Goal: Task Accomplishment & Management: Complete application form

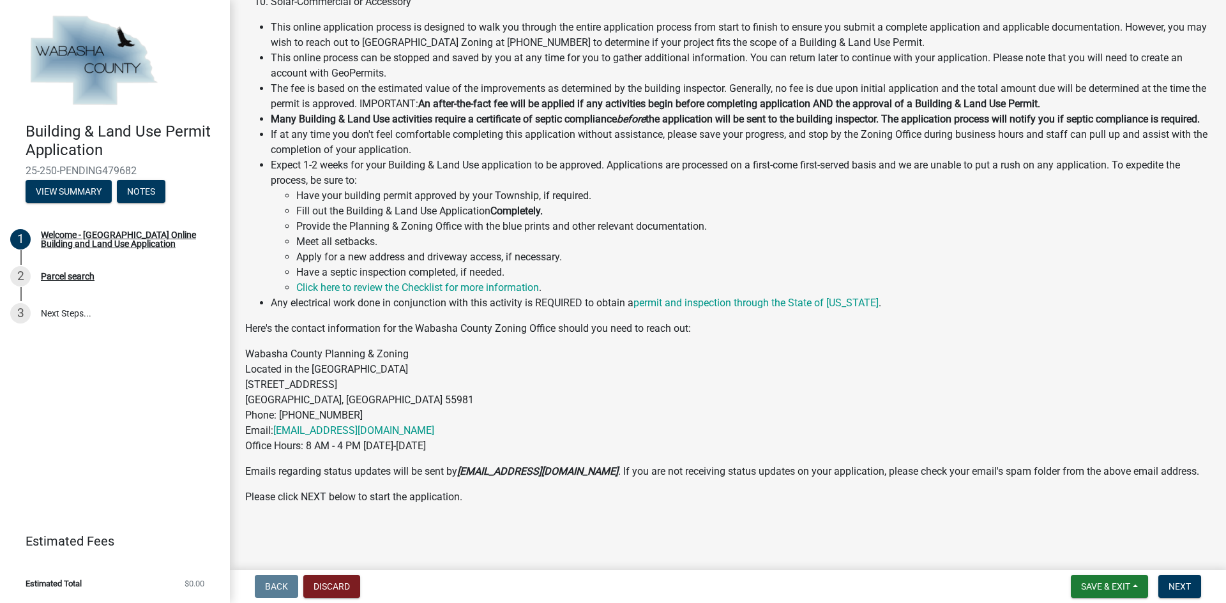
scroll to position [312, 0]
click at [1185, 585] on span "Next" at bounding box center [1179, 586] width 22 height 10
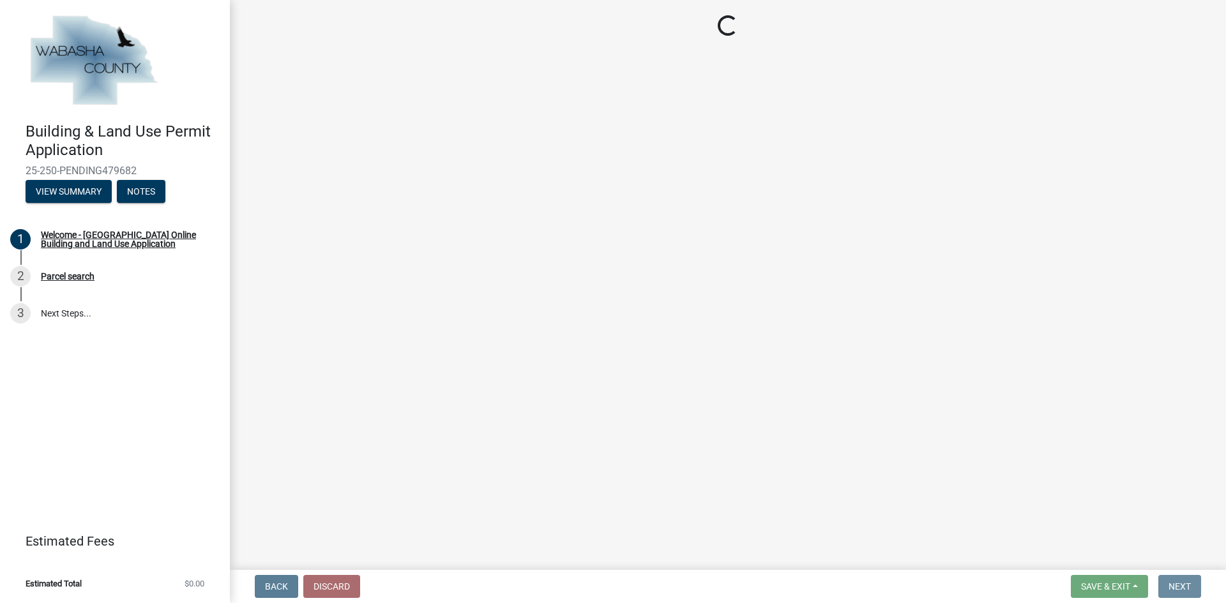
scroll to position [0, 0]
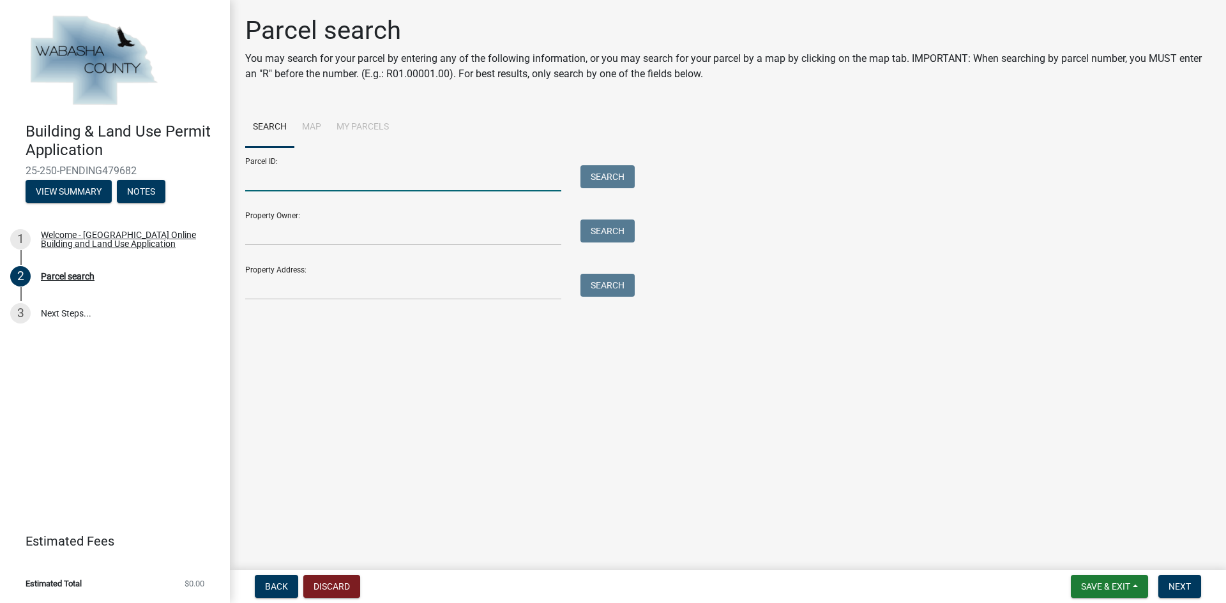
click at [496, 181] on input "Parcel ID:" at bounding box center [403, 178] width 316 height 26
click at [361, 290] on input "Property Address:" at bounding box center [403, 287] width 316 height 26
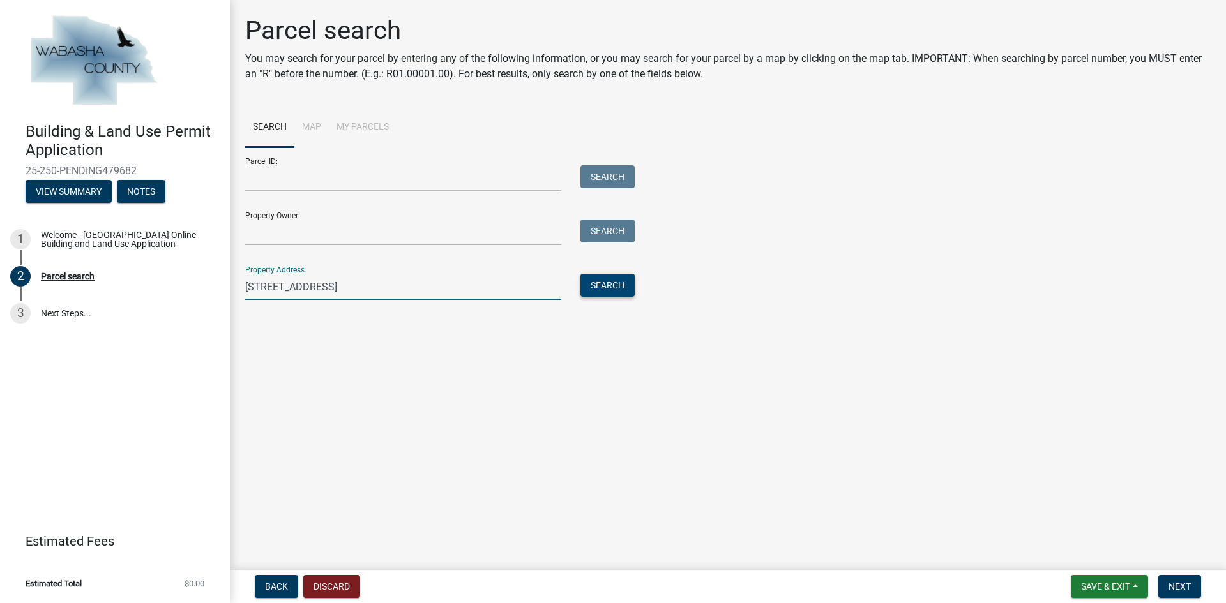
type input "28088 510th street elgin mn 55932"
click at [607, 278] on button "Search" at bounding box center [607, 285] width 54 height 23
drag, startPoint x: 390, startPoint y: 291, endPoint x: 77, endPoint y: 314, distance: 313.6
click at [77, 314] on div "Building & Land Use Permit Application 25-250-PENDING479682 View Summary Notes …" at bounding box center [613, 301] width 1226 height 603
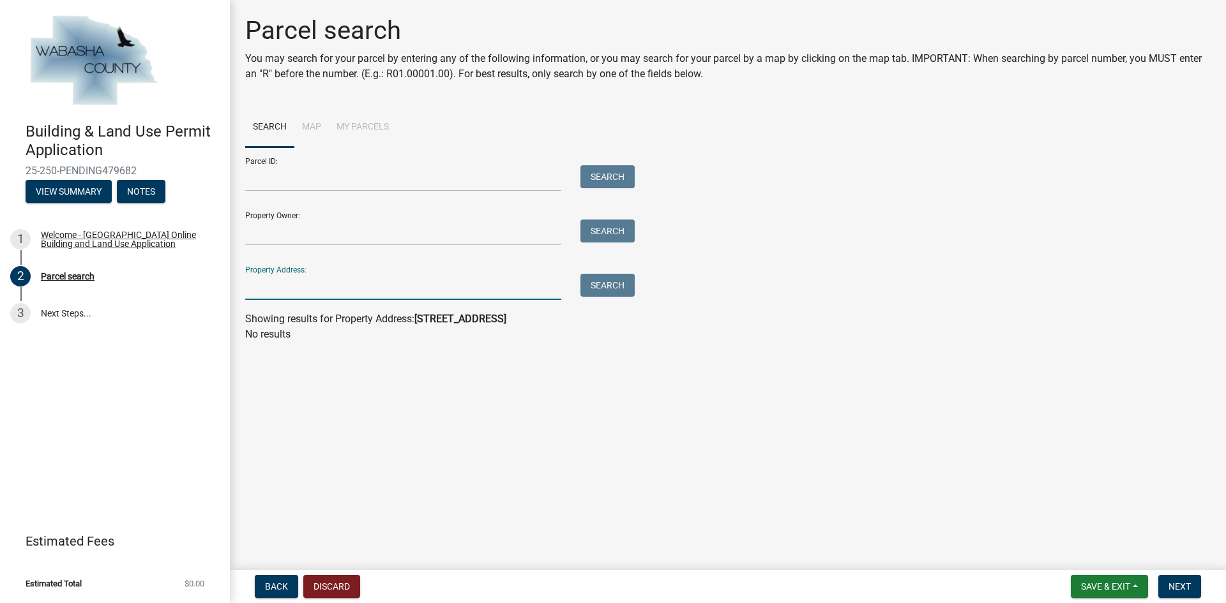
click at [315, 125] on li "Map" at bounding box center [311, 127] width 34 height 41
click at [265, 185] on input "Parcel ID:" at bounding box center [403, 178] width 316 height 26
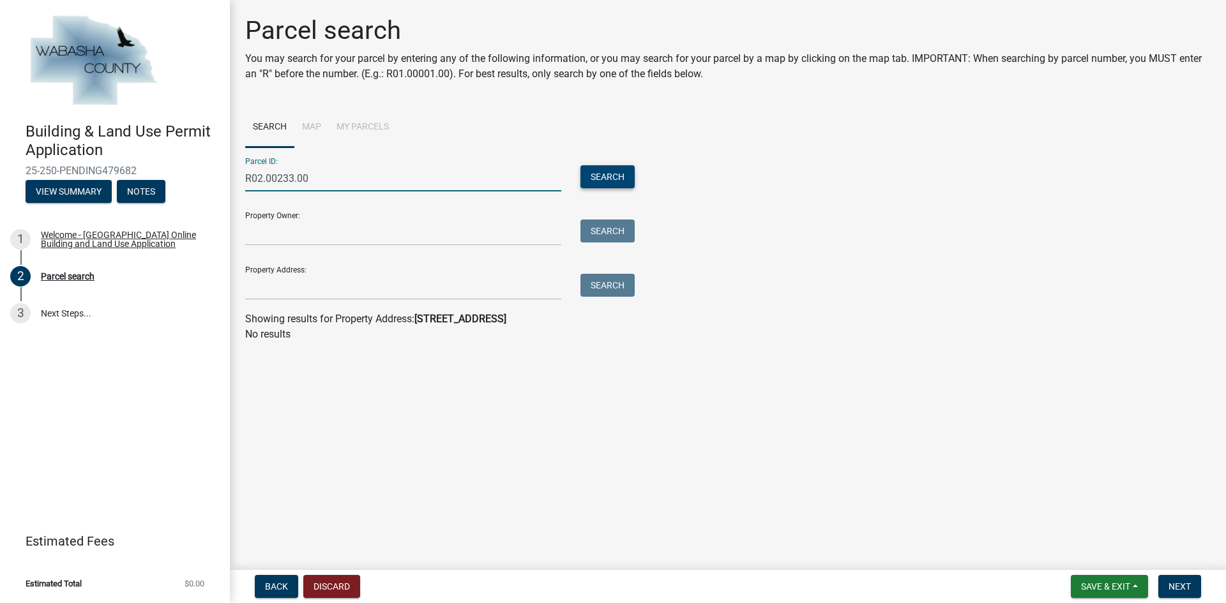
type input "R02.00233.00"
click at [592, 169] on button "Search" at bounding box center [607, 176] width 54 height 23
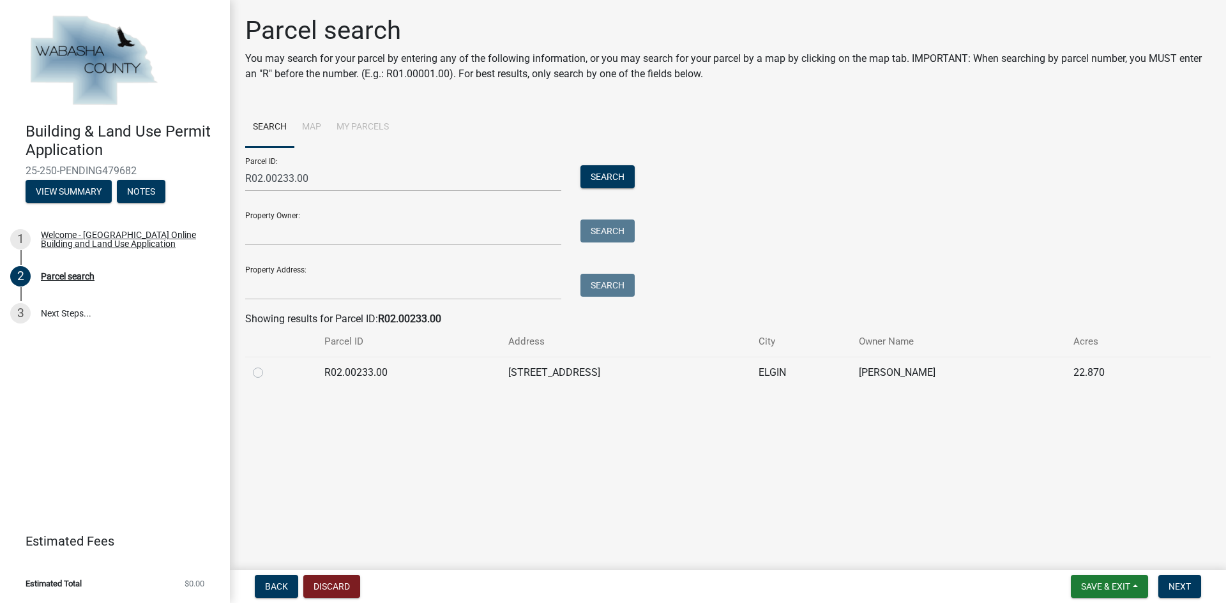
click at [268, 365] on label at bounding box center [268, 365] width 0 height 0
click at [268, 373] on input "radio" at bounding box center [272, 369] width 8 height 8
radio input "true"
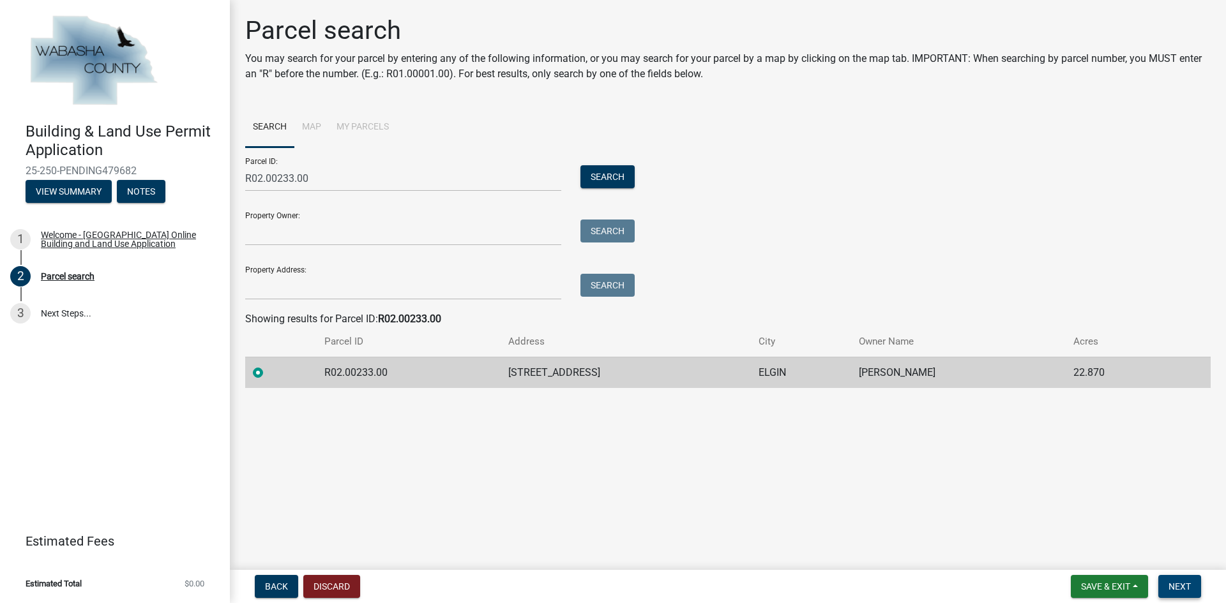
click at [1176, 590] on span "Next" at bounding box center [1179, 586] width 22 height 10
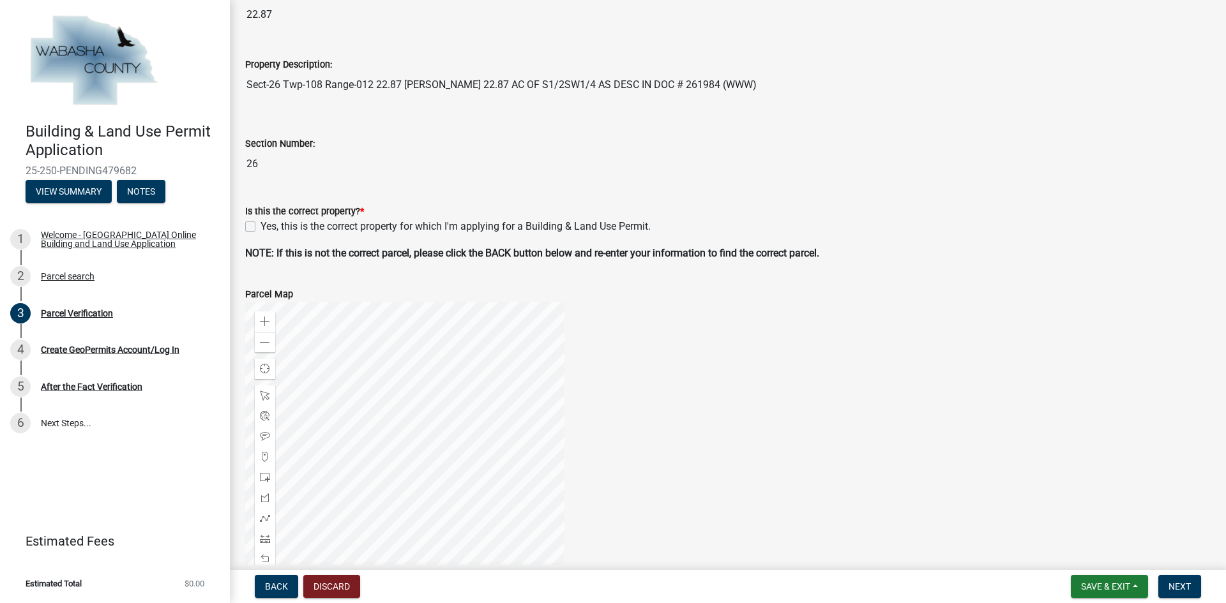
scroll to position [255, 0]
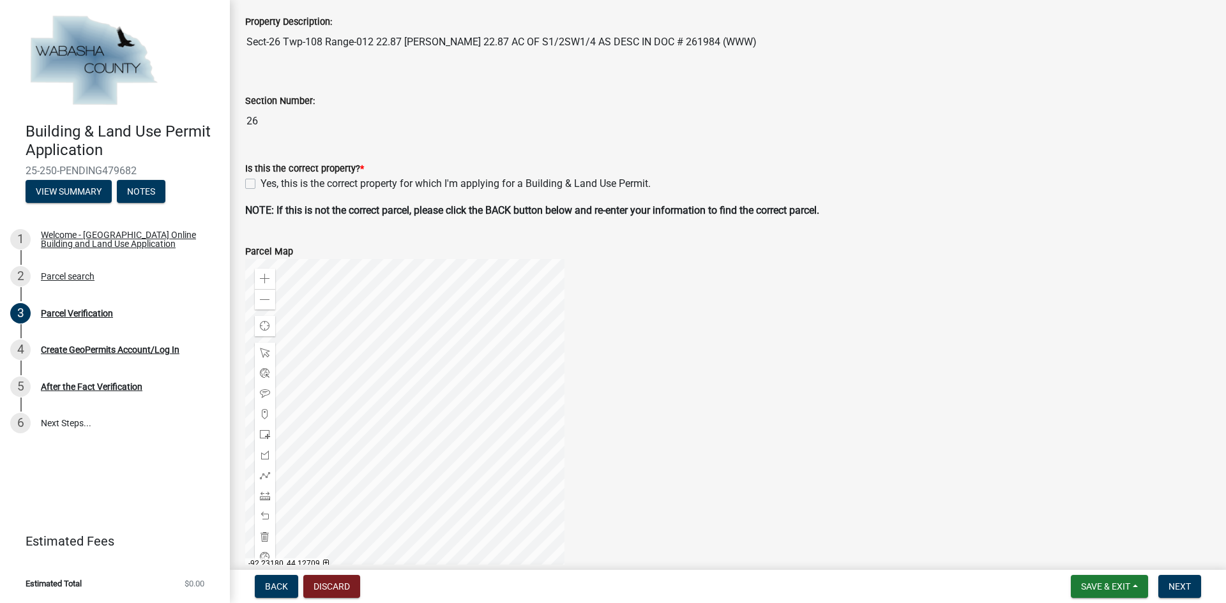
click at [260, 183] on label "Yes, this is the correct property for which I'm applying for a Building & Land …" at bounding box center [455, 183] width 390 height 15
click at [260, 183] on input "Yes, this is the correct property for which I'm applying for a Building & Land …" at bounding box center [264, 180] width 8 height 8
checkbox input "true"
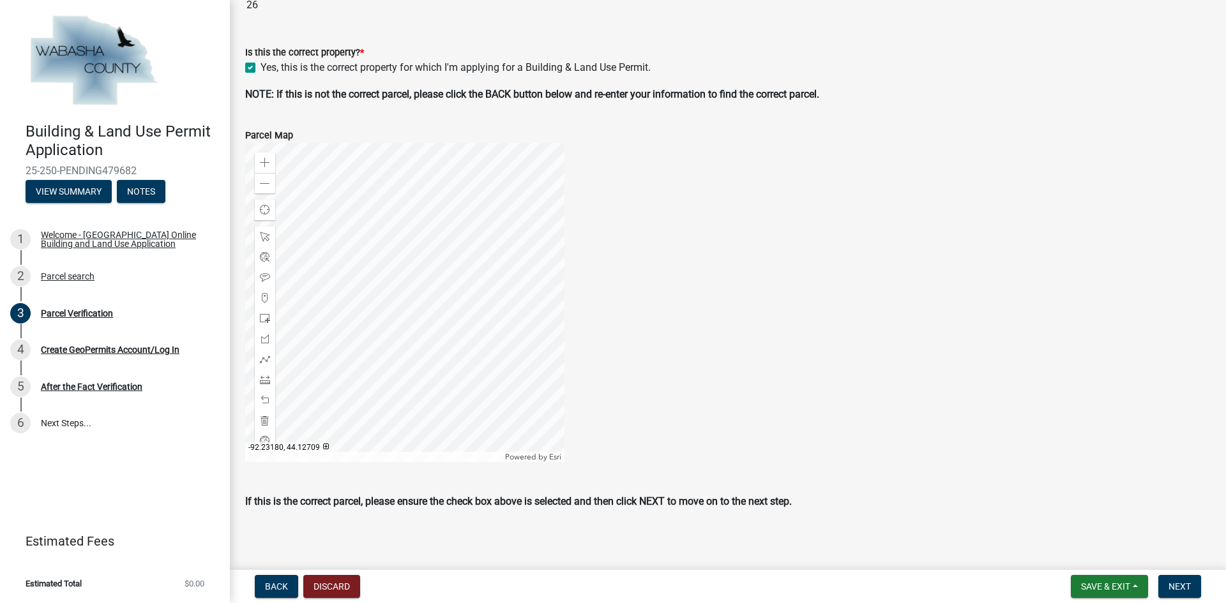
scroll to position [376, 0]
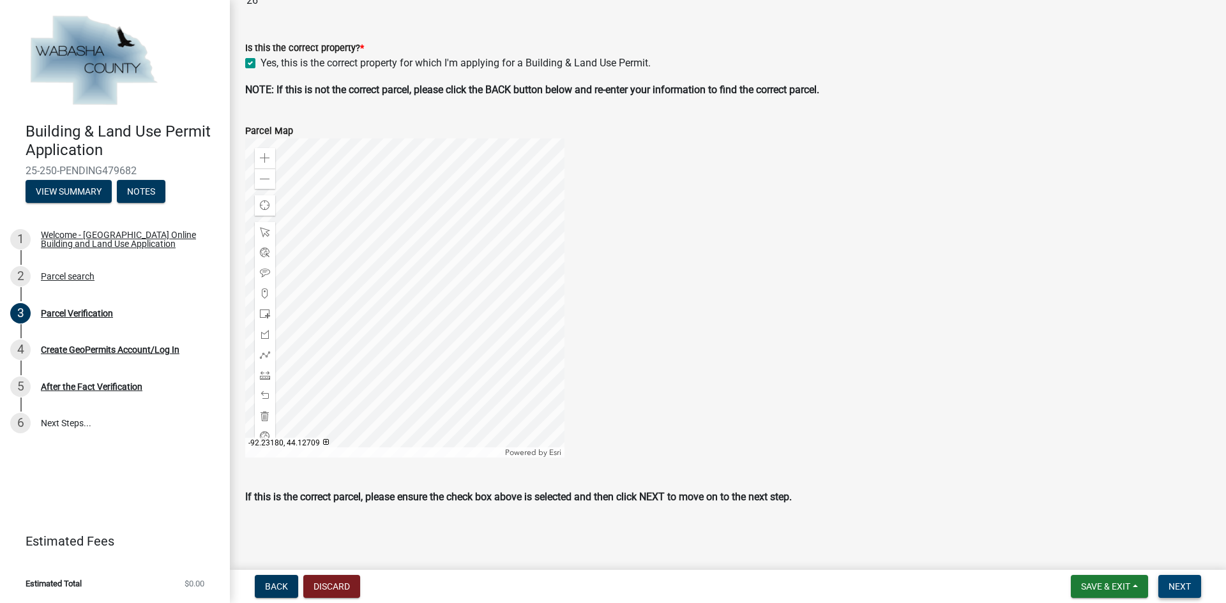
click at [1189, 587] on span "Next" at bounding box center [1179, 586] width 22 height 10
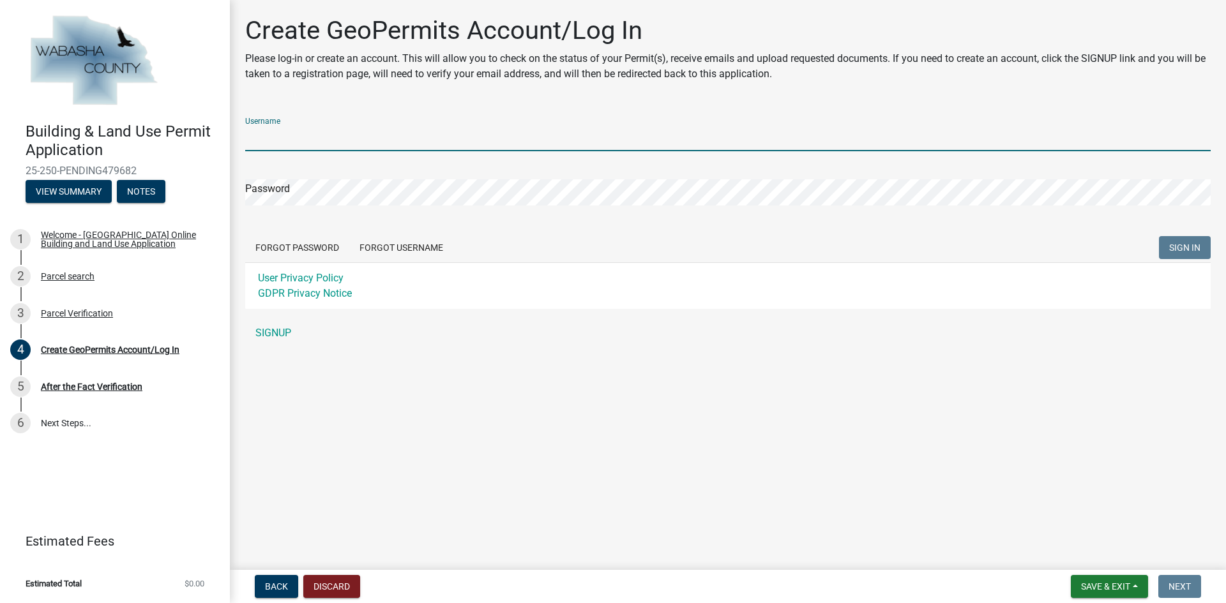
click at [271, 143] on input "Username" at bounding box center [727, 138] width 965 height 26
type input "heidinorton"
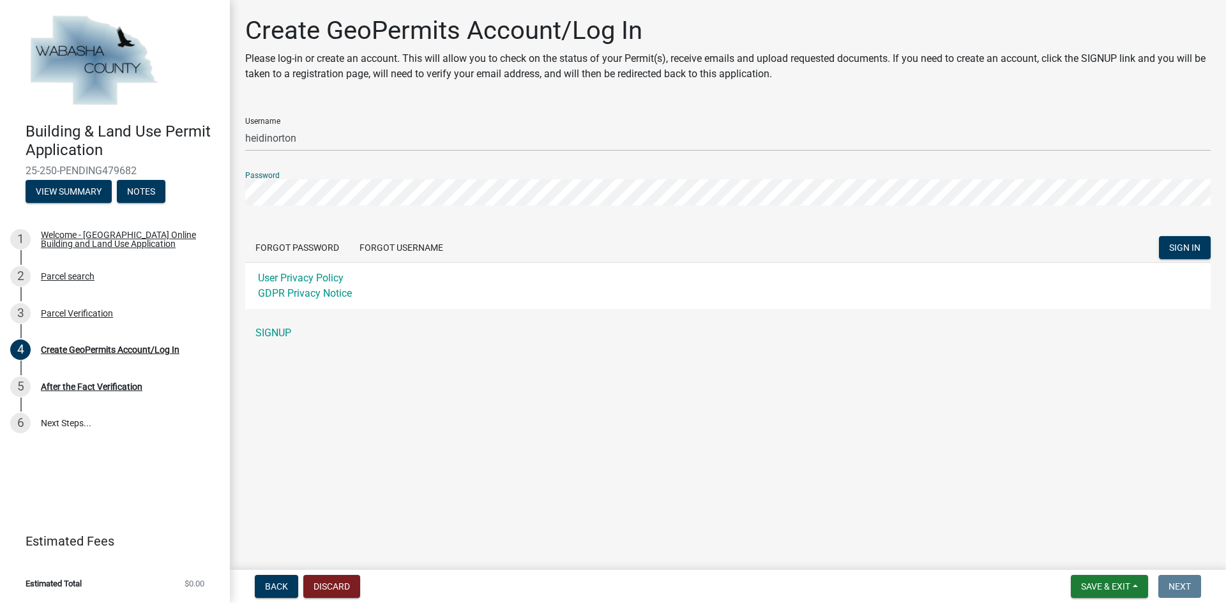
click at [1158, 236] on button "SIGN IN" at bounding box center [1184, 247] width 52 height 23
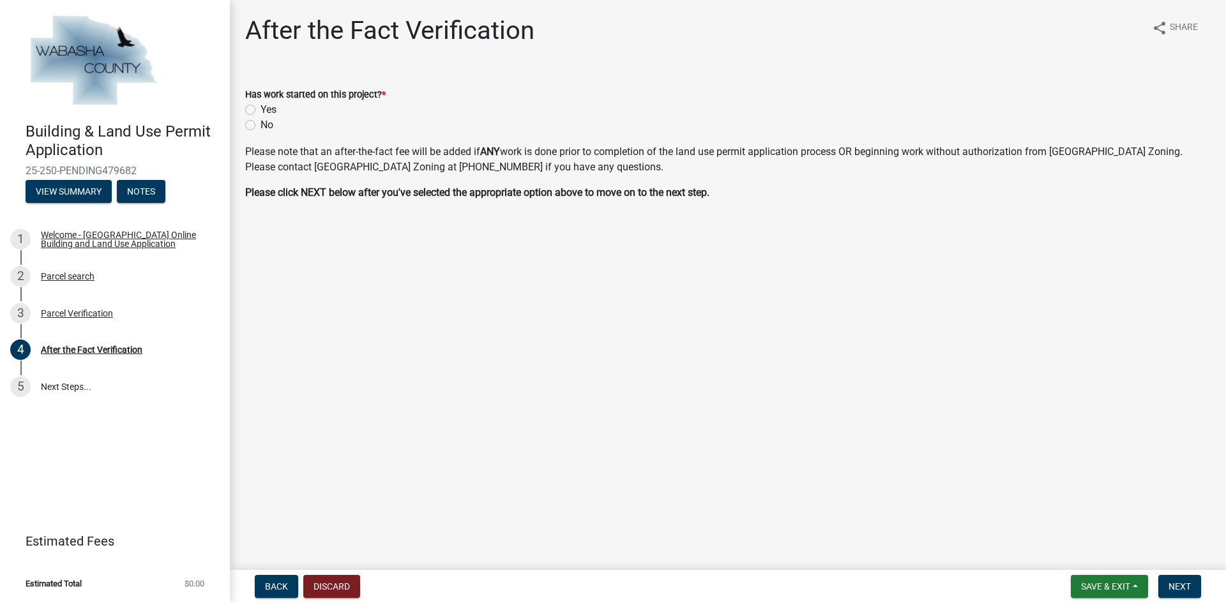
click at [266, 126] on label "No" at bounding box center [266, 124] width 13 height 15
click at [266, 126] on input "No" at bounding box center [264, 121] width 8 height 8
radio input "true"
click at [1183, 583] on span "Next" at bounding box center [1179, 586] width 22 height 10
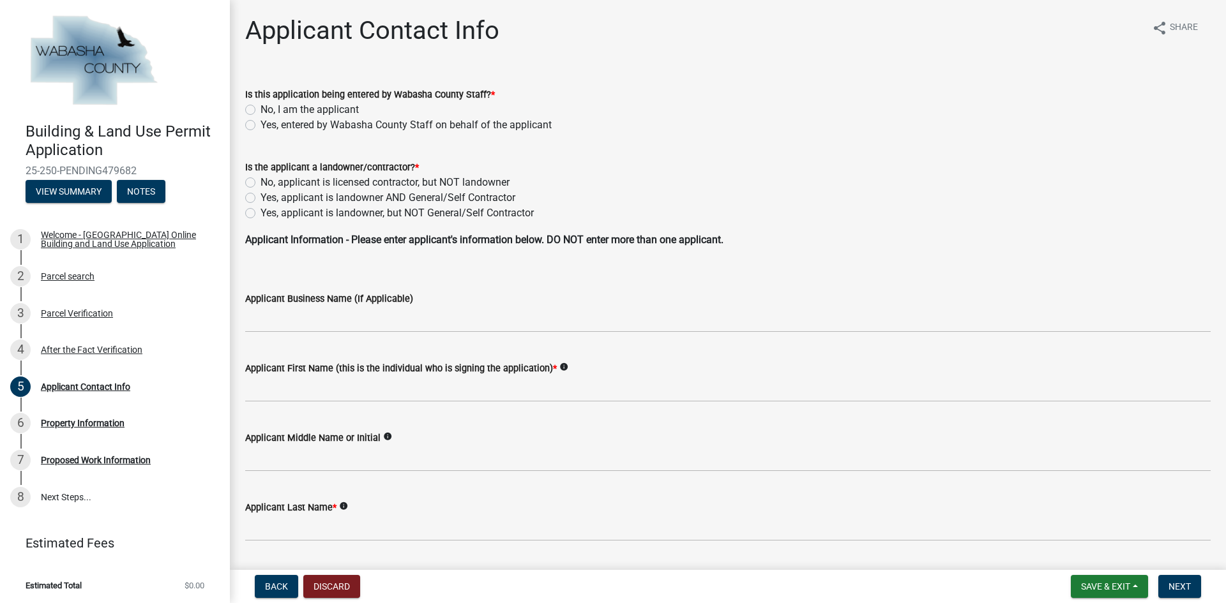
click at [260, 107] on label "No, I am the applicant" at bounding box center [309, 109] width 98 height 15
click at [260, 107] on input "No, I am the applicant" at bounding box center [264, 106] width 8 height 8
radio input "true"
click at [260, 197] on label "Yes, applicant is landowner AND General/Self Contractor" at bounding box center [387, 197] width 255 height 15
click at [260, 197] on input "Yes, applicant is landowner AND General/Self Contractor" at bounding box center [264, 194] width 8 height 8
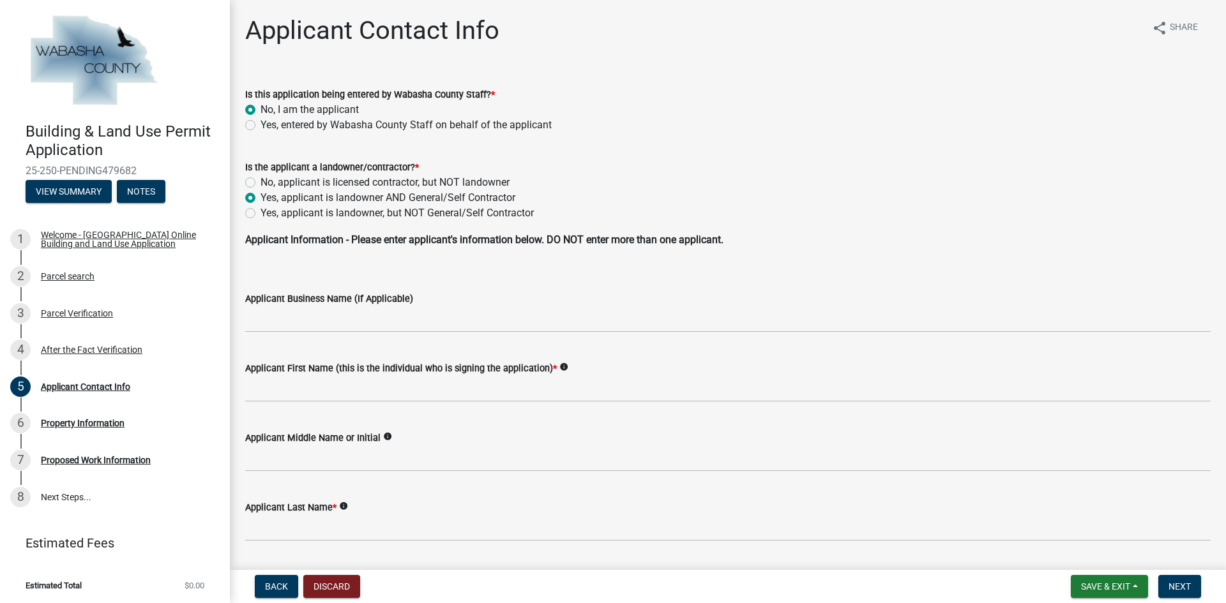
radio input "true"
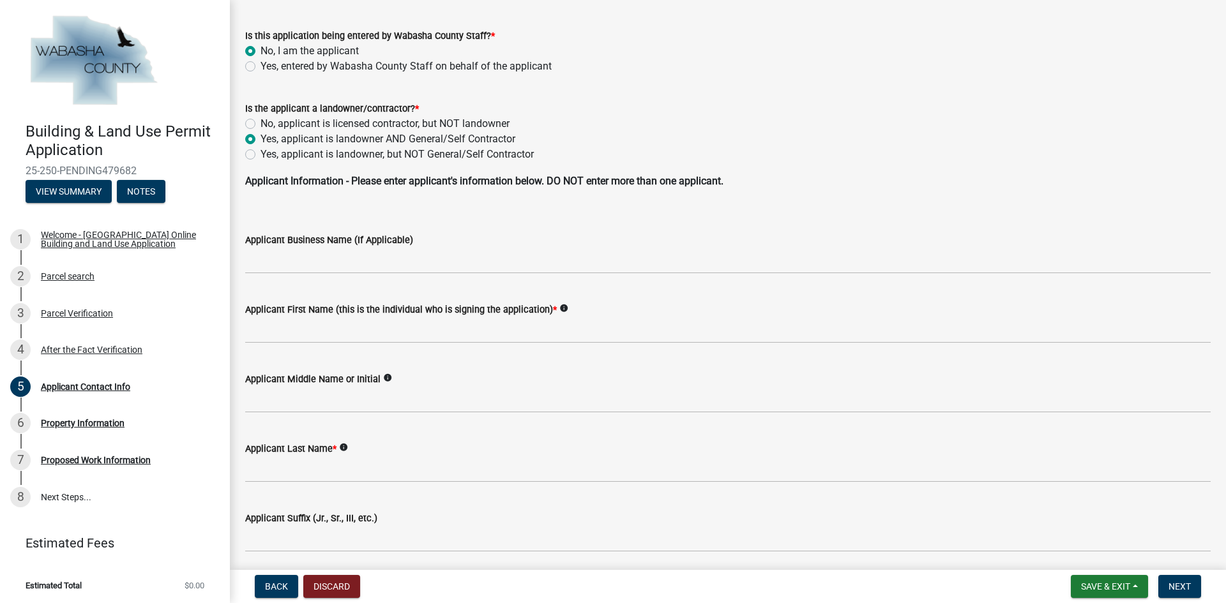
scroll to position [64, 0]
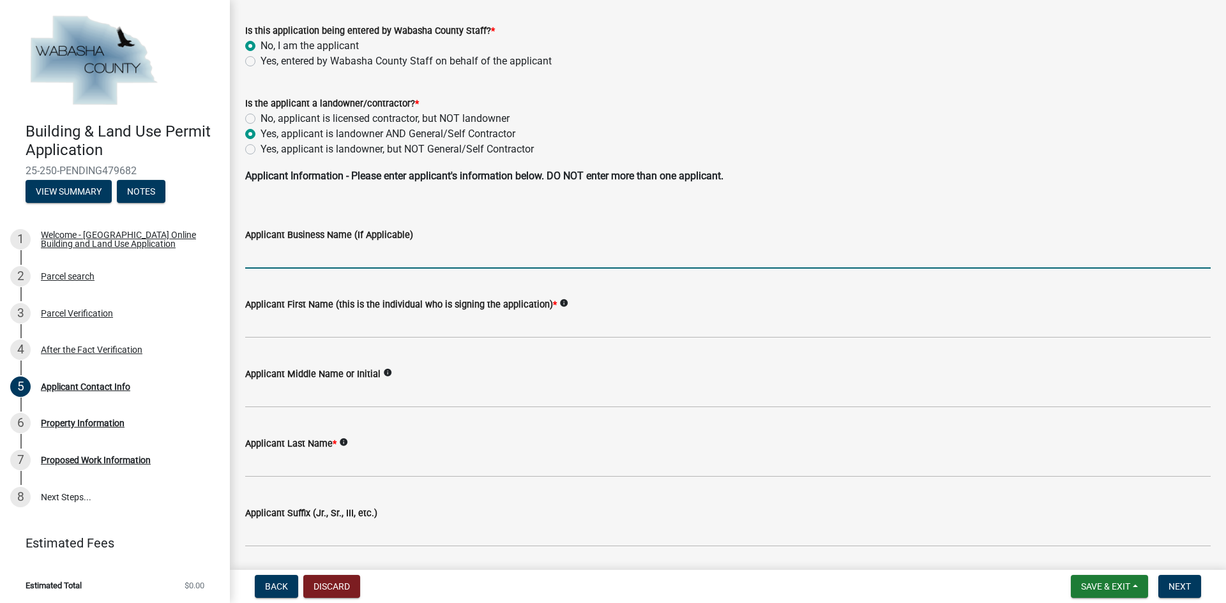
click at [293, 257] on input "Applicant Business Name (If Applicable)" at bounding box center [727, 256] width 965 height 26
type input "Wyatt Norton Construction LLC"
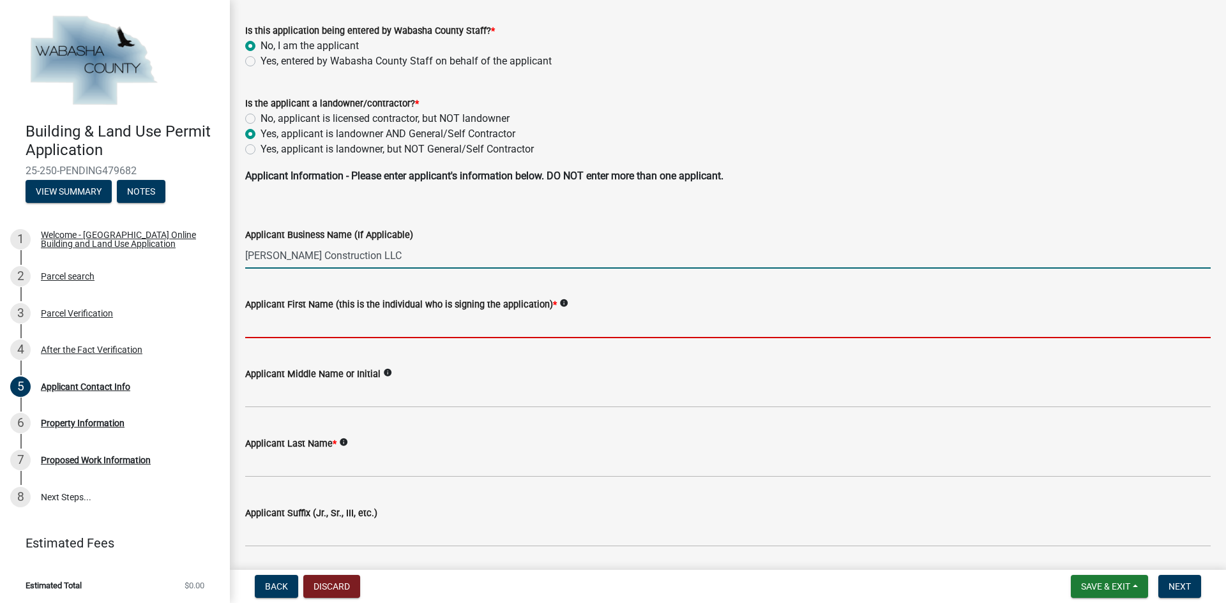
click at [329, 327] on input "Applicant First Name (this is the individual who is signing the application) *" at bounding box center [727, 325] width 965 height 26
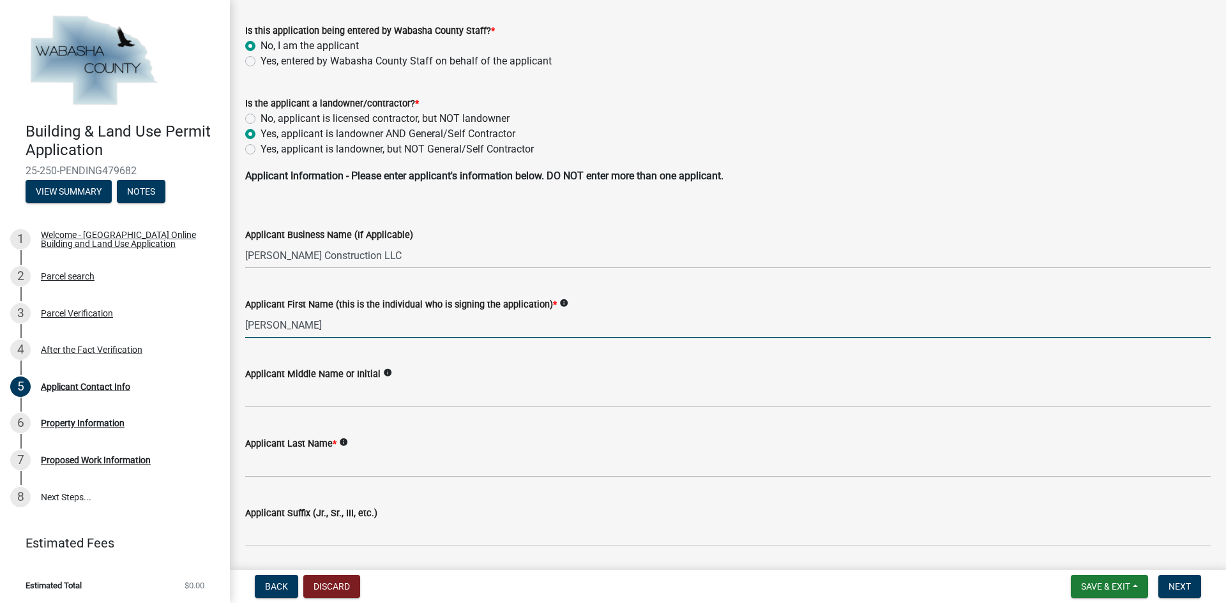
type input "Heidi"
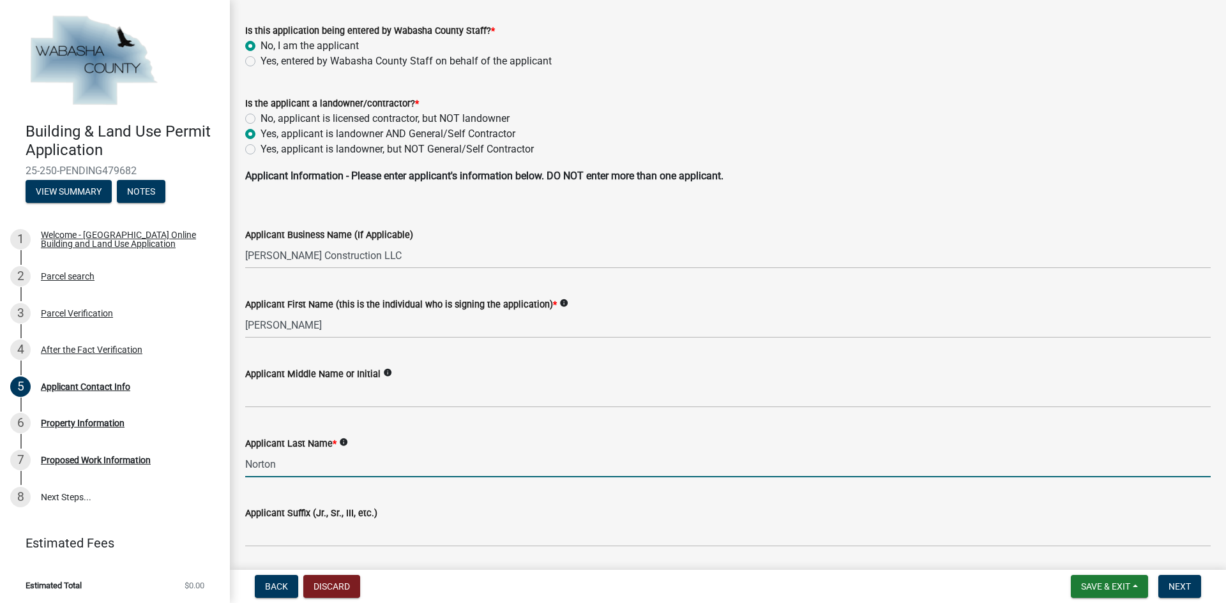
type input "Norton"
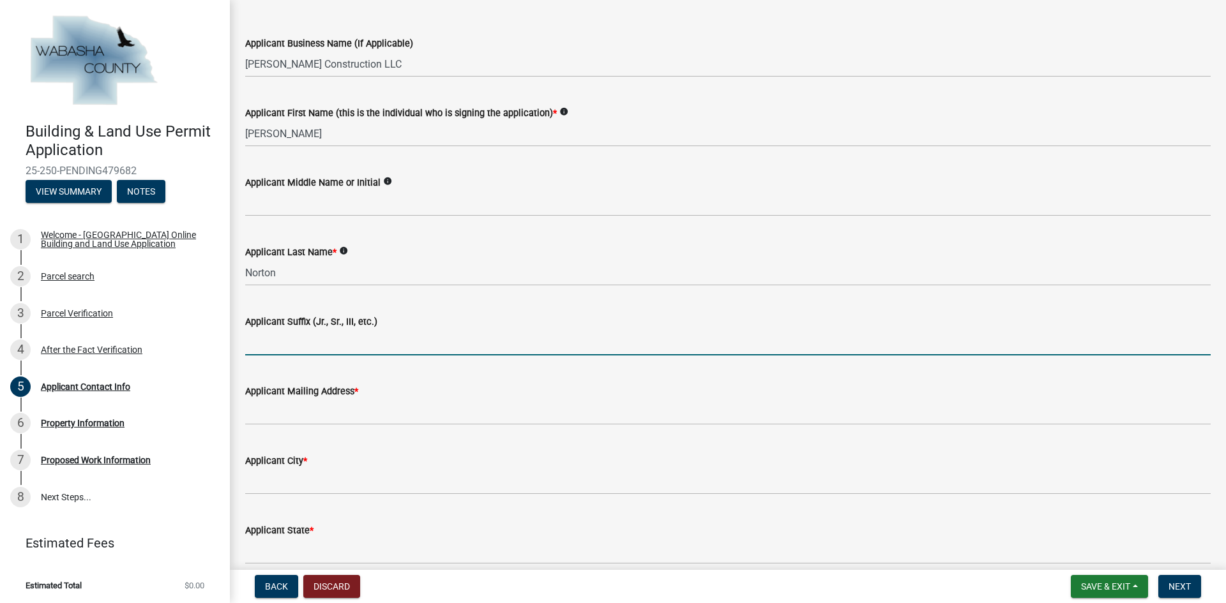
scroll to position [319, 0]
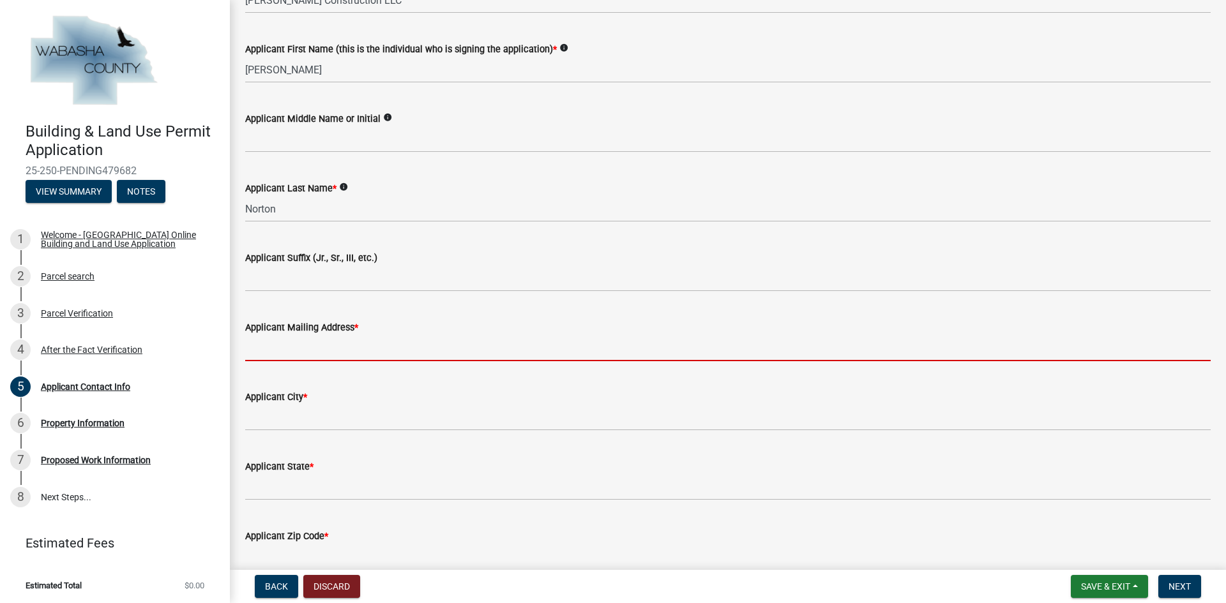
click at [289, 352] on input "Applicant Mailing Address *" at bounding box center [727, 348] width 965 height 26
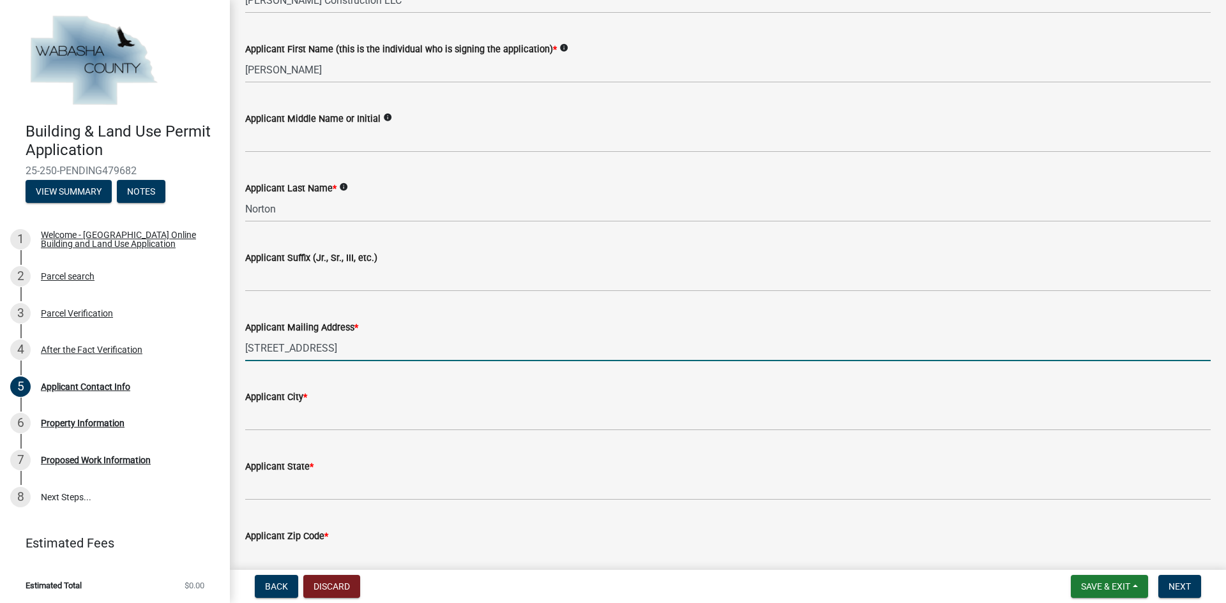
type input "28088 510th Street"
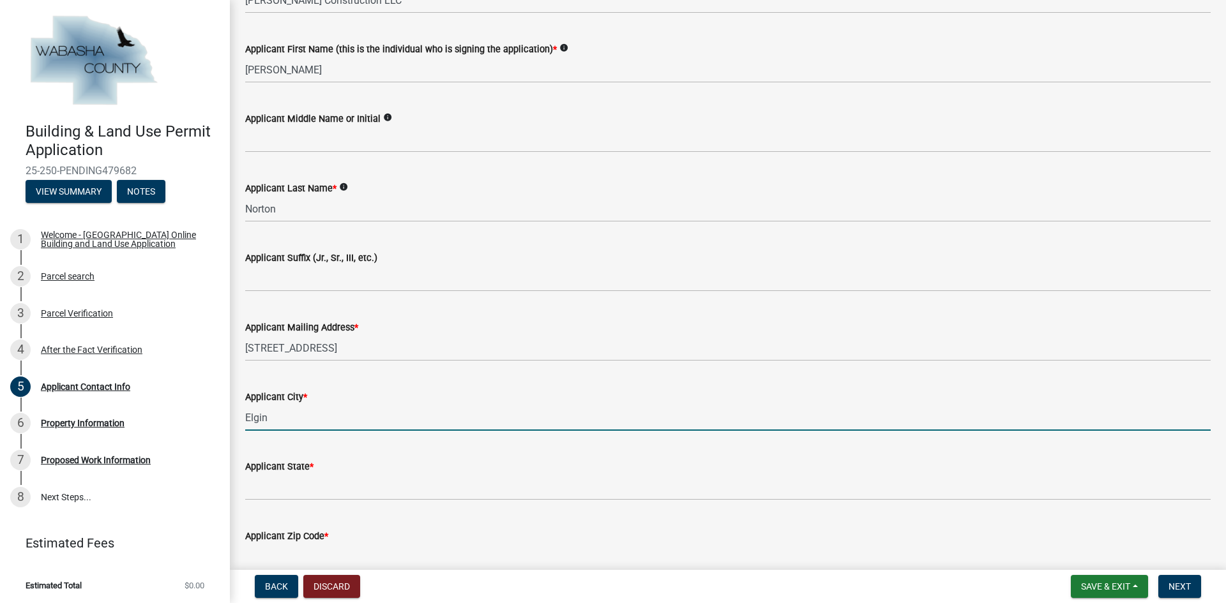
type input "Elgin"
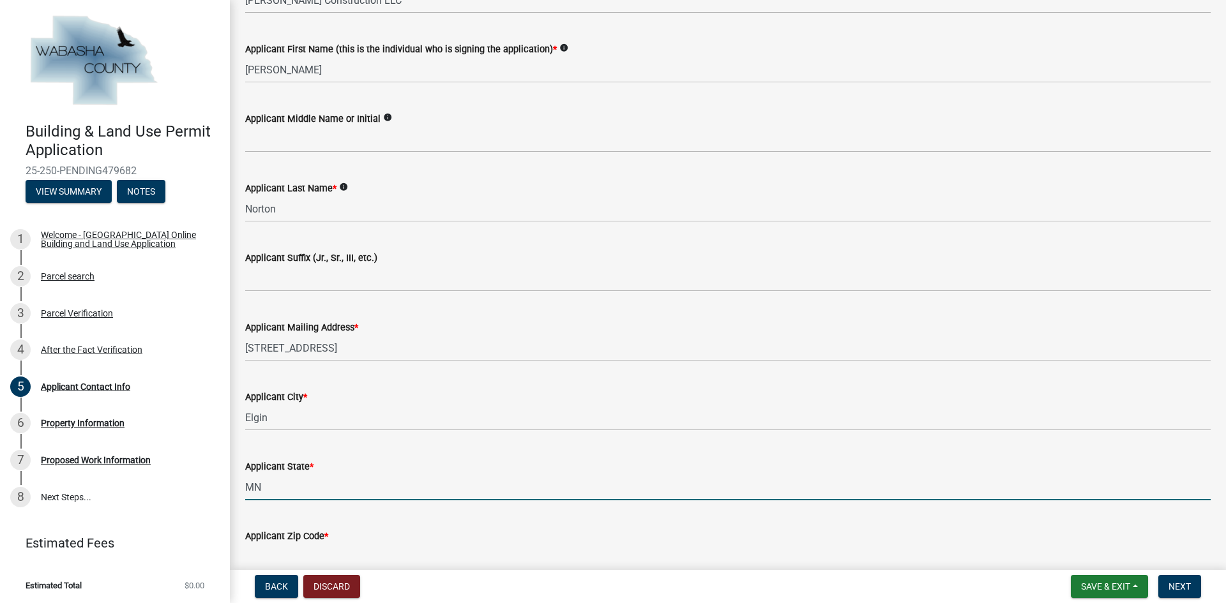
type input "MN"
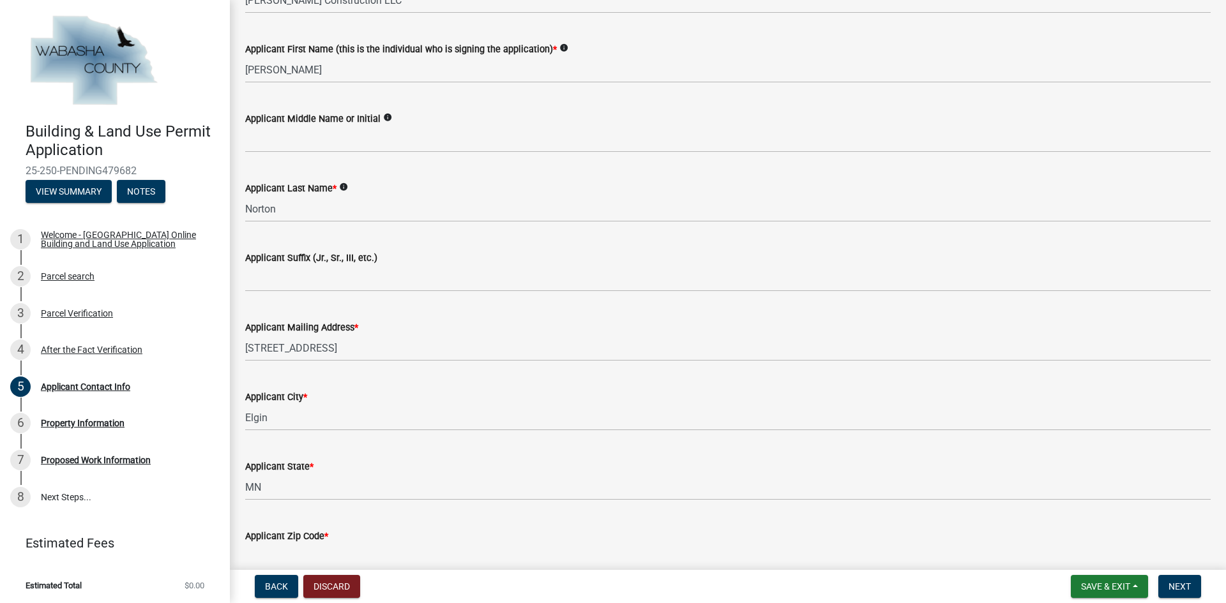
scroll to position [324, 0]
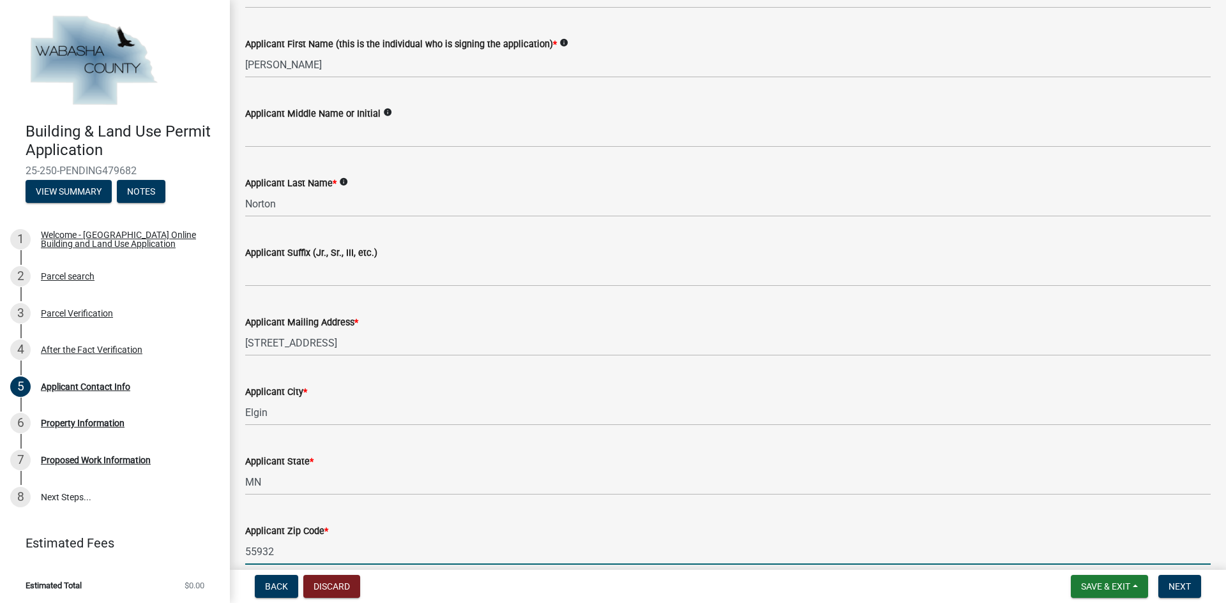
type input "55932"
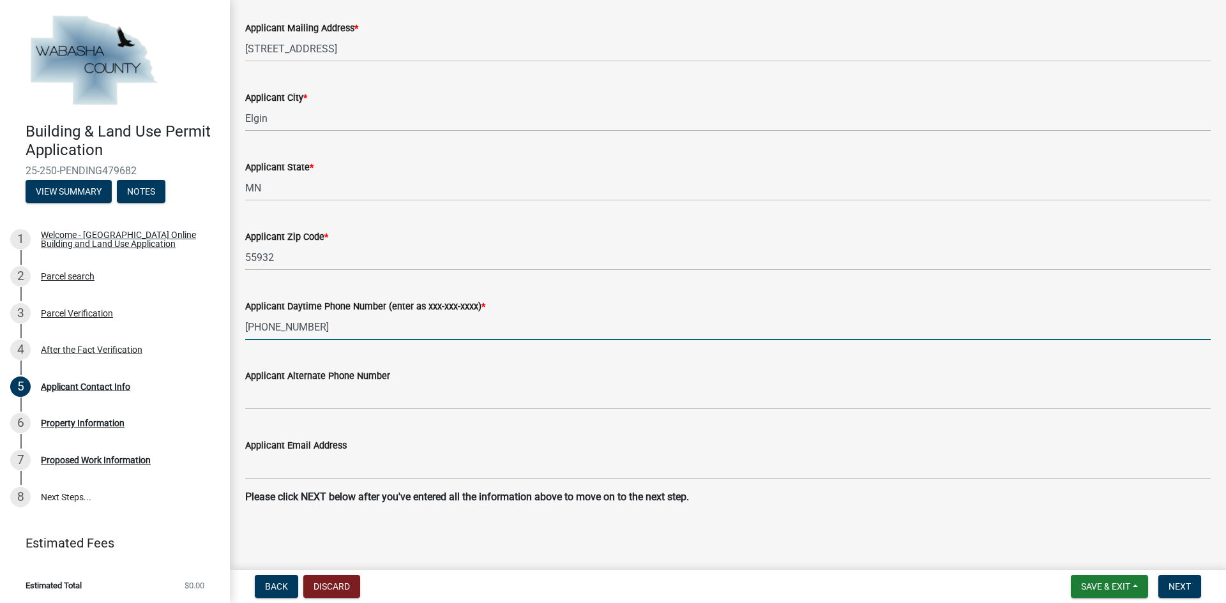
type input "507-696-8085"
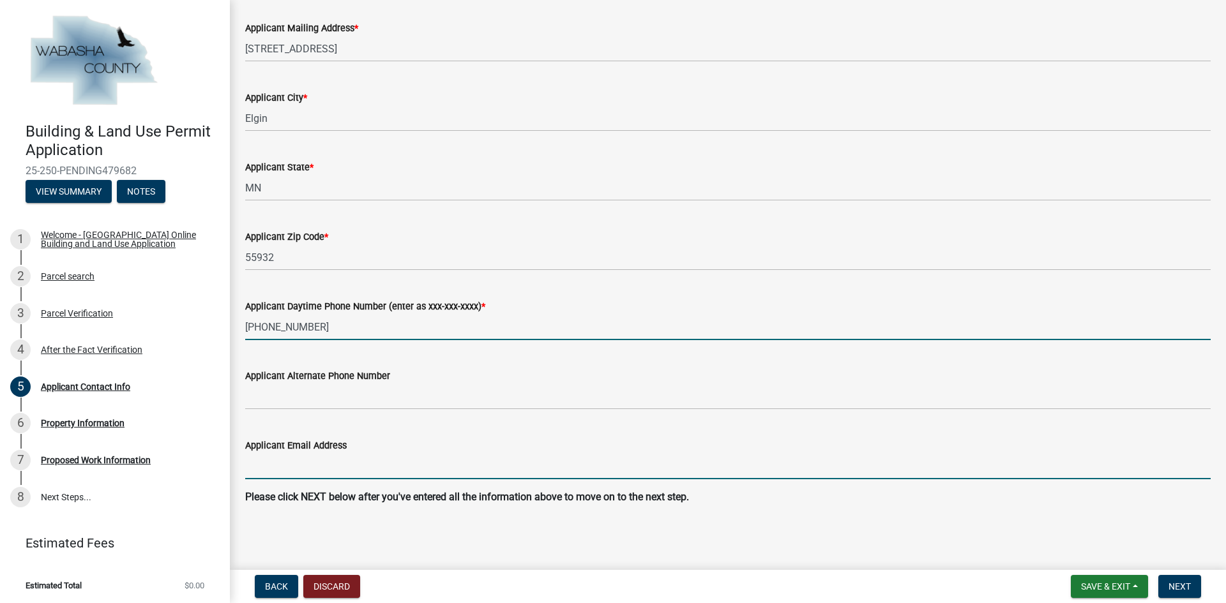
click at [320, 467] on input "Applicant Email Address" at bounding box center [727, 466] width 965 height 26
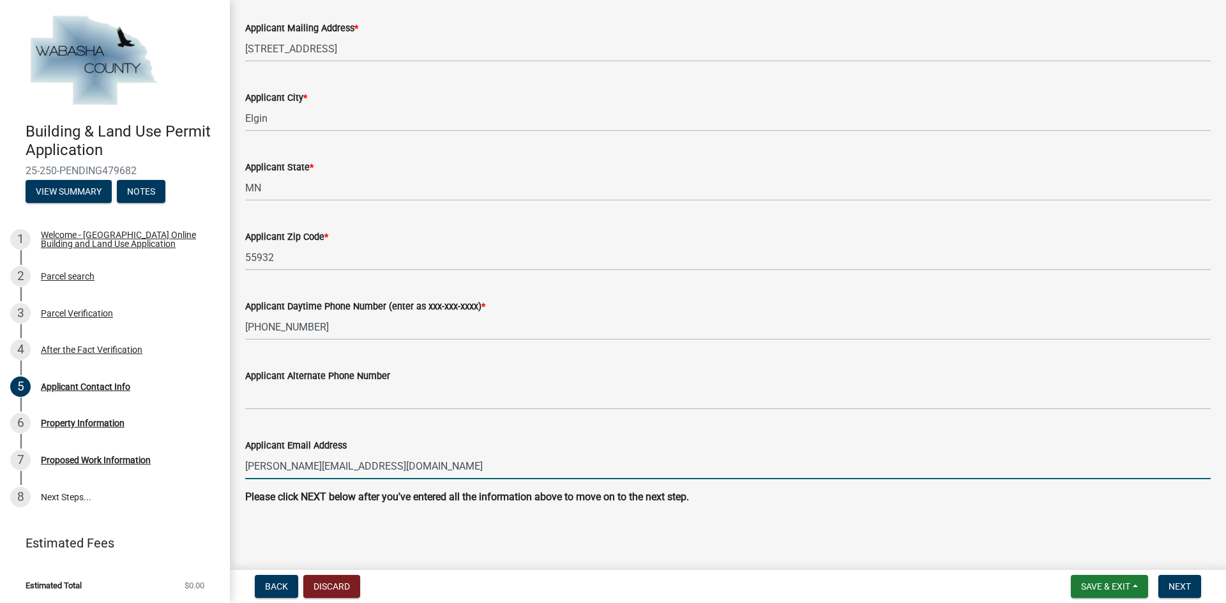
type input "heidi.norton17@gmail.com"
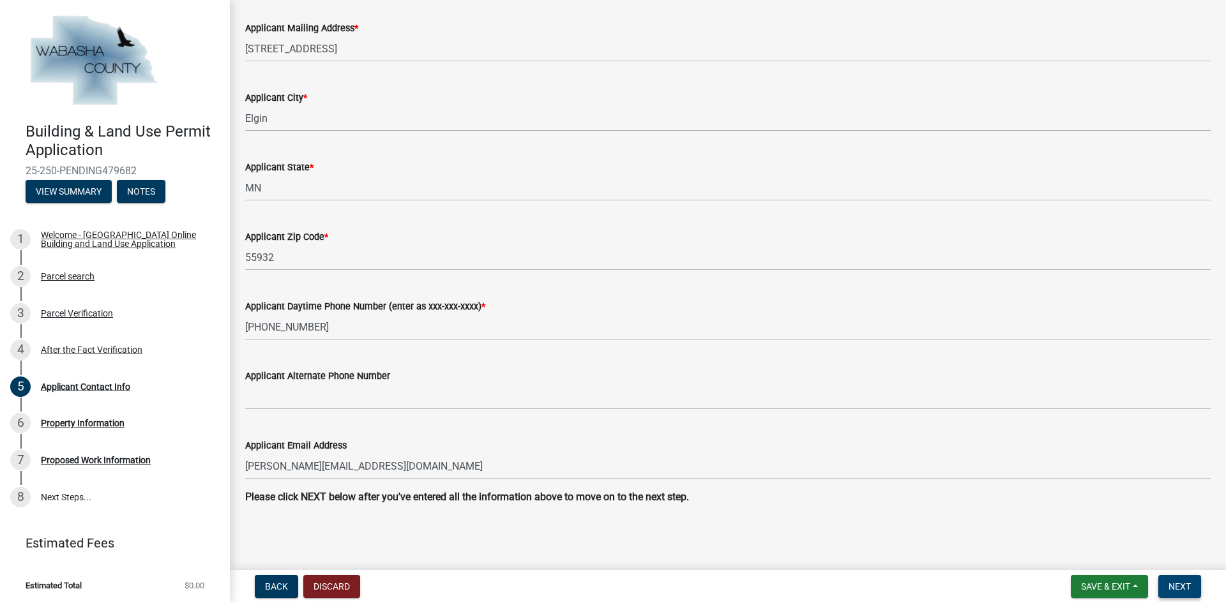
click at [1181, 590] on span "Next" at bounding box center [1179, 586] width 22 height 10
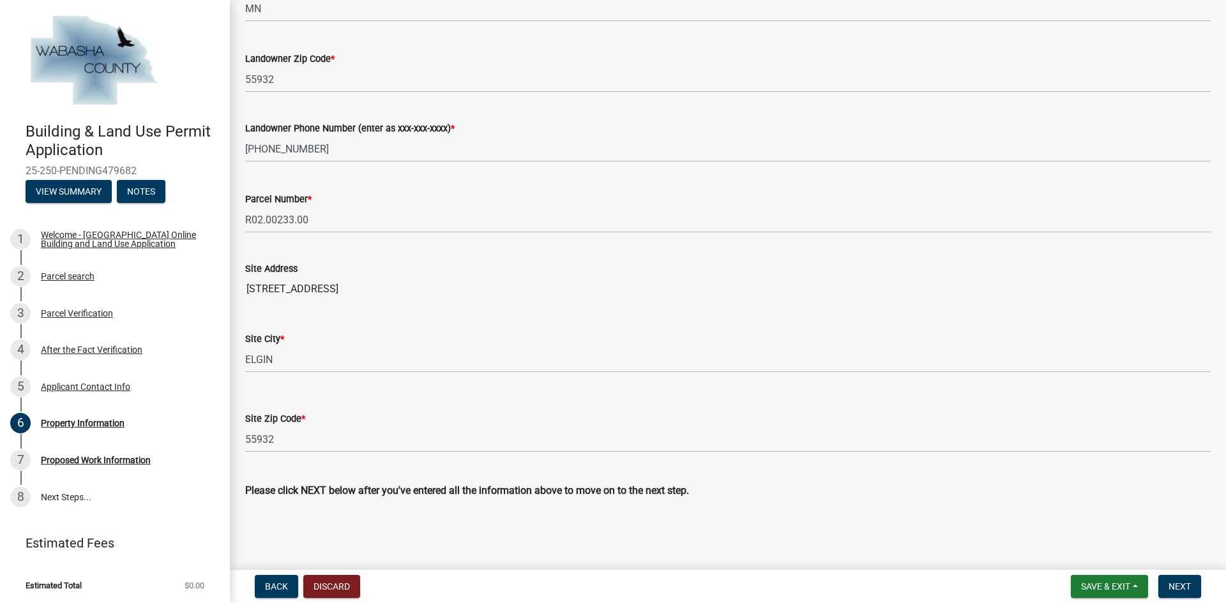
scroll to position [371, 0]
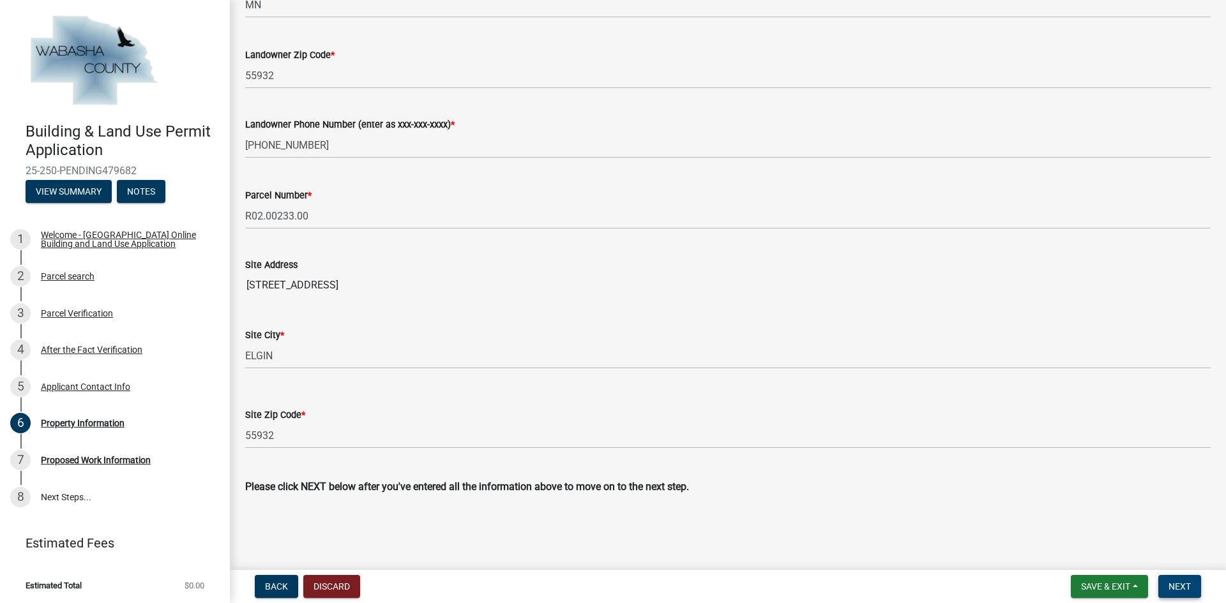
click at [1184, 580] on button "Next" at bounding box center [1179, 586] width 43 height 23
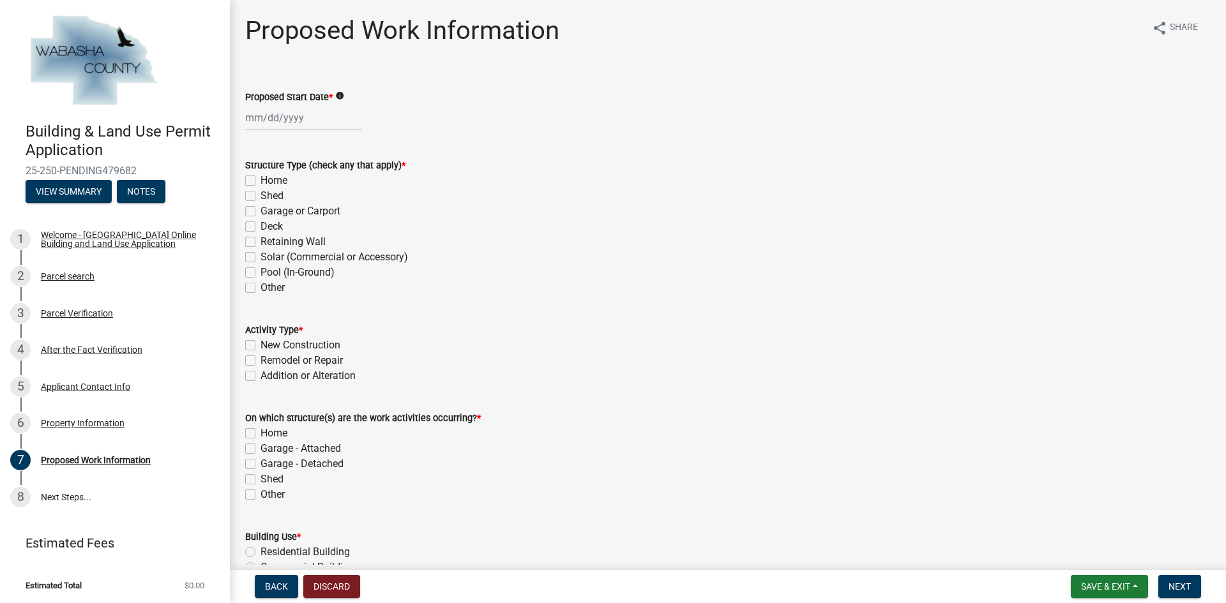
click at [260, 197] on label "Shed" at bounding box center [271, 195] width 23 height 15
click at [260, 197] on input "Shed" at bounding box center [264, 192] width 8 height 8
checkbox input "true"
checkbox input "false"
checkbox input "true"
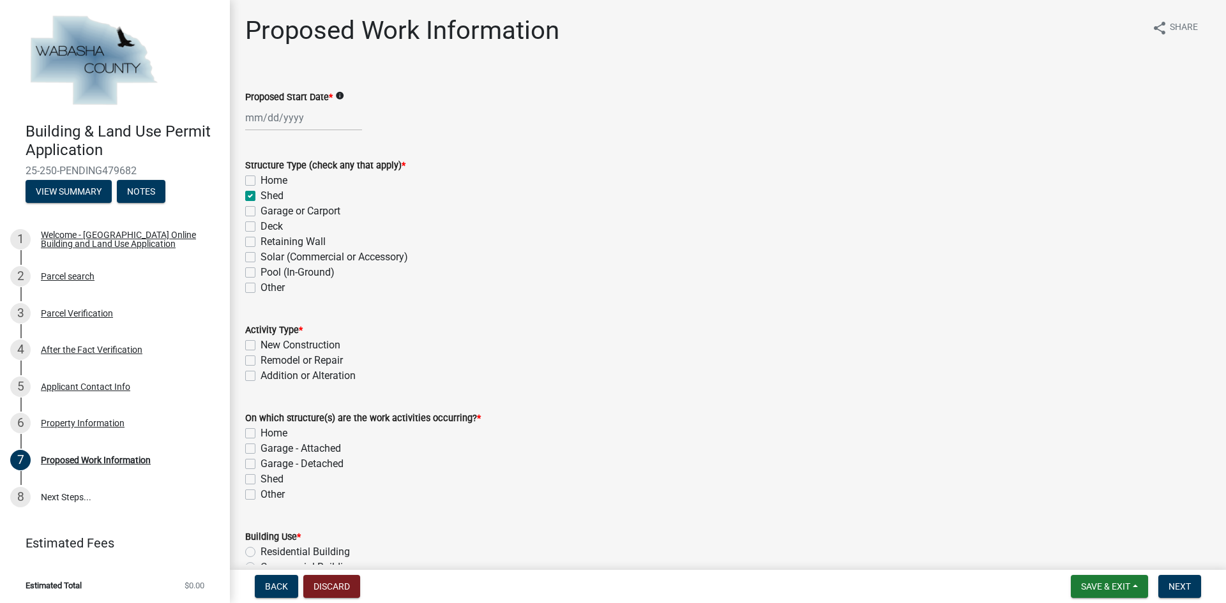
checkbox input "false"
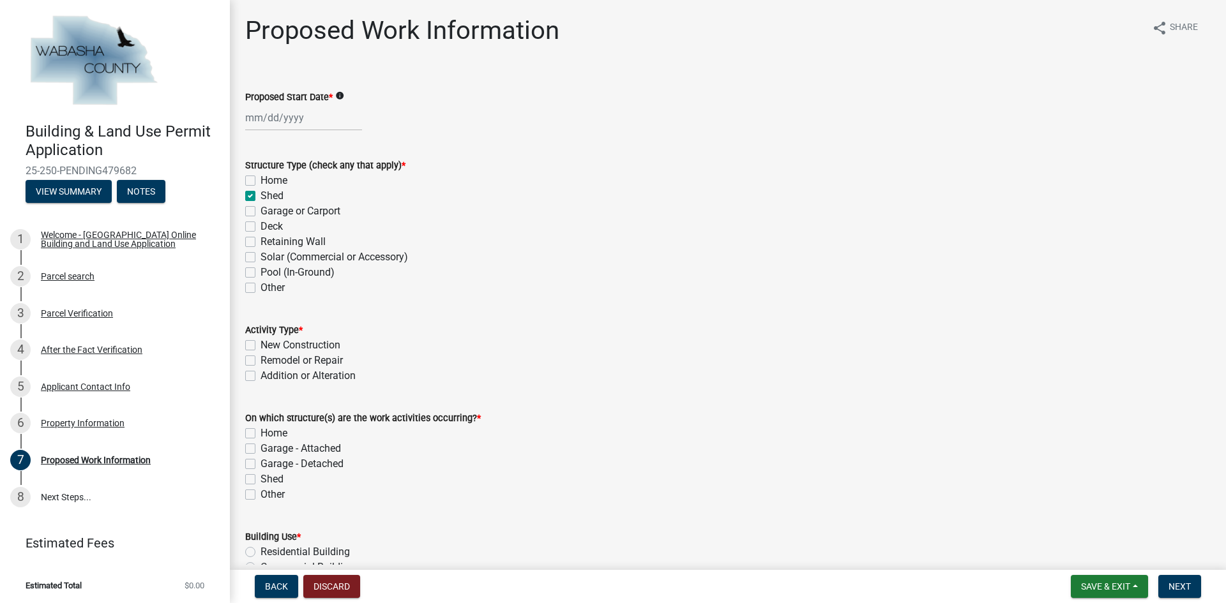
checkbox input "false"
select select "9"
select select "2025"
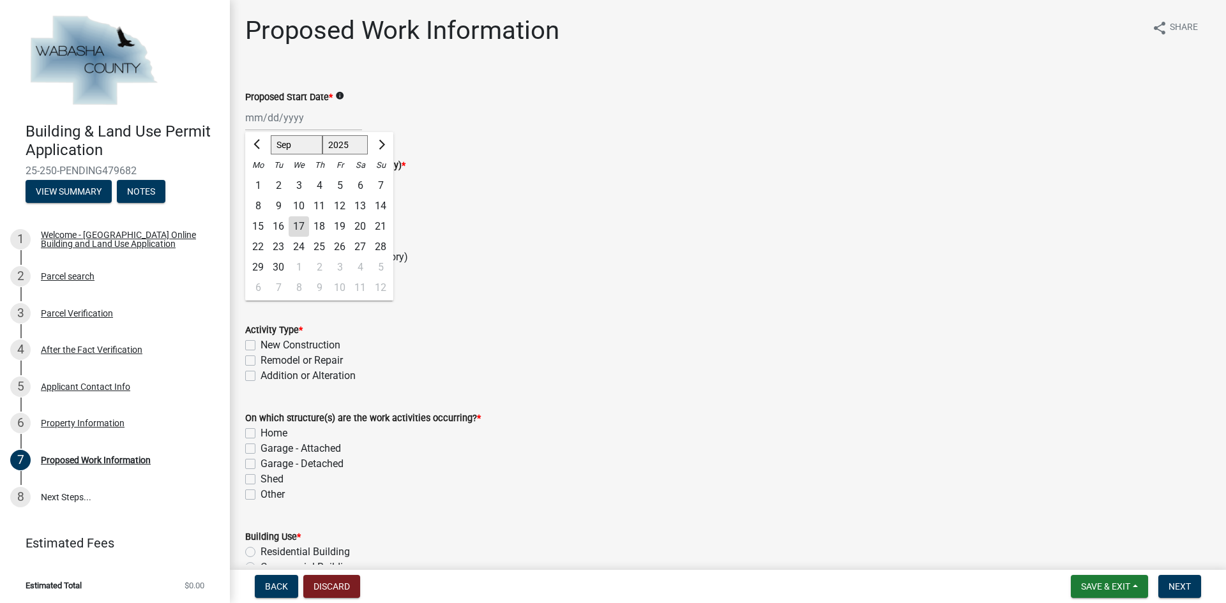
click at [247, 117] on div "Jan Feb Mar Apr May Jun Jul Aug Sep Oct Nov Dec 2024 2025 2026 Mo Tu We Th Fr S…" at bounding box center [303, 118] width 117 height 26
click at [278, 245] on div "23" at bounding box center [278, 247] width 20 height 20
type input "09/23/2025"
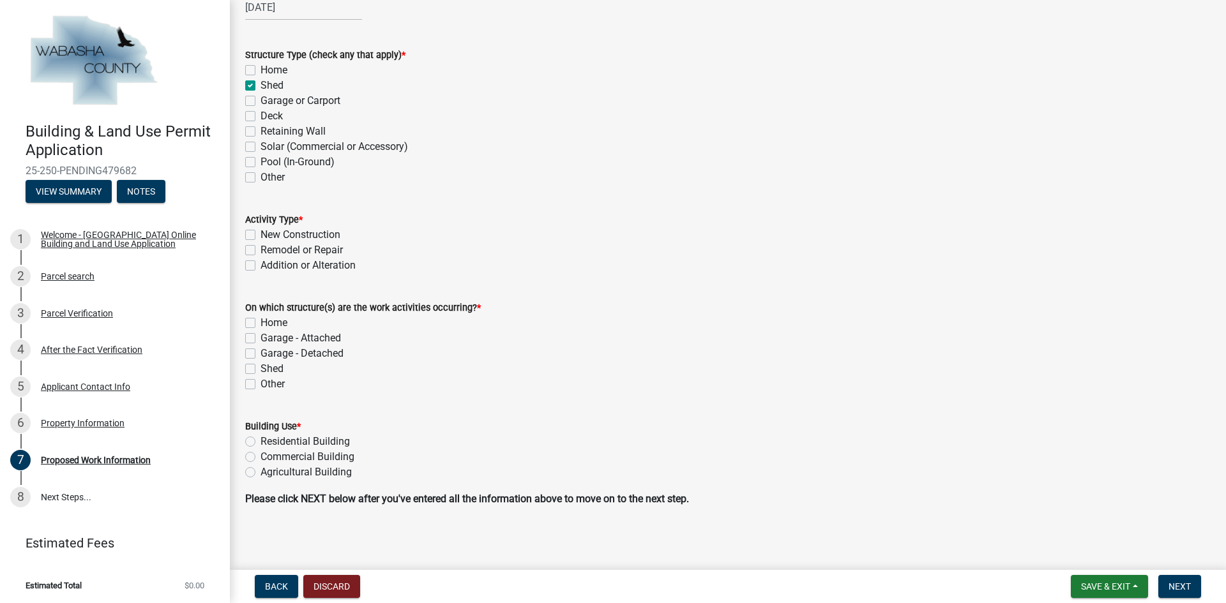
scroll to position [112, 0]
click at [260, 230] on label "New Construction" at bounding box center [300, 232] width 80 height 15
click at [260, 230] on input "New Construction" at bounding box center [264, 229] width 8 height 8
checkbox input "true"
checkbox input "false"
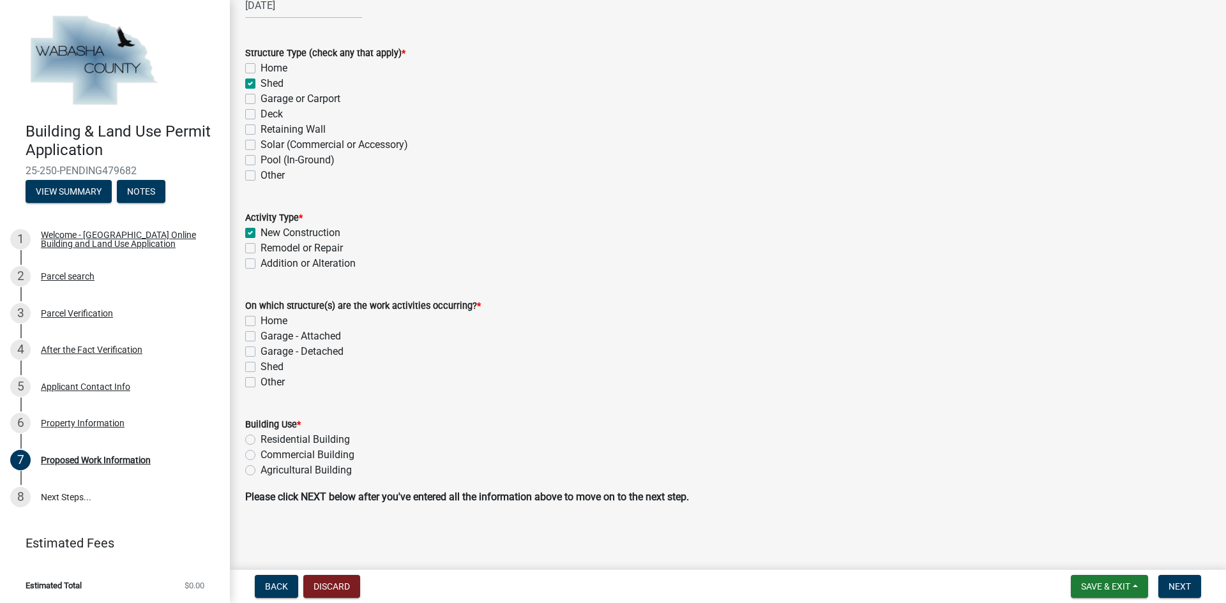
checkbox input "false"
click at [260, 370] on label "Shed" at bounding box center [271, 366] width 23 height 15
click at [260, 368] on input "Shed" at bounding box center [264, 363] width 8 height 8
checkbox input "true"
checkbox input "false"
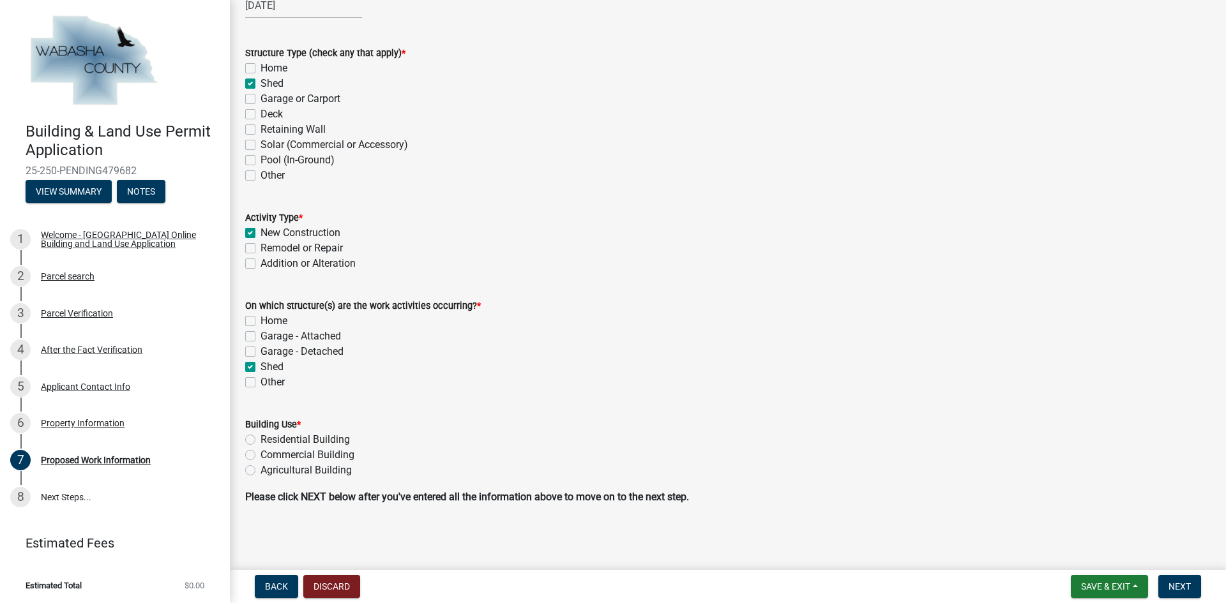
checkbox input "false"
checkbox input "true"
checkbox input "false"
click at [260, 440] on label "Residential Building" at bounding box center [304, 439] width 89 height 15
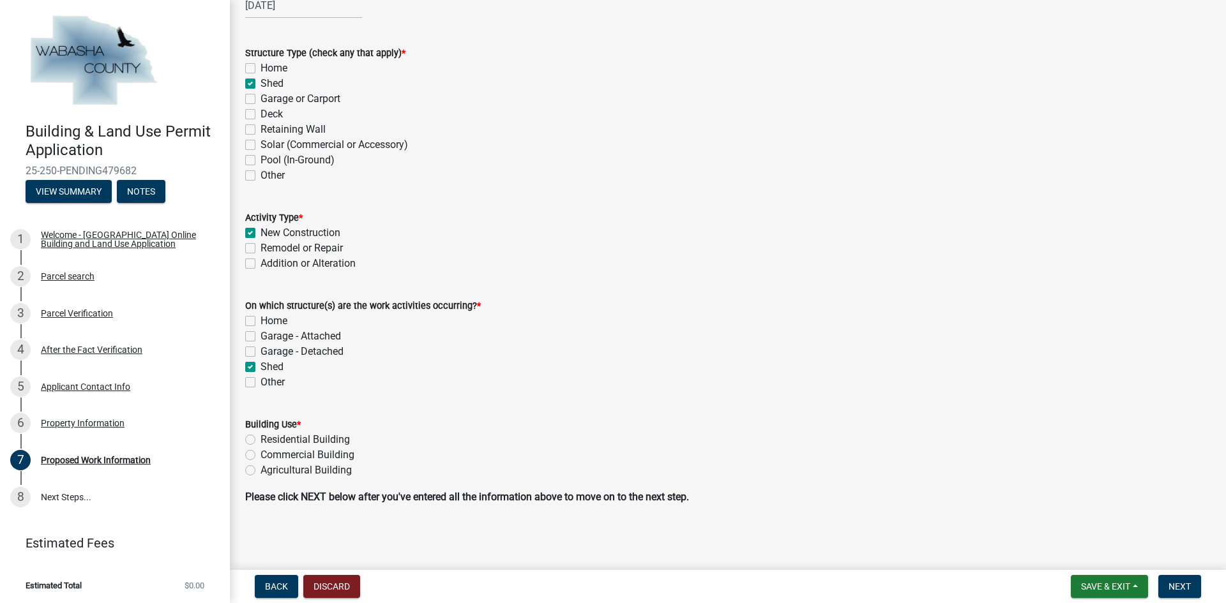
click at [260, 440] on input "Residential Building" at bounding box center [264, 436] width 8 height 8
radio input "true"
click at [1183, 584] on span "Next" at bounding box center [1179, 586] width 22 height 10
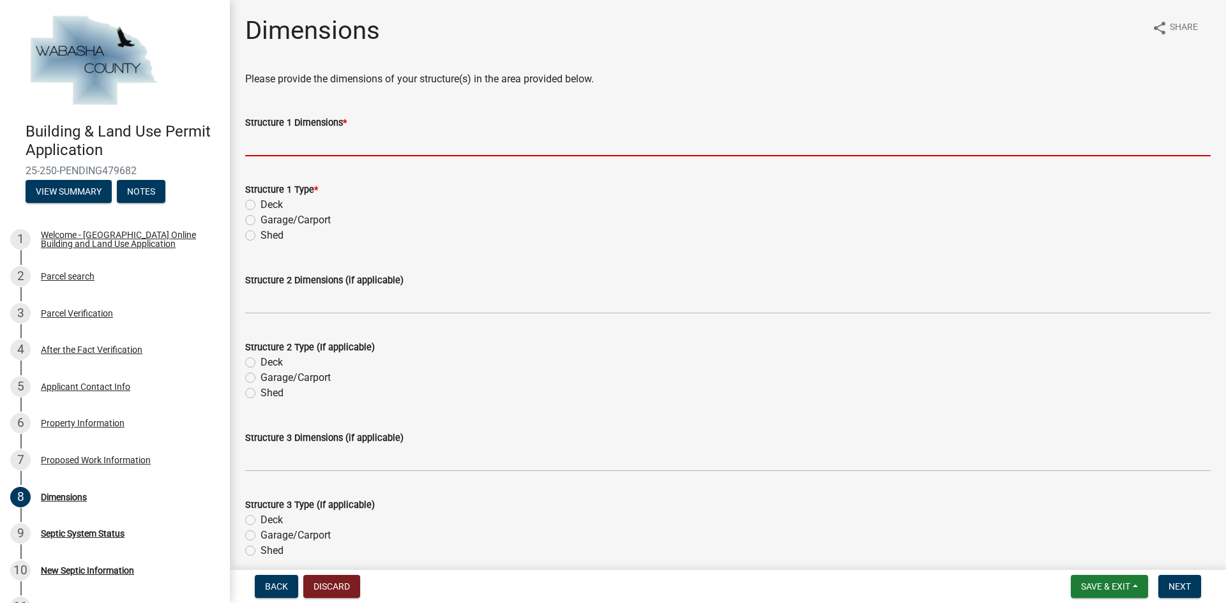
click at [253, 146] on input "Structure 1 Dimensions *" at bounding box center [727, 143] width 965 height 26
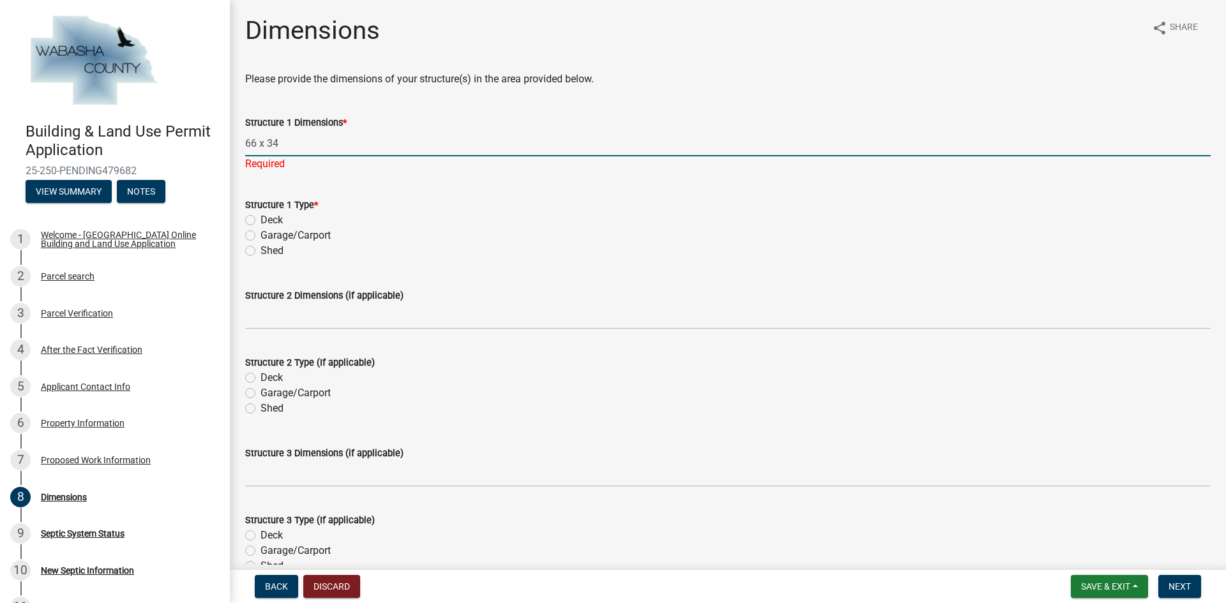
type input "66 x 34"
click at [249, 251] on wm-data-entity-input "Structure 1 Type * Deck Garage/Carport Shed" at bounding box center [727, 226] width 965 height 88
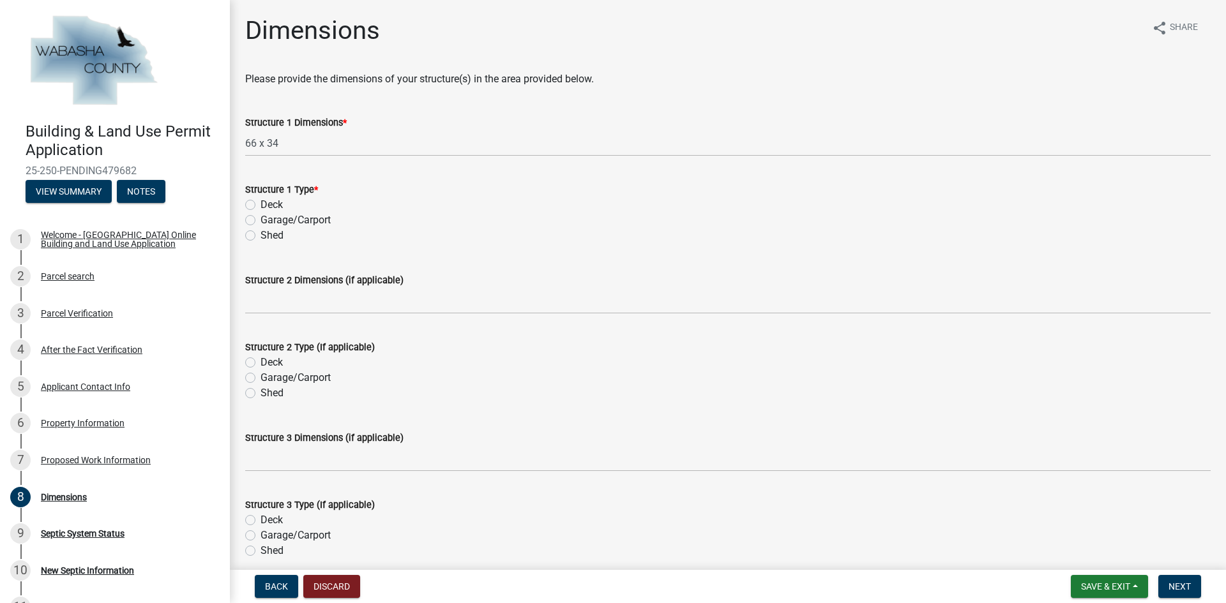
click at [260, 234] on label "Shed" at bounding box center [271, 235] width 23 height 15
click at [260, 234] on input "Shed" at bounding box center [264, 232] width 8 height 8
radio input "true"
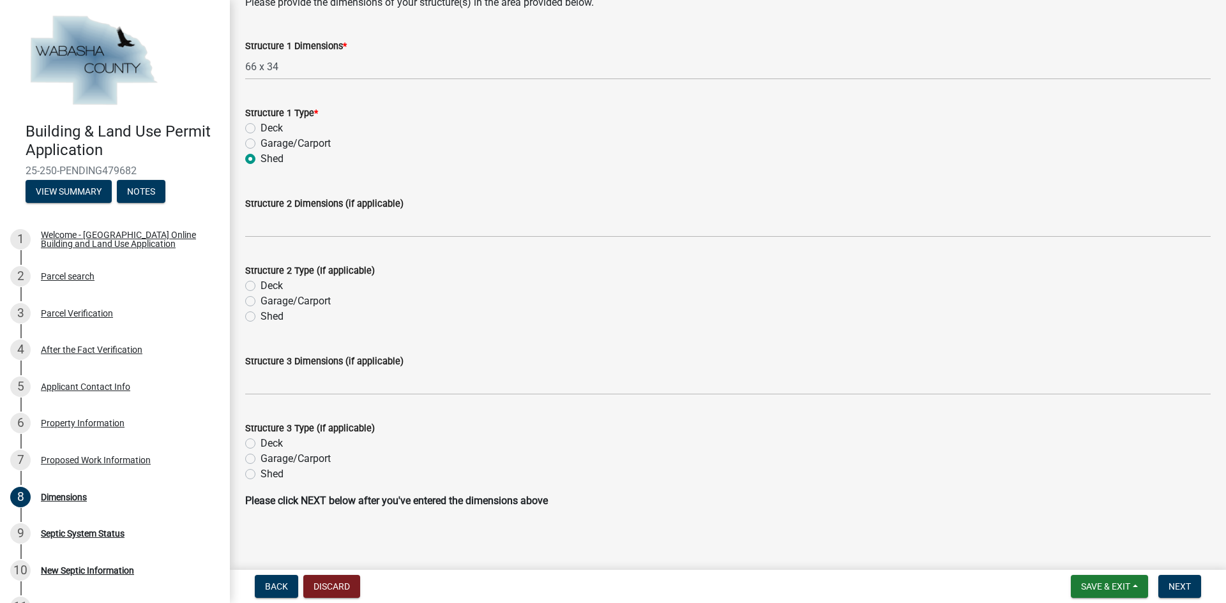
scroll to position [80, 0]
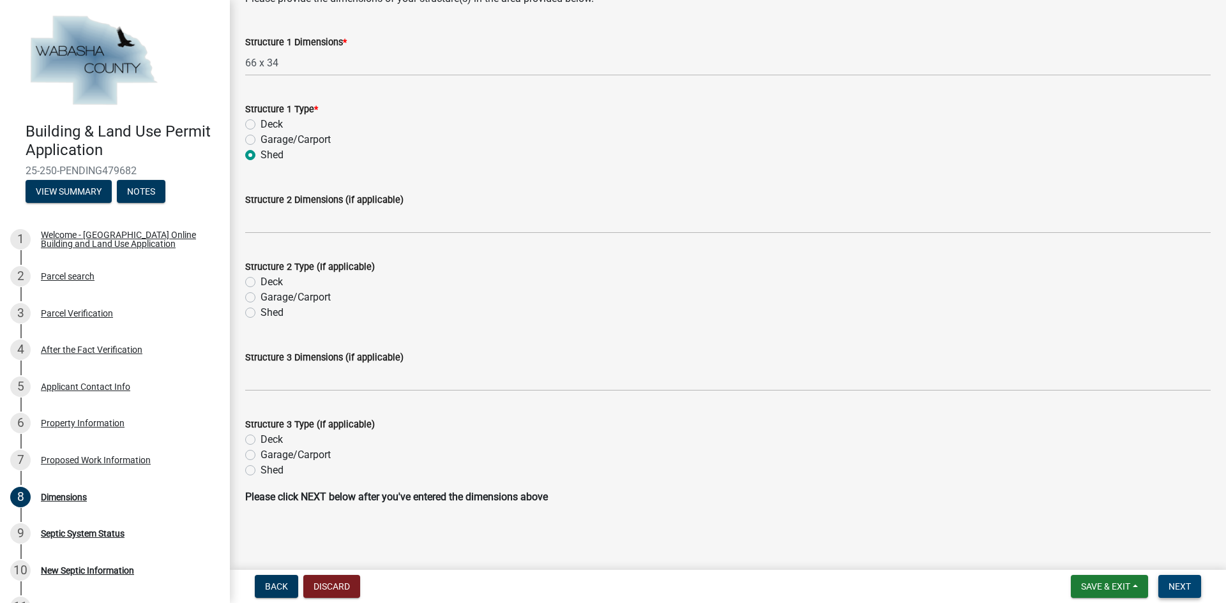
click at [1180, 590] on span "Next" at bounding box center [1179, 586] width 22 height 10
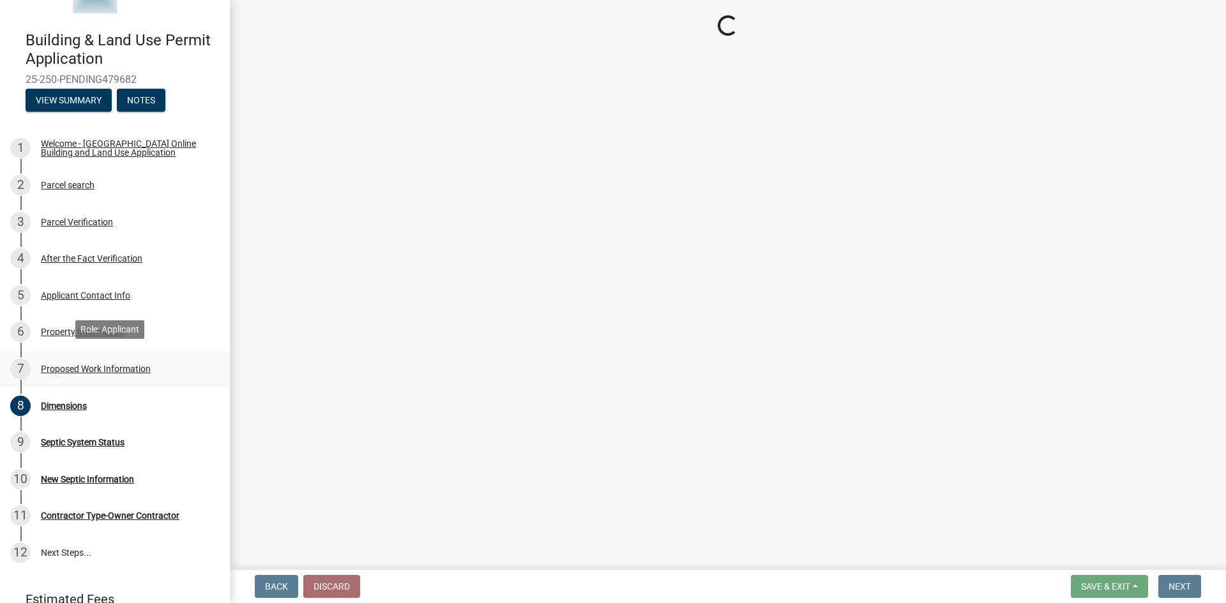
scroll to position [86, 0]
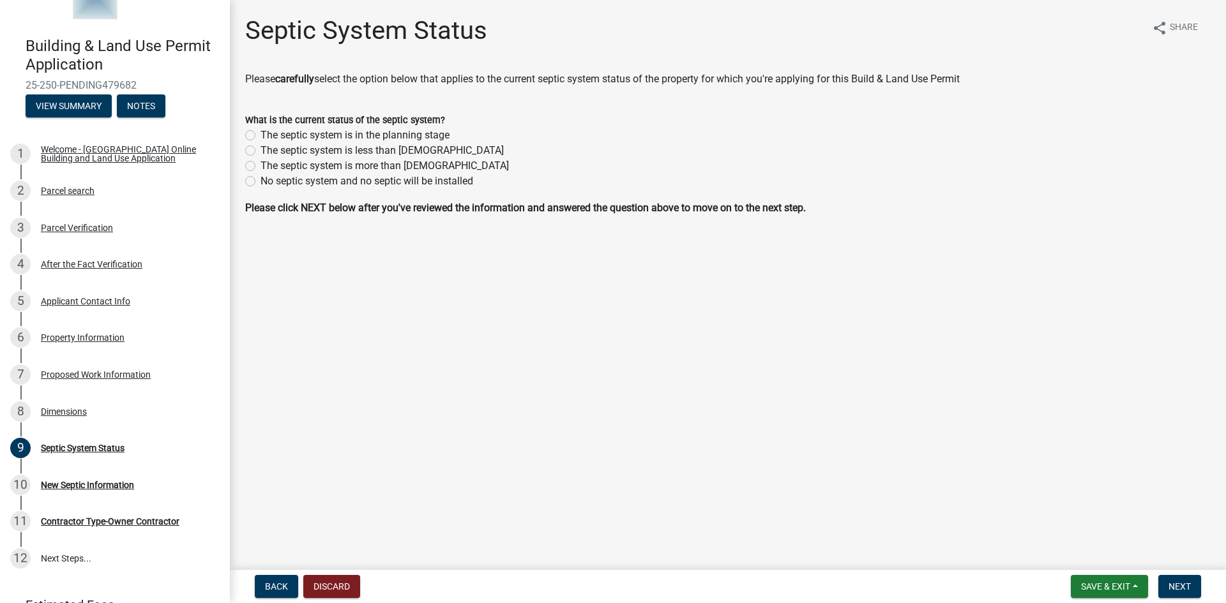
click at [260, 179] on label "No septic system and no septic will be installed" at bounding box center [366, 181] width 213 height 15
click at [260, 179] on input "No septic system and no septic will be installed" at bounding box center [264, 178] width 8 height 8
radio input "true"
click at [1179, 583] on span "Next" at bounding box center [1179, 586] width 22 height 10
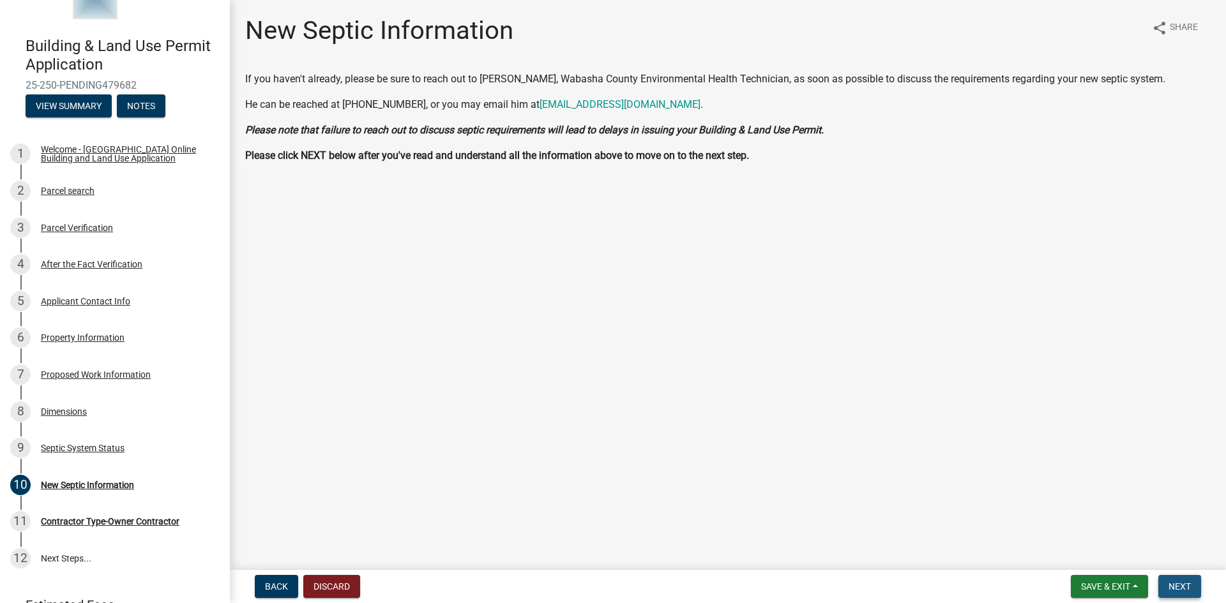
click at [1181, 584] on span "Next" at bounding box center [1179, 586] width 22 height 10
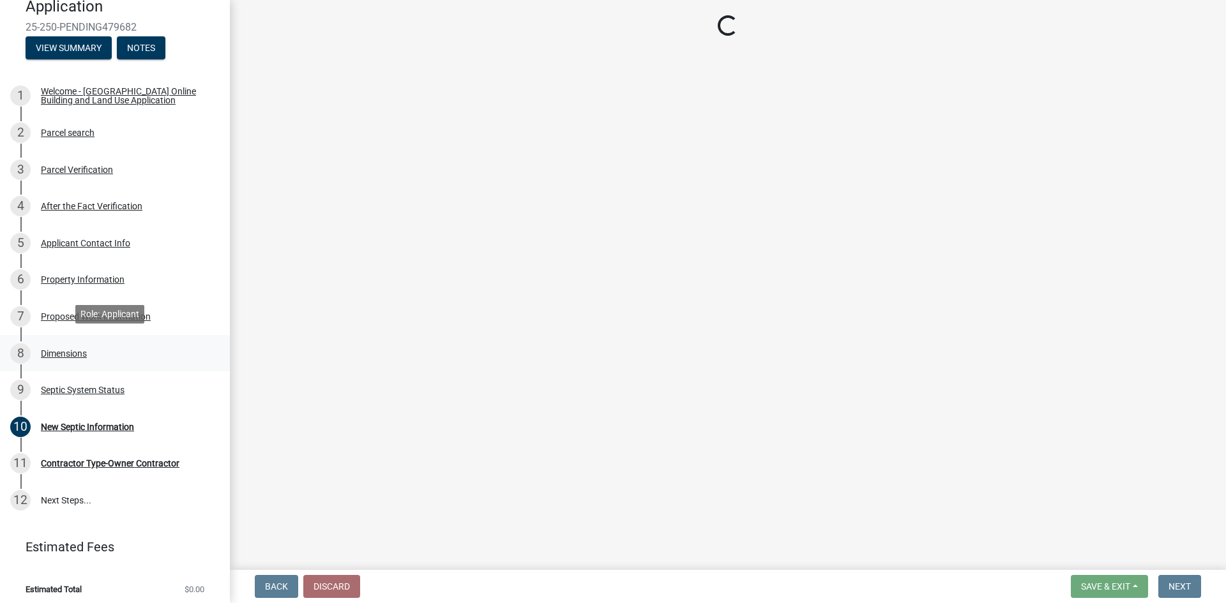
scroll to position [149, 0]
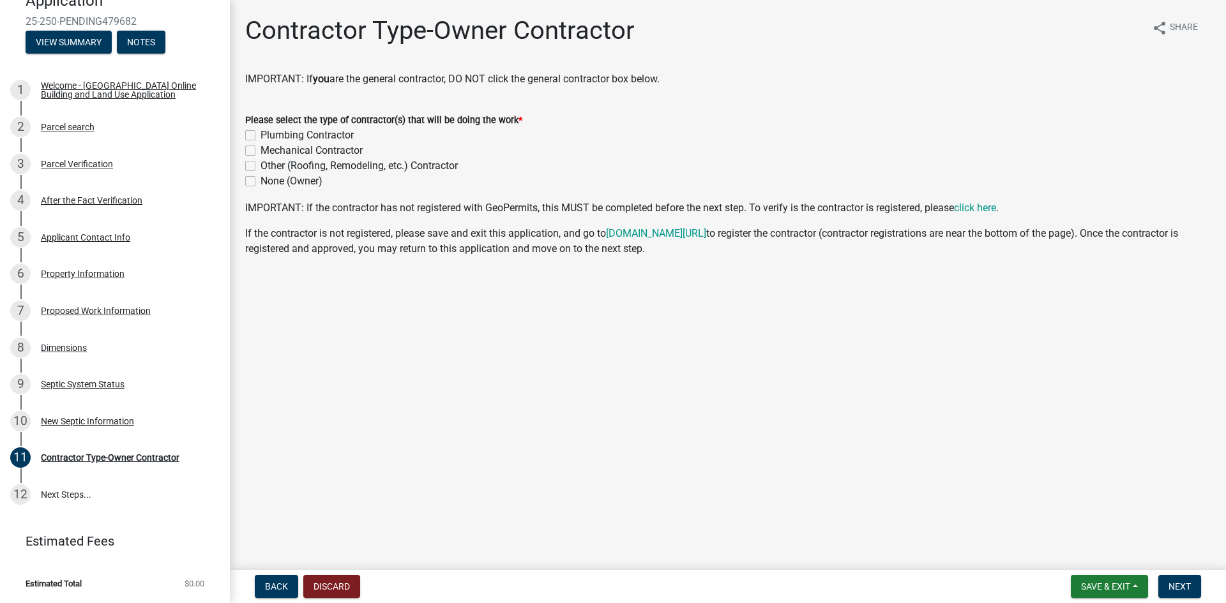
click at [260, 133] on label "Plumbing Contractor" at bounding box center [306, 135] width 93 height 15
click at [260, 133] on input "Plumbing Contractor" at bounding box center [264, 132] width 8 height 8
checkbox input "true"
checkbox input "false"
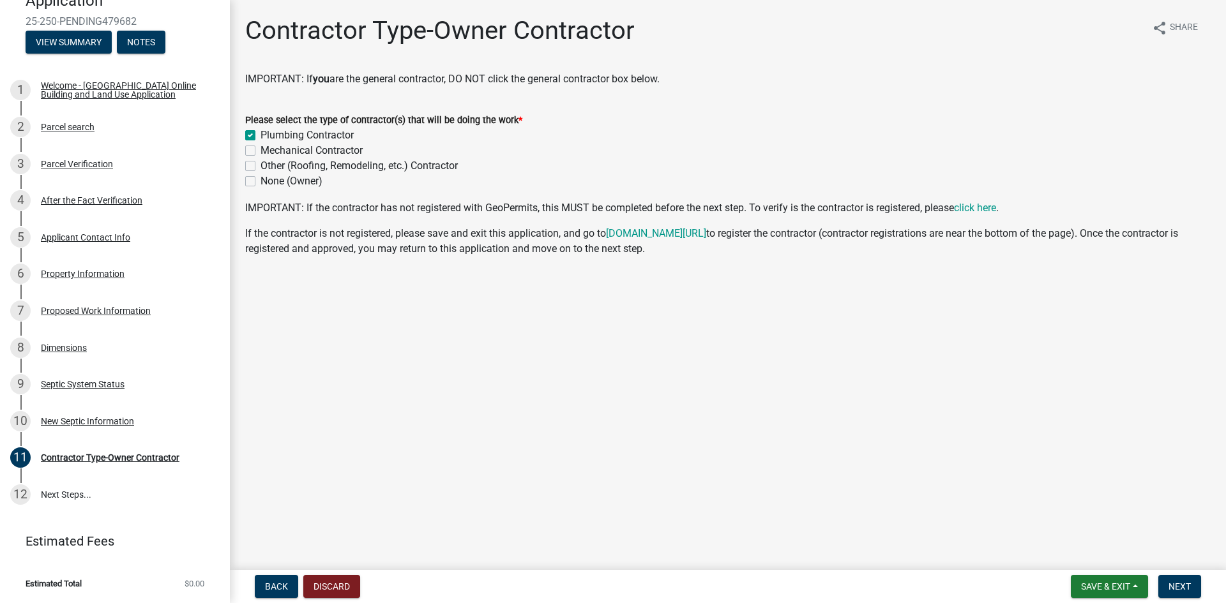
checkbox input "false"
click at [260, 147] on label "Mechanical Contractor" at bounding box center [311, 150] width 102 height 15
click at [260, 147] on input "Mechanical Contractor" at bounding box center [264, 147] width 8 height 8
checkbox input "true"
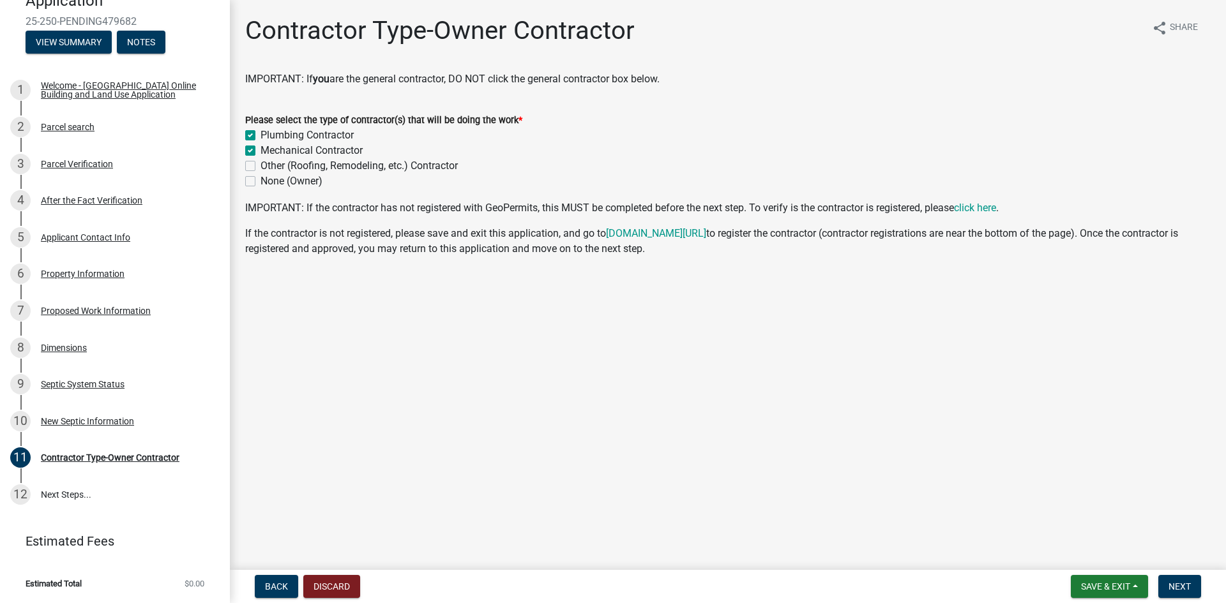
checkbox input "true"
checkbox input "false"
click at [1189, 589] on span "Next" at bounding box center [1179, 586] width 22 height 10
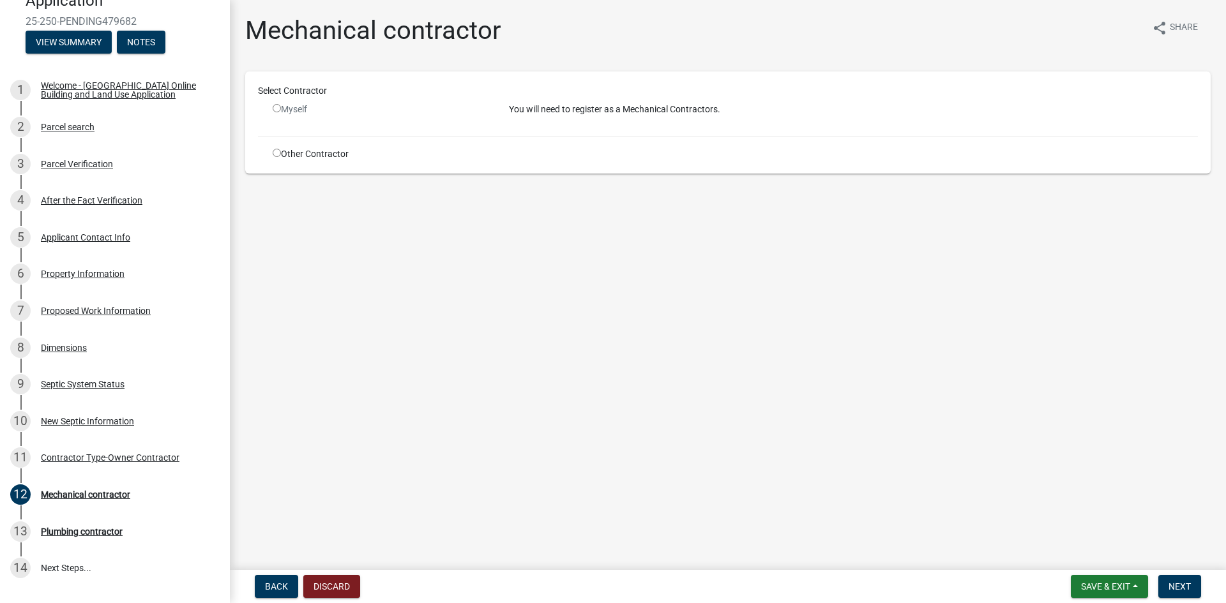
click at [274, 150] on input "radio" at bounding box center [277, 153] width 8 height 8
radio input "true"
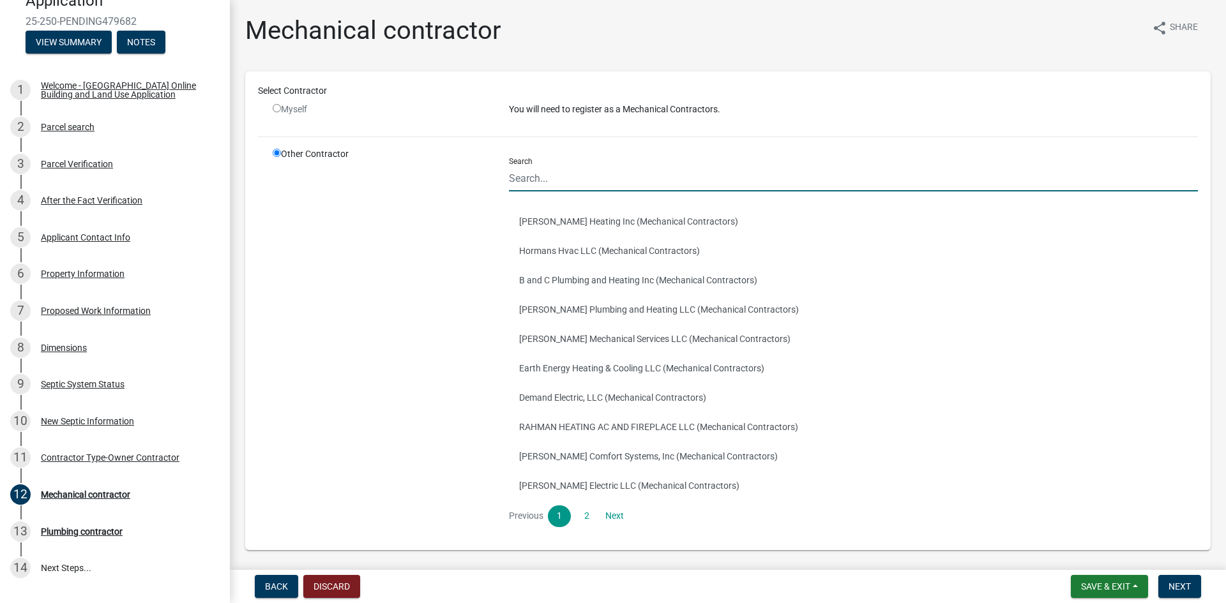
click at [544, 179] on input "Search" at bounding box center [853, 178] width 689 height 26
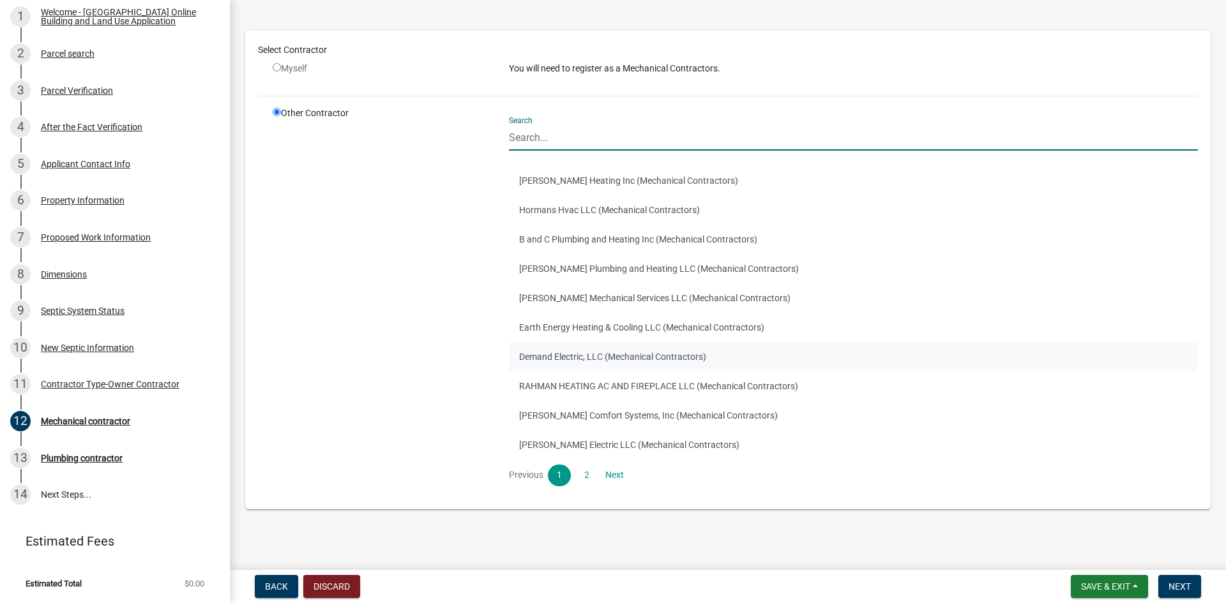
scroll to position [45, 0]
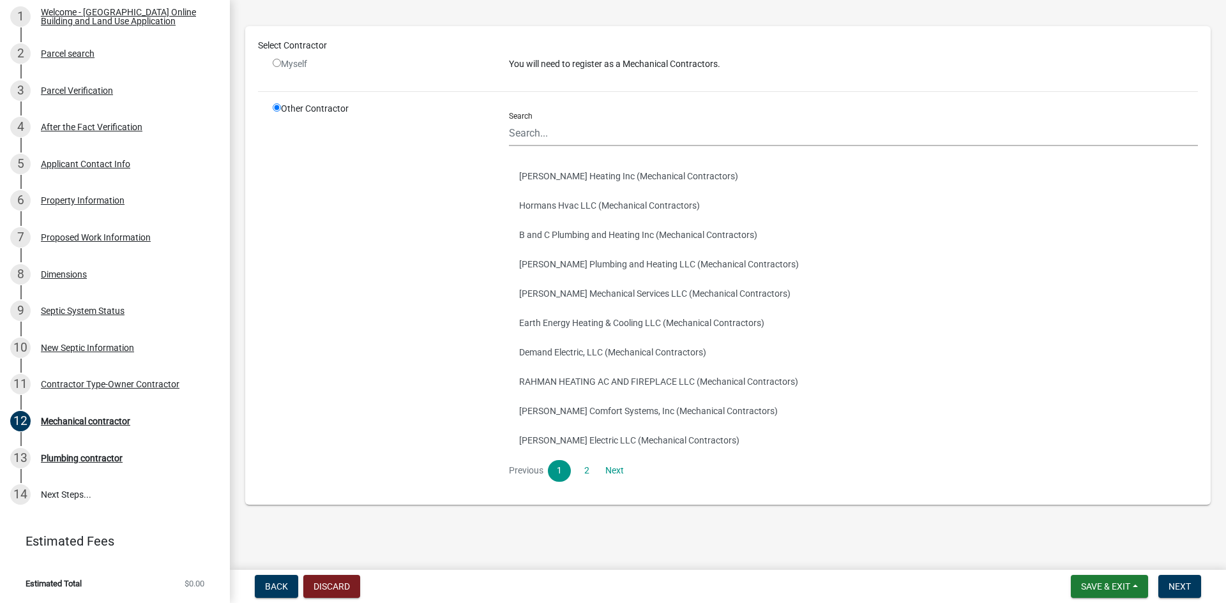
click at [350, 276] on div "Other Contractor" at bounding box center [381, 297] width 236 height 390
click at [539, 129] on input "Search" at bounding box center [853, 133] width 689 height 26
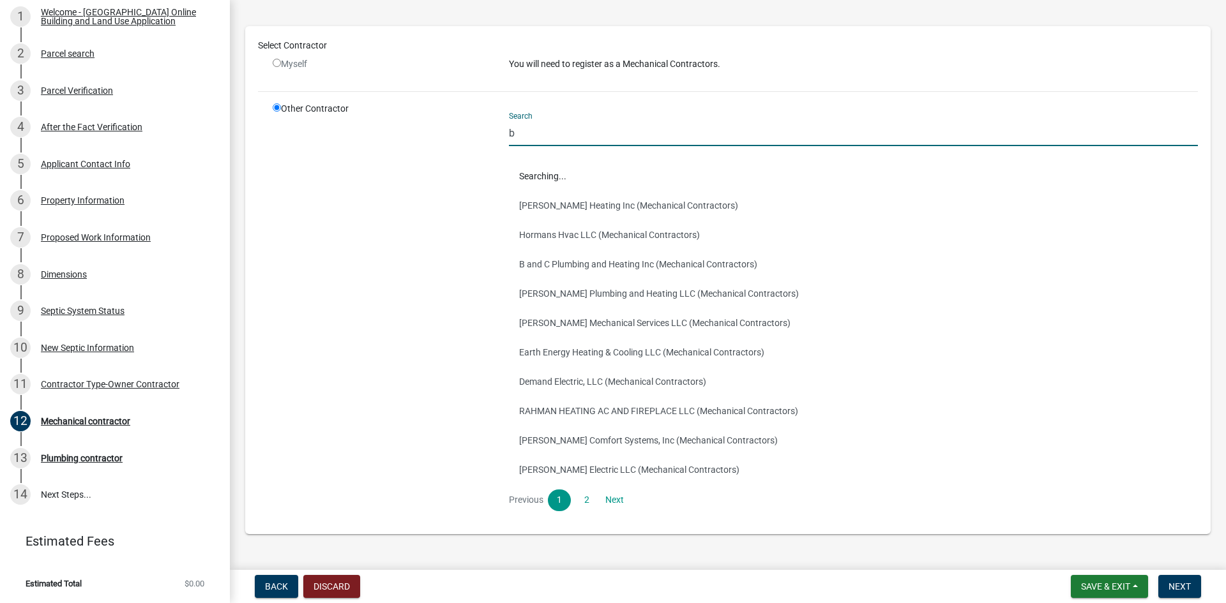
scroll to position [0, 0]
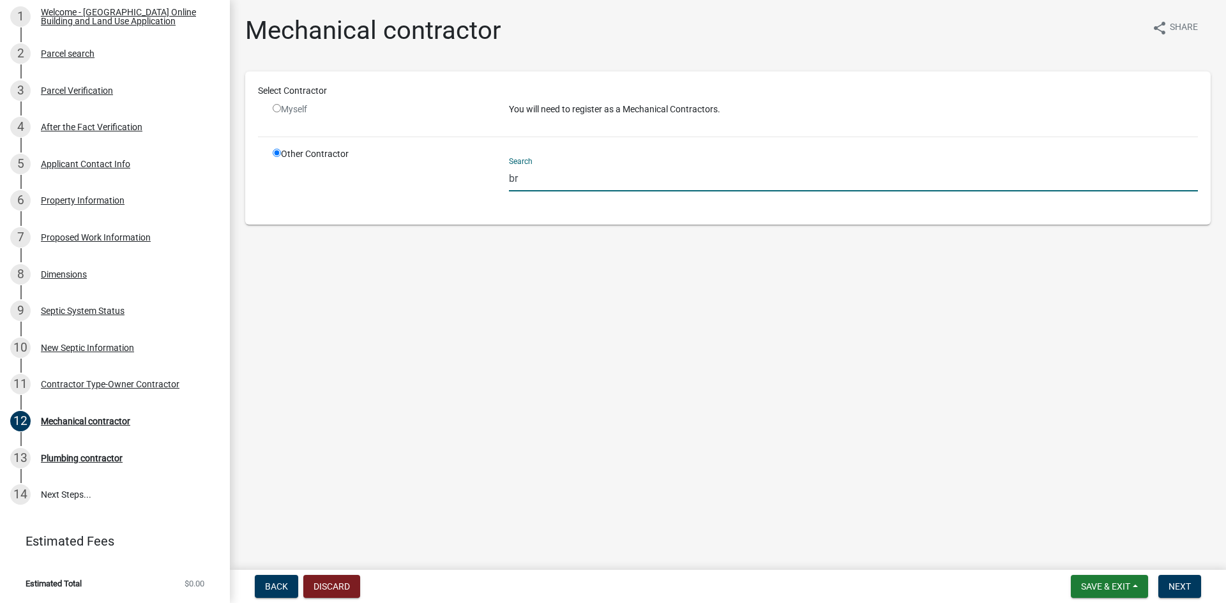
type input "b"
type input "BRY Heat and Air"
click at [1178, 581] on span "Next" at bounding box center [1179, 586] width 22 height 10
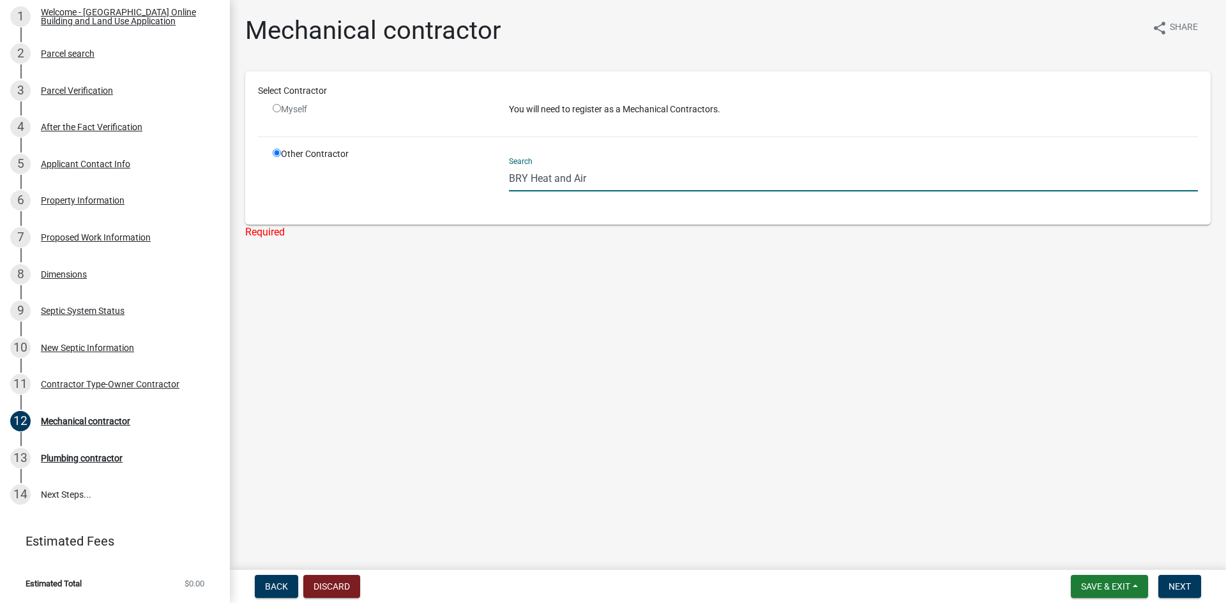
click at [548, 184] on input "BRY Heat and Air" at bounding box center [853, 178] width 689 height 26
click at [592, 180] on input "BRY Heat and Air" at bounding box center [853, 178] width 689 height 26
click at [1187, 589] on span "Next" at bounding box center [1179, 586] width 22 height 10
drag, startPoint x: 593, startPoint y: 177, endPoint x: 338, endPoint y: 196, distance: 255.4
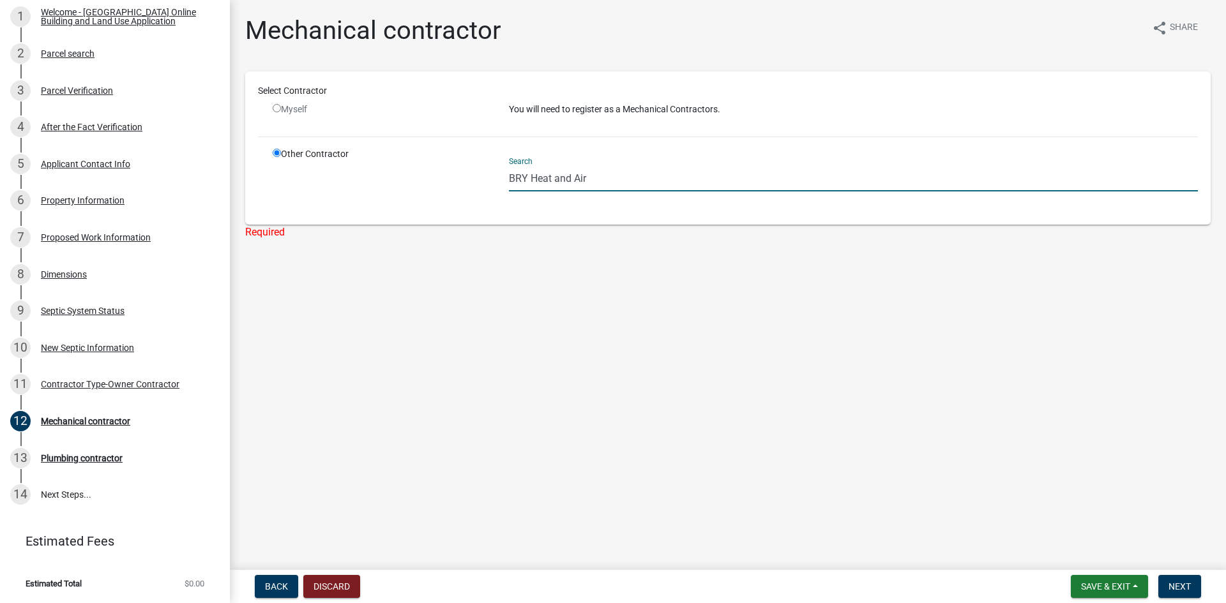
click at [340, 196] on div "Other Contractor Search BRY Heat and Air" at bounding box center [735, 179] width 944 height 64
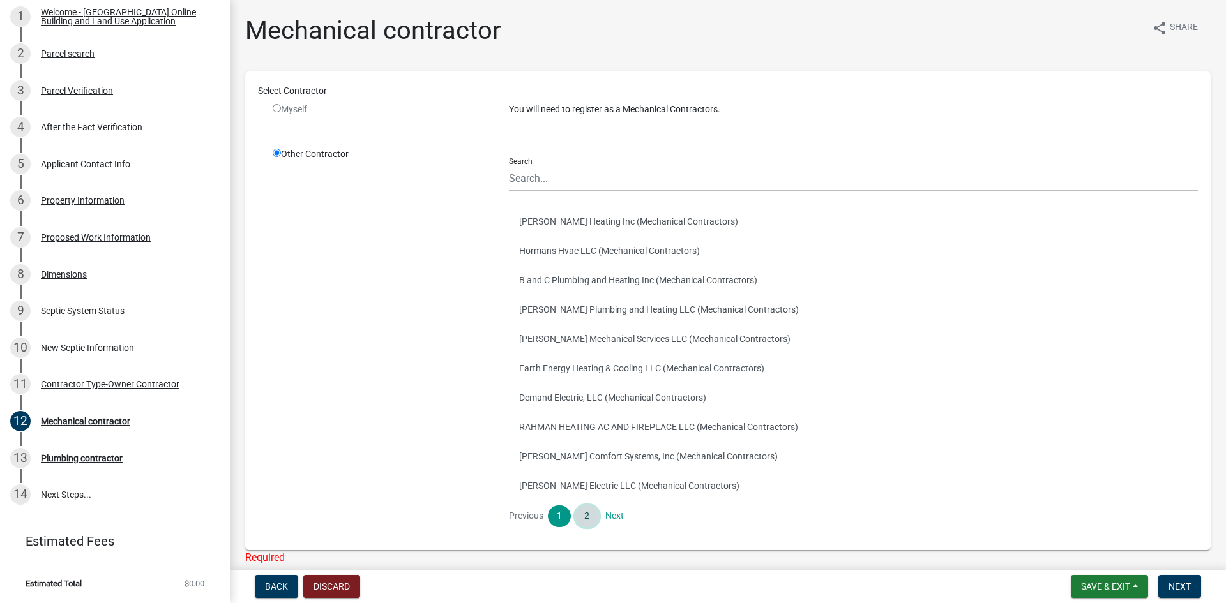
click at [583, 516] on link "2" at bounding box center [586, 517] width 23 height 22
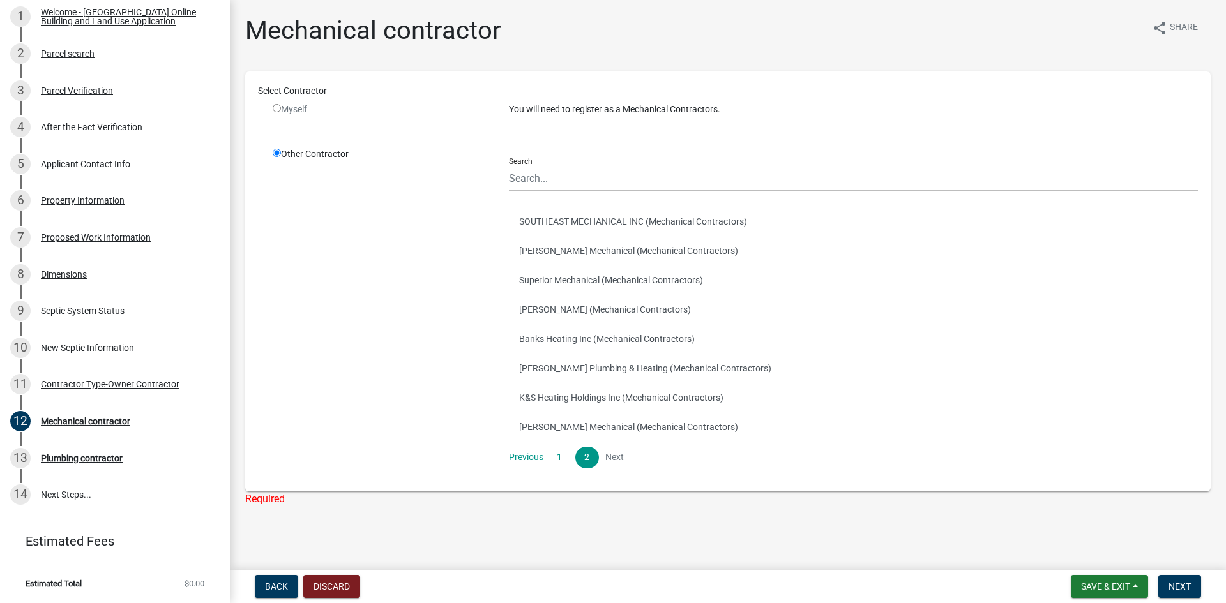
click at [612, 456] on li "Next" at bounding box center [614, 458] width 23 height 22
click at [558, 458] on link "1" at bounding box center [559, 458] width 23 height 22
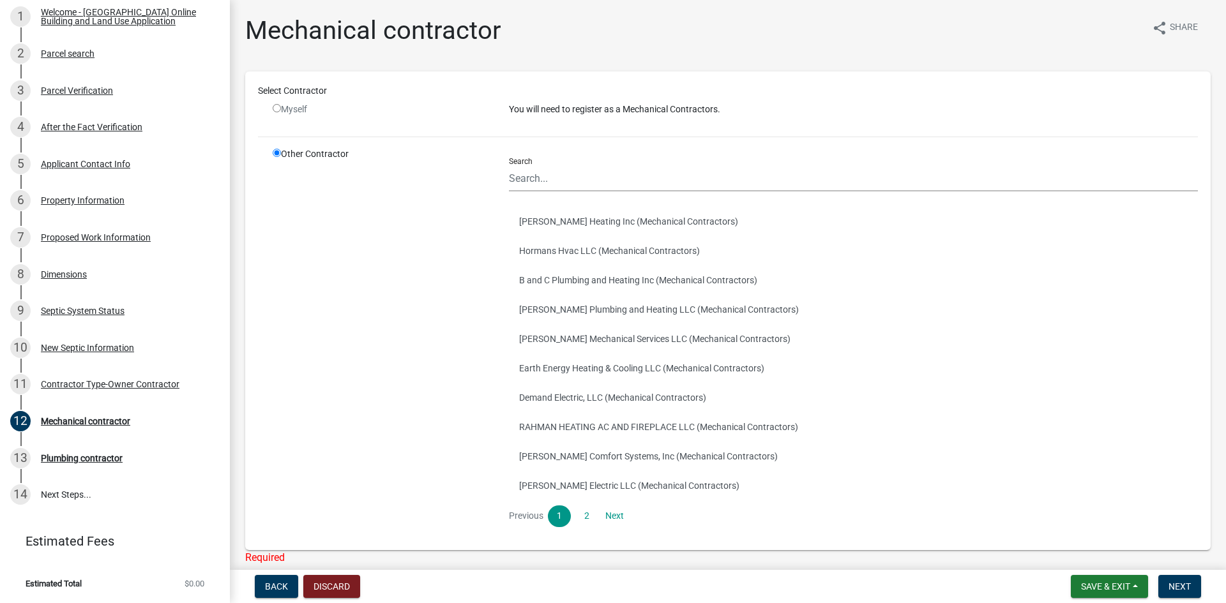
click at [581, 112] on p "You will need to register as a Mechanical Contractors." at bounding box center [853, 109] width 689 height 13
click at [525, 182] on input "Search" at bounding box center [853, 178] width 689 height 26
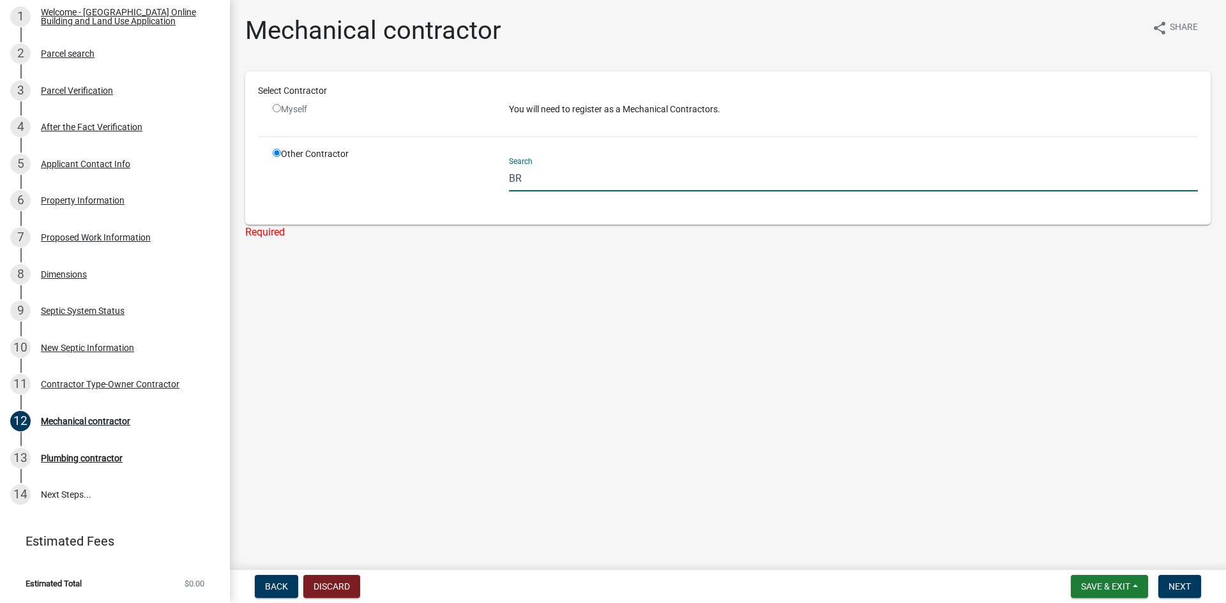
type input "B"
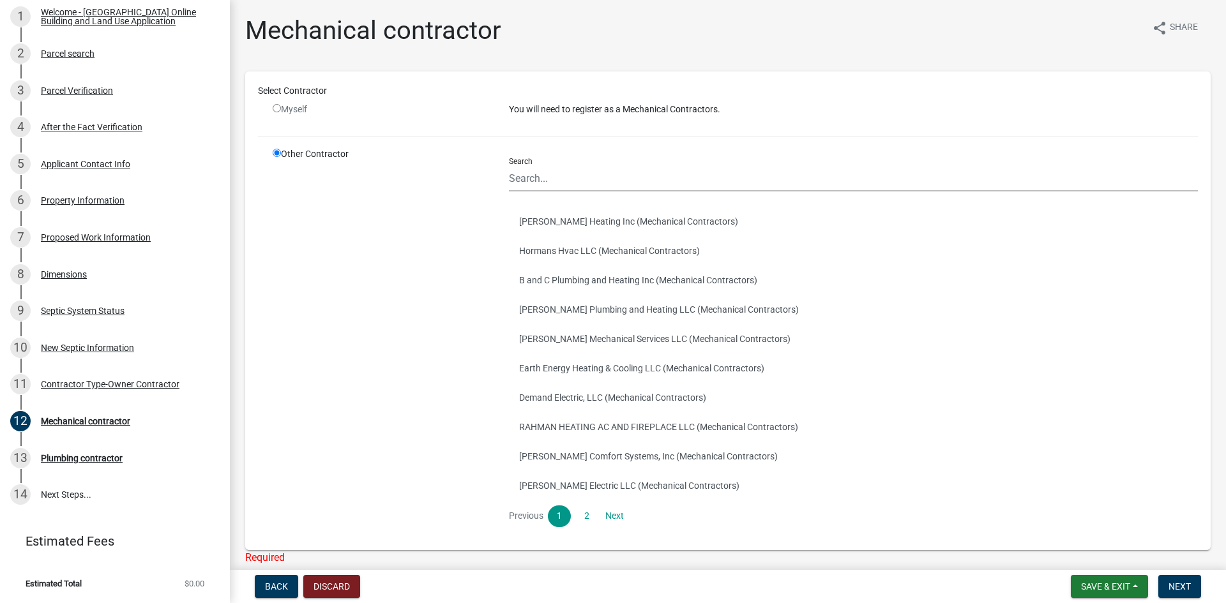
click at [299, 105] on div "Myself" at bounding box center [381, 109] width 217 height 13
click at [281, 107] on div "Myself" at bounding box center [381, 109] width 217 height 13
click at [276, 106] on input "radio" at bounding box center [277, 108] width 8 height 8
radio input "false"
radio input "true"
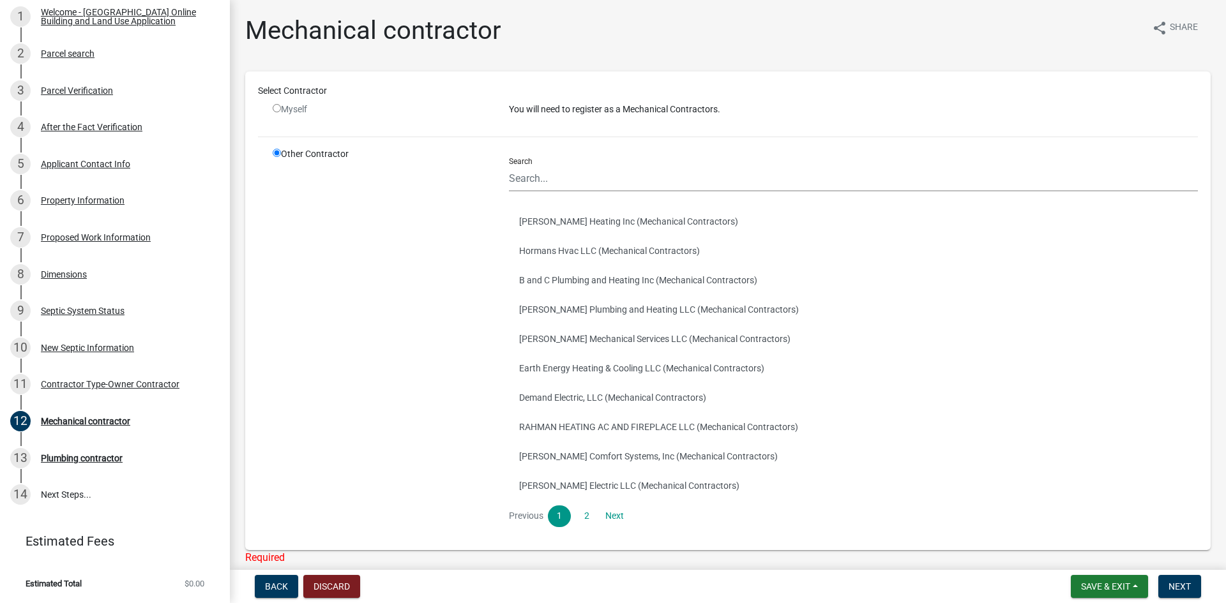
click at [277, 109] on input "radio" at bounding box center [277, 108] width 8 height 8
radio input "false"
radio input "true"
click at [278, 105] on input "radio" at bounding box center [277, 108] width 8 height 8
radio input "false"
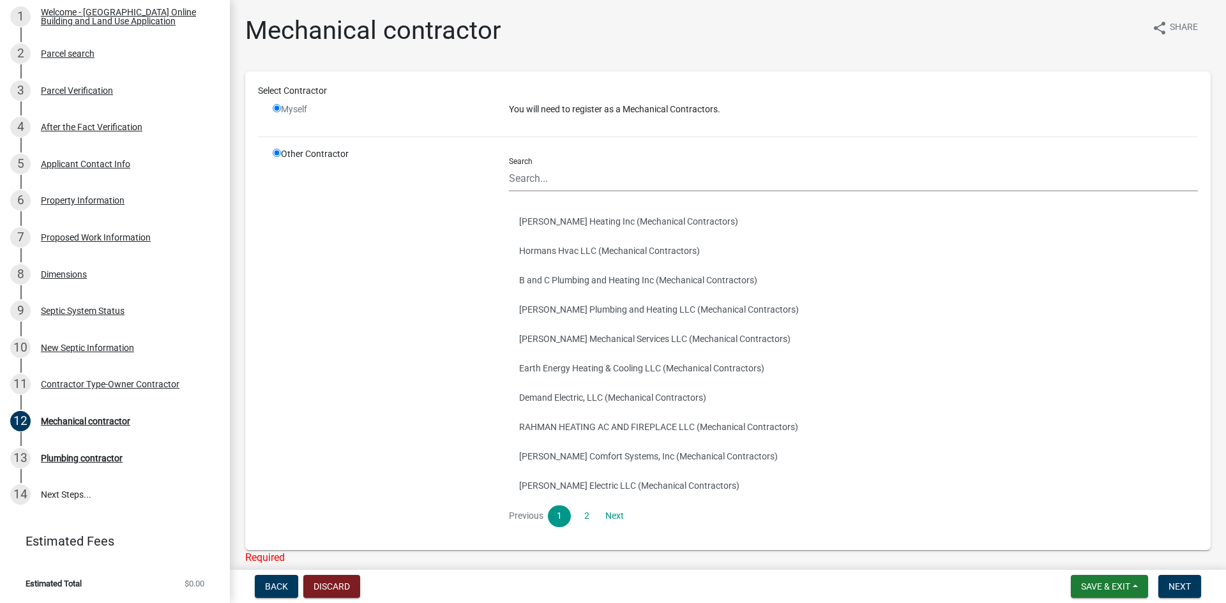
radio input "true"
click at [82, 420] on div "Mechanical contractor" at bounding box center [85, 421] width 89 height 9
click at [273, 105] on input "radio" at bounding box center [277, 108] width 8 height 8
radio input "false"
radio input "true"
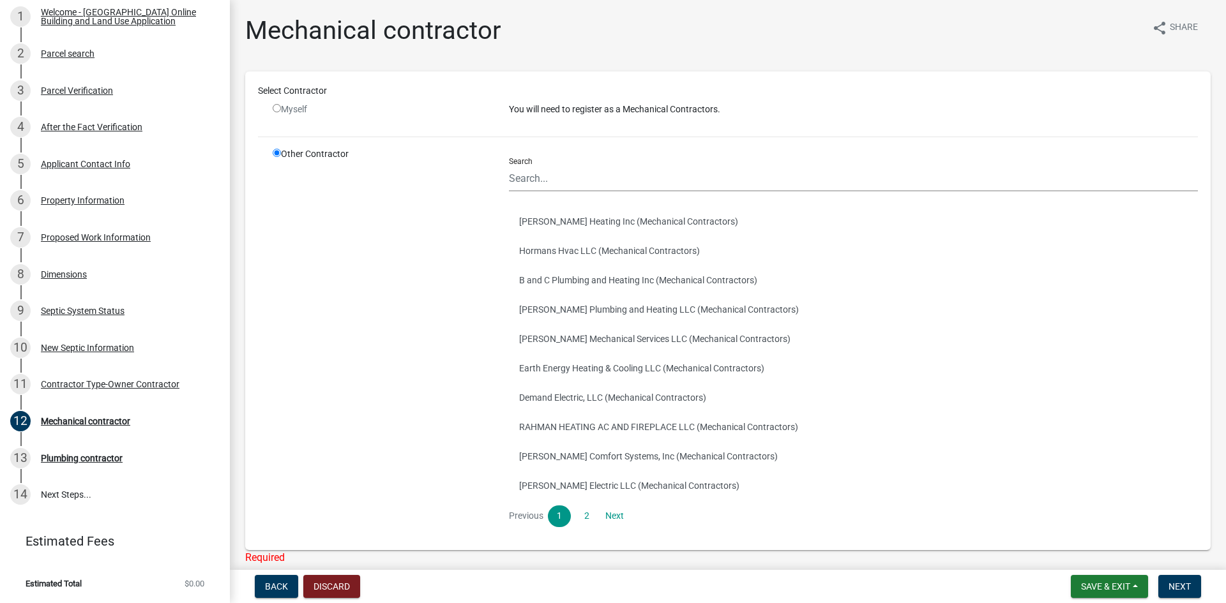
click at [525, 116] on p "You will need to register as a Mechanical Contractors." at bounding box center [853, 109] width 689 height 13
click at [532, 176] on input "Search" at bounding box center [853, 178] width 689 height 26
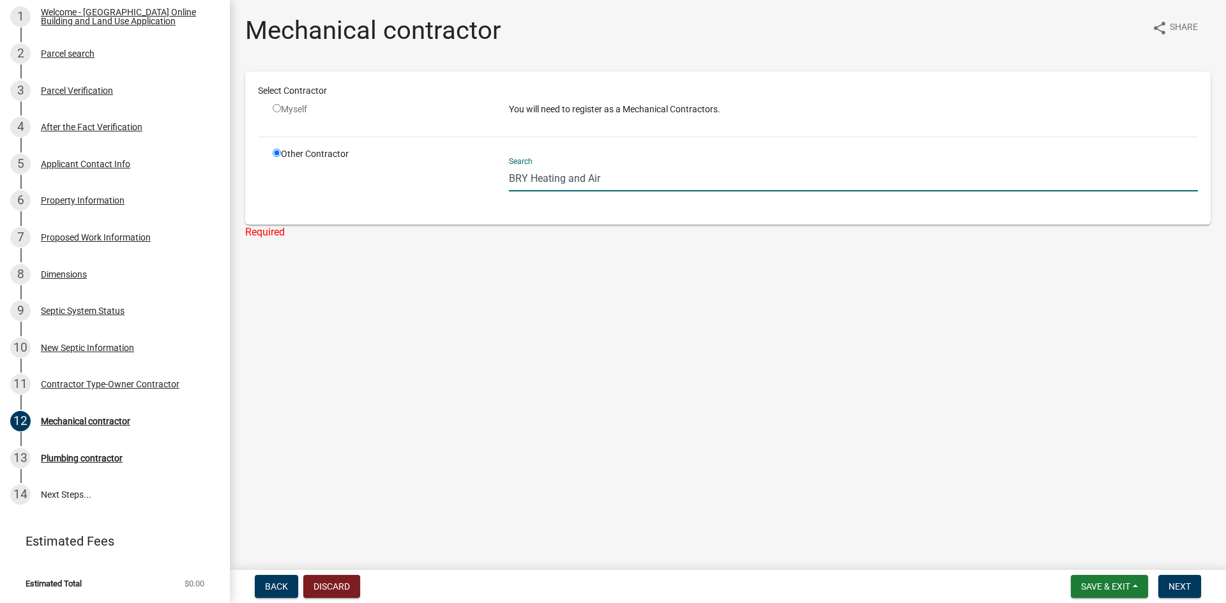
type input "BRY Heating and Air"
click at [530, 210] on ul at bounding box center [853, 207] width 689 height 10
click at [587, 207] on ul at bounding box center [853, 207] width 689 height 10
click at [576, 194] on div "Search BRY Heating and Air" at bounding box center [853, 179] width 689 height 64
click at [1178, 583] on span "Next" at bounding box center [1179, 586] width 22 height 10
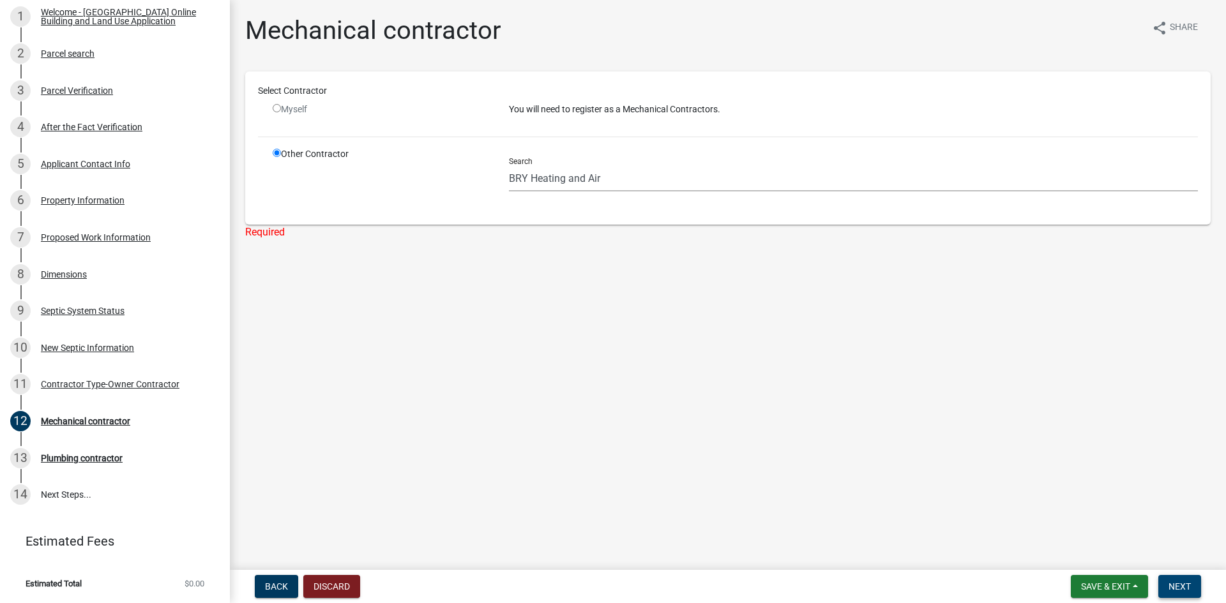
click at [1178, 583] on span "Next" at bounding box center [1179, 586] width 22 height 10
drag, startPoint x: 606, startPoint y: 177, endPoint x: 398, endPoint y: 194, distance: 208.7
click at [405, 199] on div "Other Contractor Search BRY Heating and Air" at bounding box center [735, 179] width 944 height 64
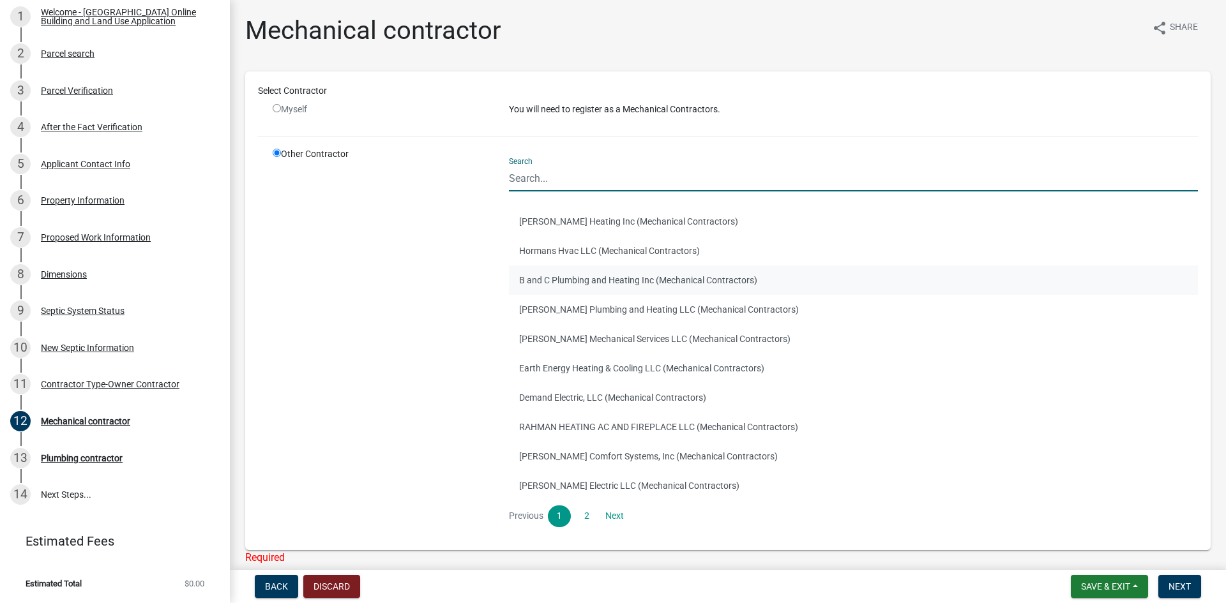
click at [638, 276] on button "B and C Plumbing and Heating Inc (Mechanical Contractors)" at bounding box center [853, 280] width 689 height 29
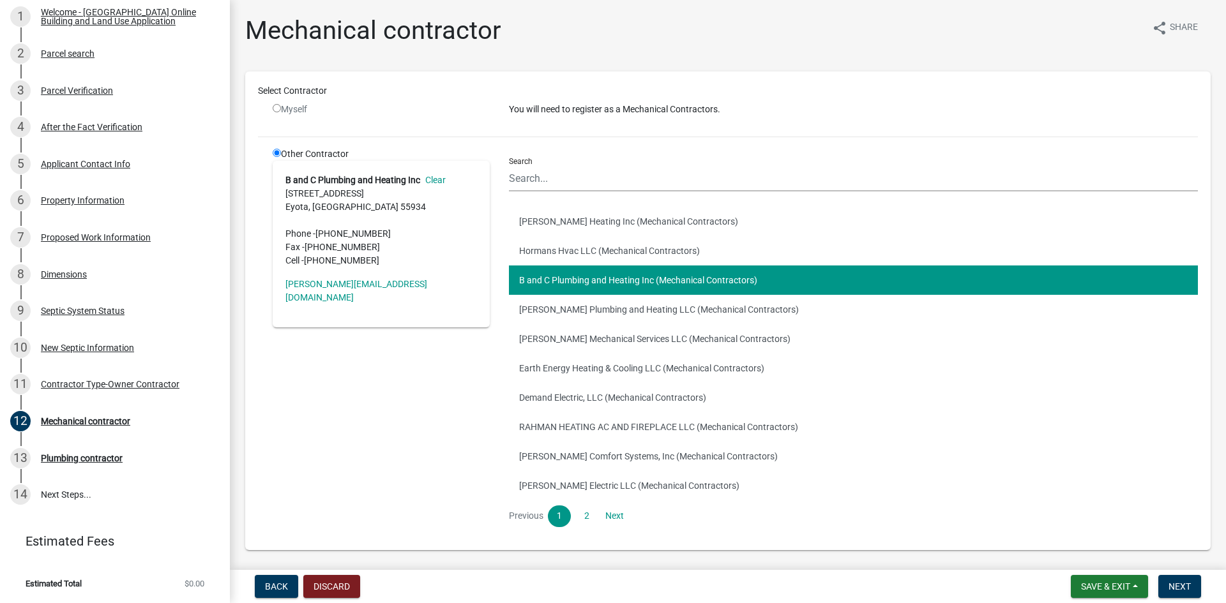
click at [602, 280] on button "B and C Plumbing and Heating Inc (Mechanical Contractors)" at bounding box center [853, 280] width 689 height 29
click at [471, 365] on div "Other Contractor B and C Plumbing and Heating Inc Clear 661 Canyon Dr NW Eyota,…" at bounding box center [381, 342] width 236 height 390
click at [534, 179] on input "Search" at bounding box center [853, 178] width 689 height 26
click at [458, 125] on div "Myself" at bounding box center [381, 115] width 236 height 24
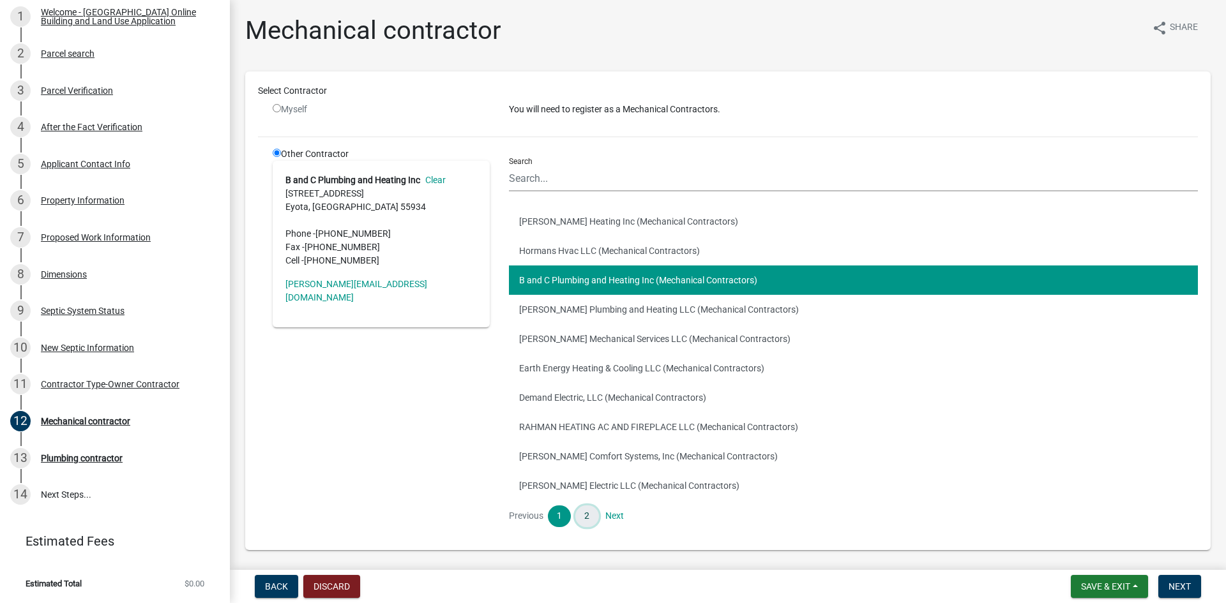
click at [583, 518] on link "2" at bounding box center [586, 517] width 23 height 22
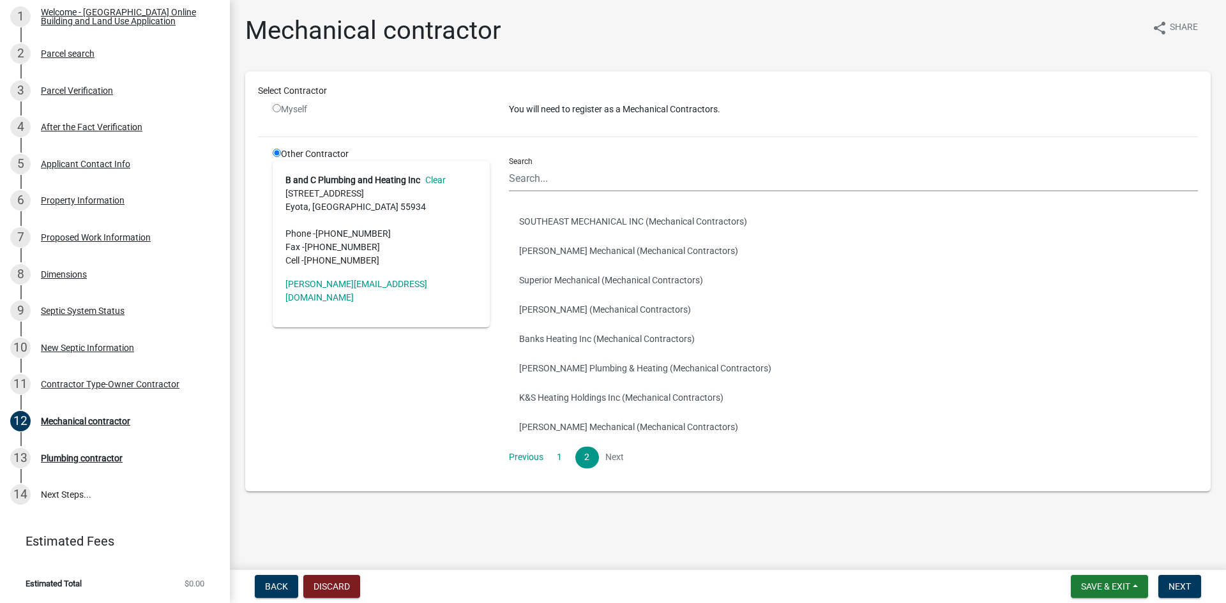
click at [614, 456] on li "Next" at bounding box center [614, 458] width 23 height 22
click at [1190, 583] on span "Next" at bounding box center [1179, 586] width 22 height 10
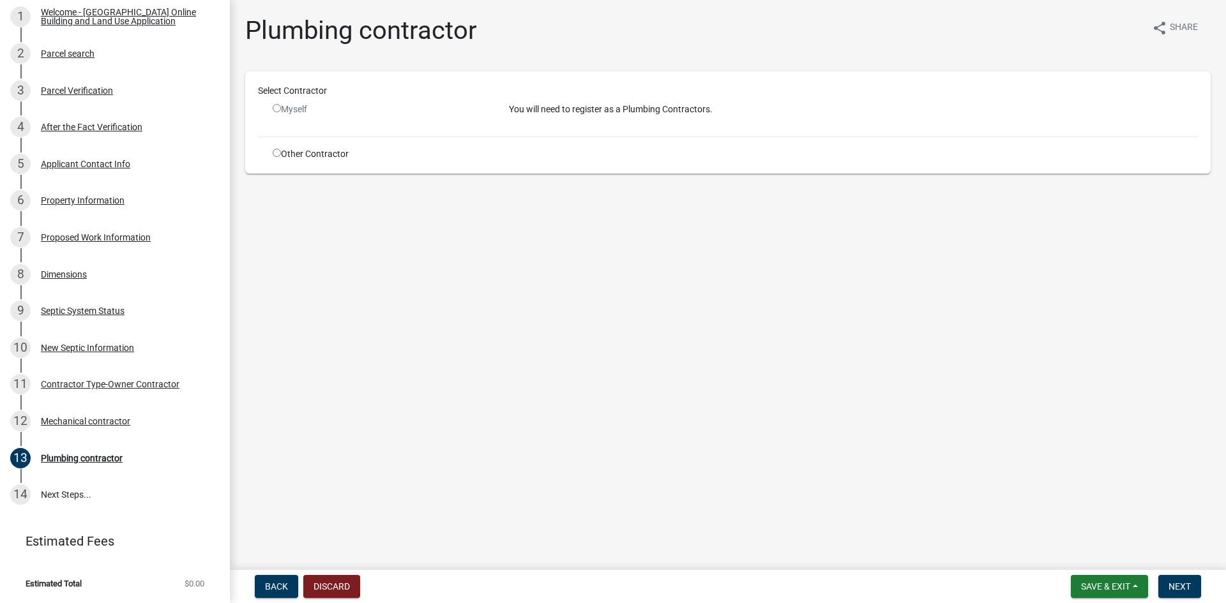
click at [278, 153] on input "radio" at bounding box center [277, 153] width 8 height 8
radio input "true"
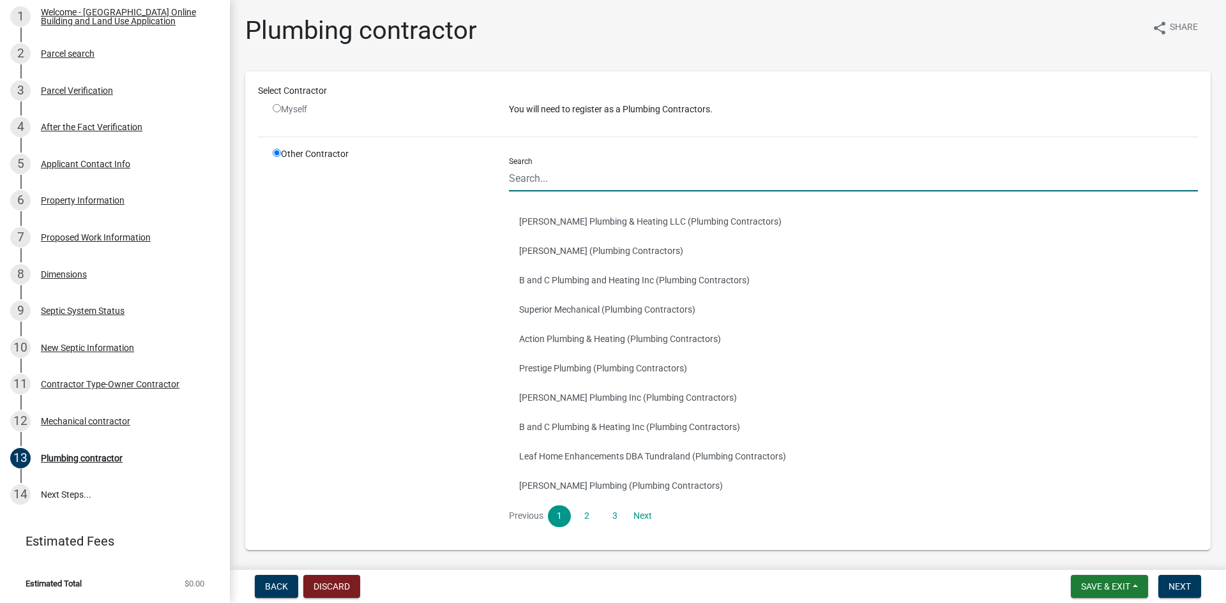
click at [536, 175] on input "Search" at bounding box center [853, 178] width 689 height 26
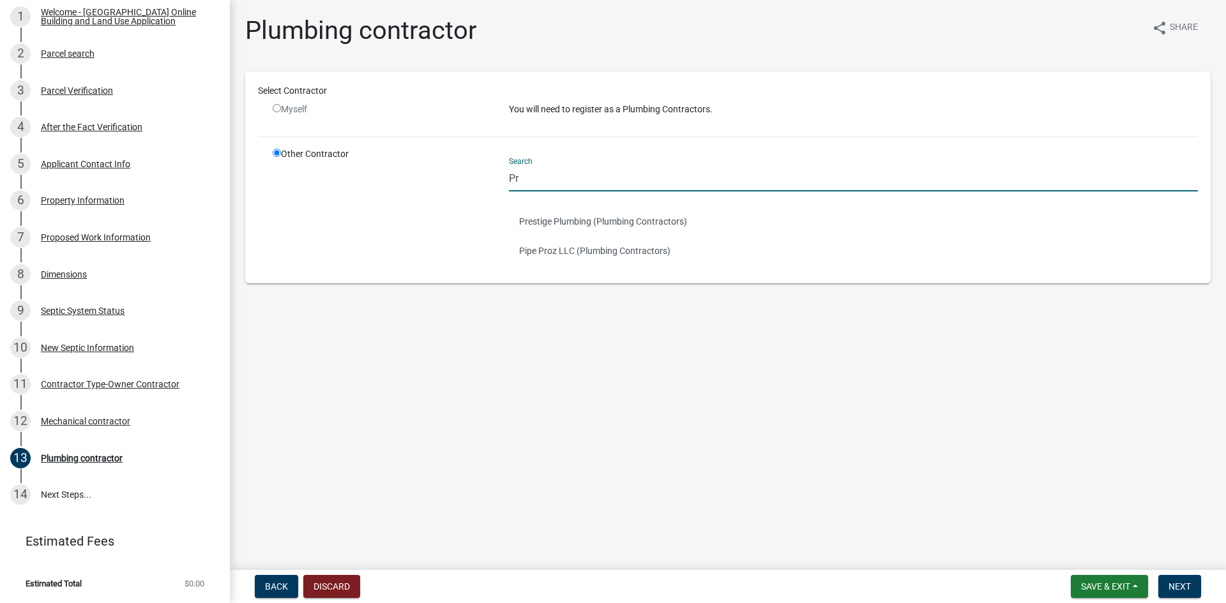
type input "P"
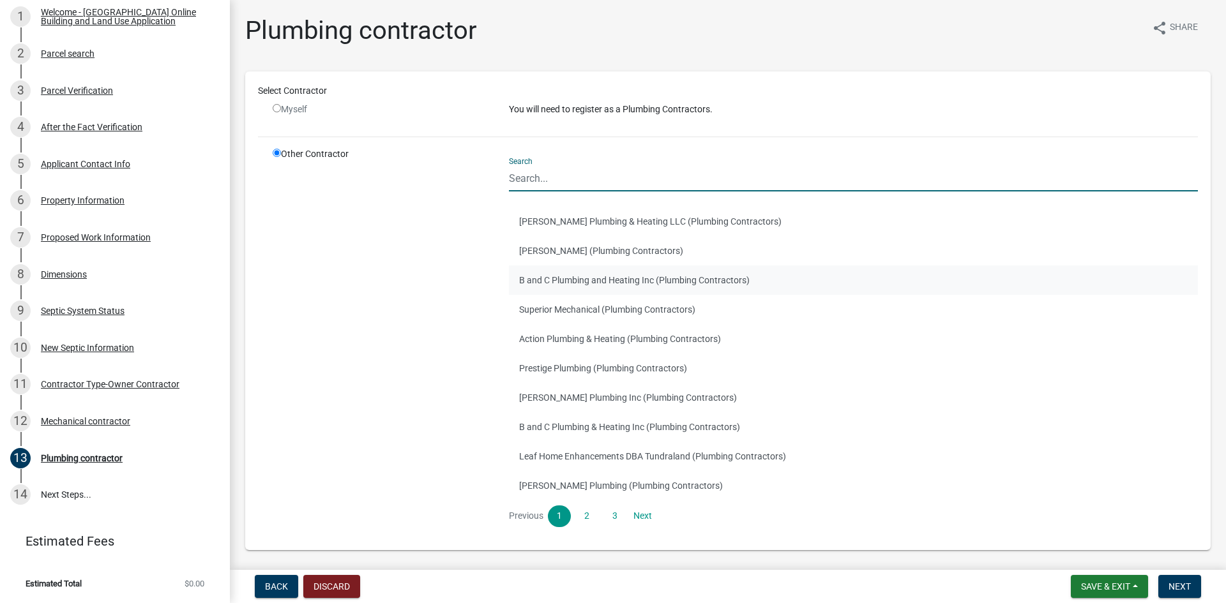
click at [617, 276] on button "B and C Plumbing and Heating Inc (Plumbing Contractors)" at bounding box center [853, 280] width 689 height 29
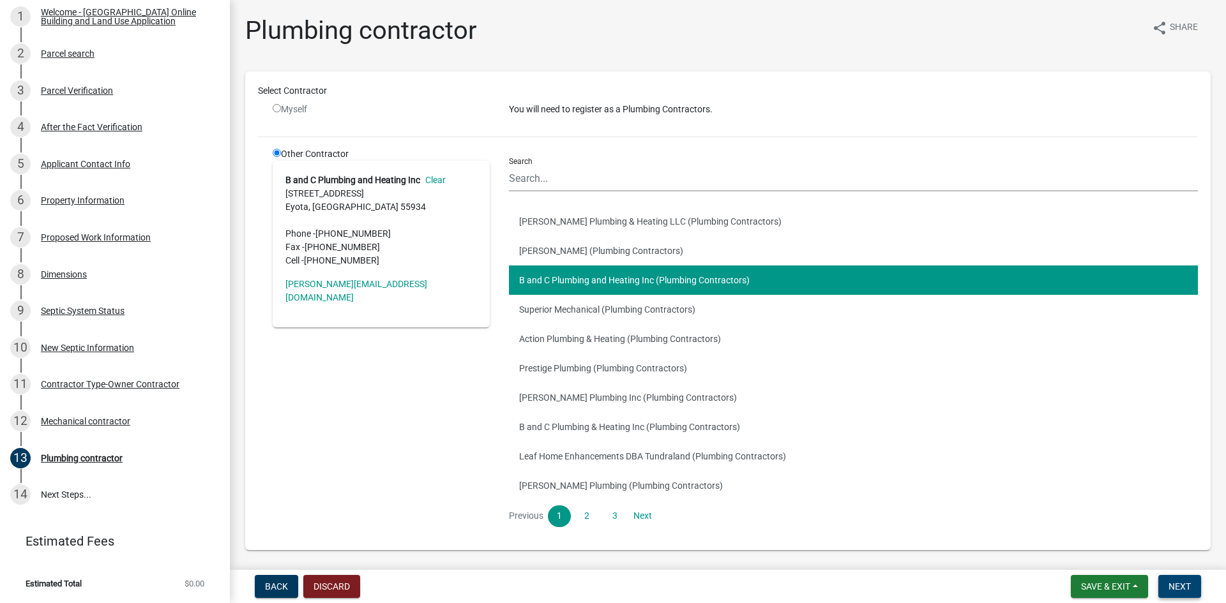
click at [1176, 586] on span "Next" at bounding box center [1179, 586] width 22 height 10
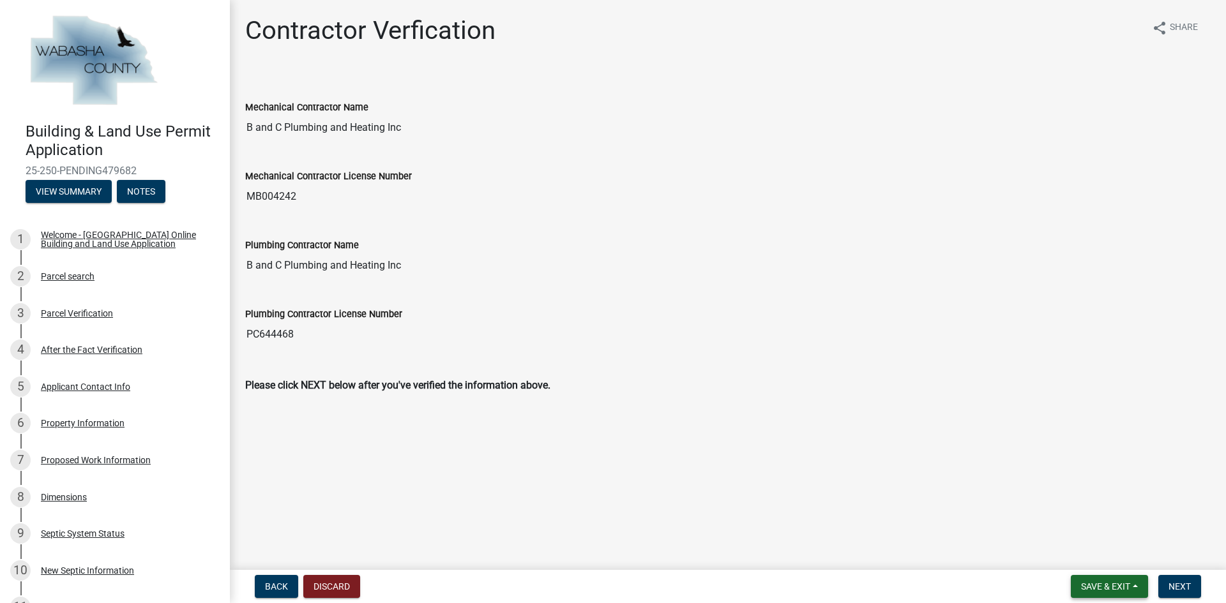
click at [1120, 585] on span "Save & Exit" at bounding box center [1105, 586] width 49 height 10
click at [1090, 553] on button "Save & Exit" at bounding box center [1097, 553] width 102 height 31
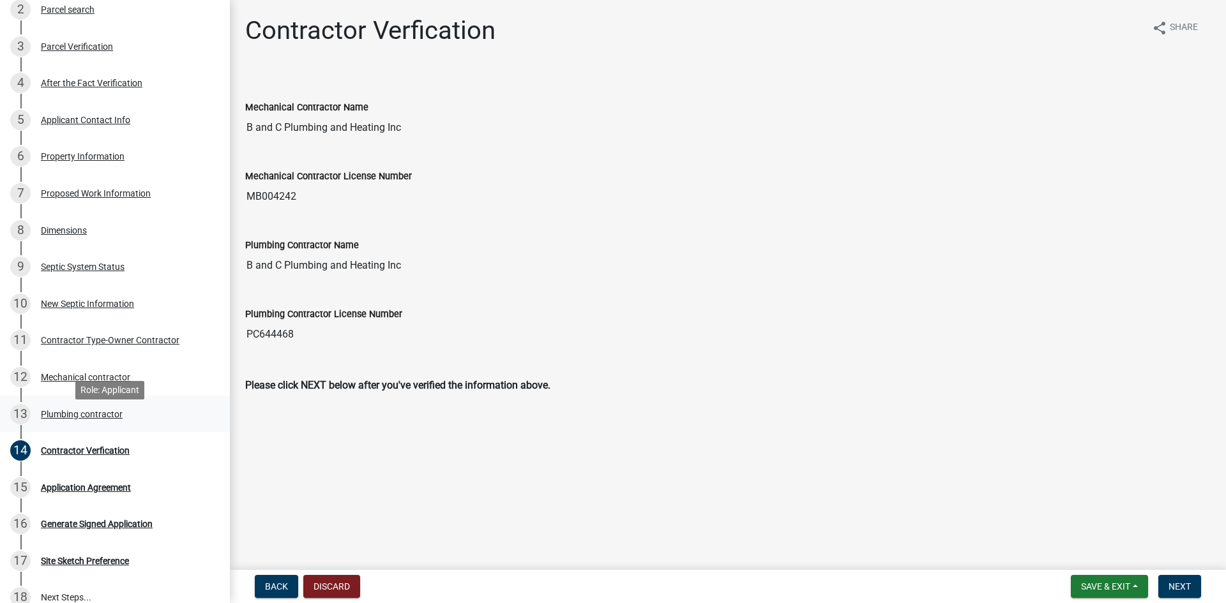
scroll to position [319, 0]
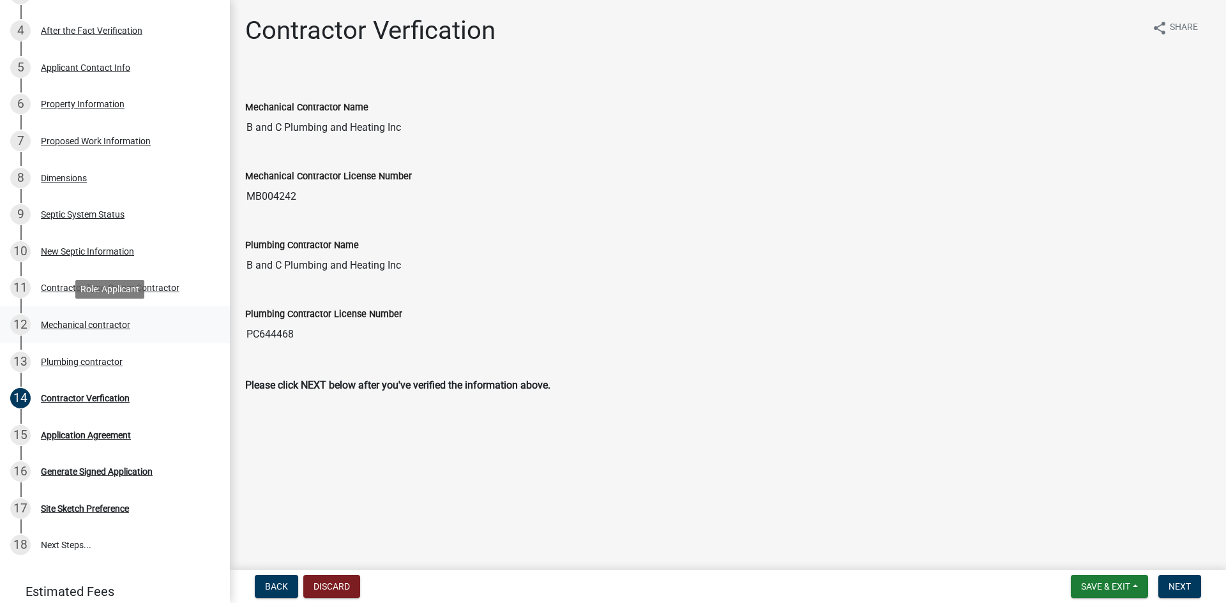
click at [74, 320] on div "Mechanical contractor" at bounding box center [85, 324] width 89 height 9
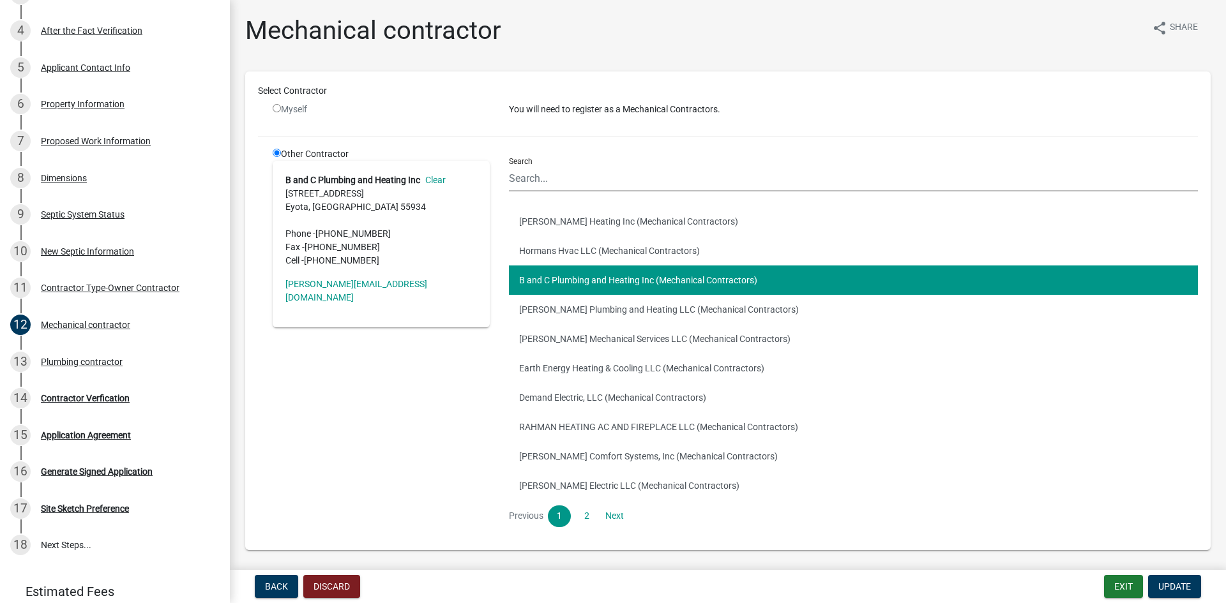
click at [442, 179] on link "Clear" at bounding box center [433, 180] width 26 height 10
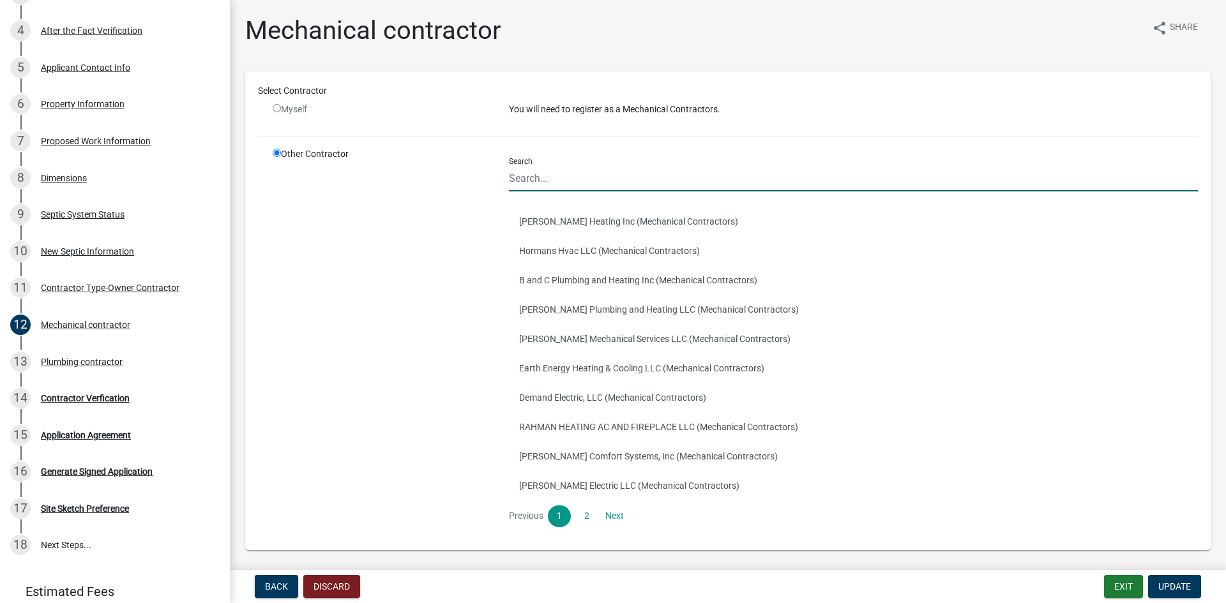
click at [575, 175] on input "Search" at bounding box center [853, 178] width 689 height 26
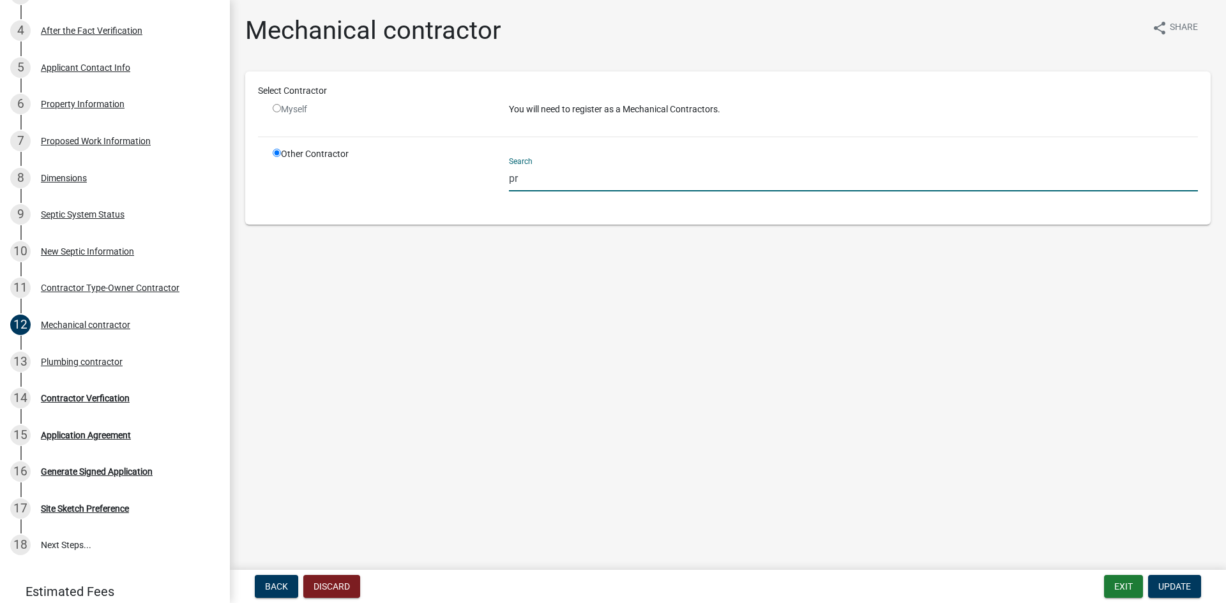
type input "p"
type input "b"
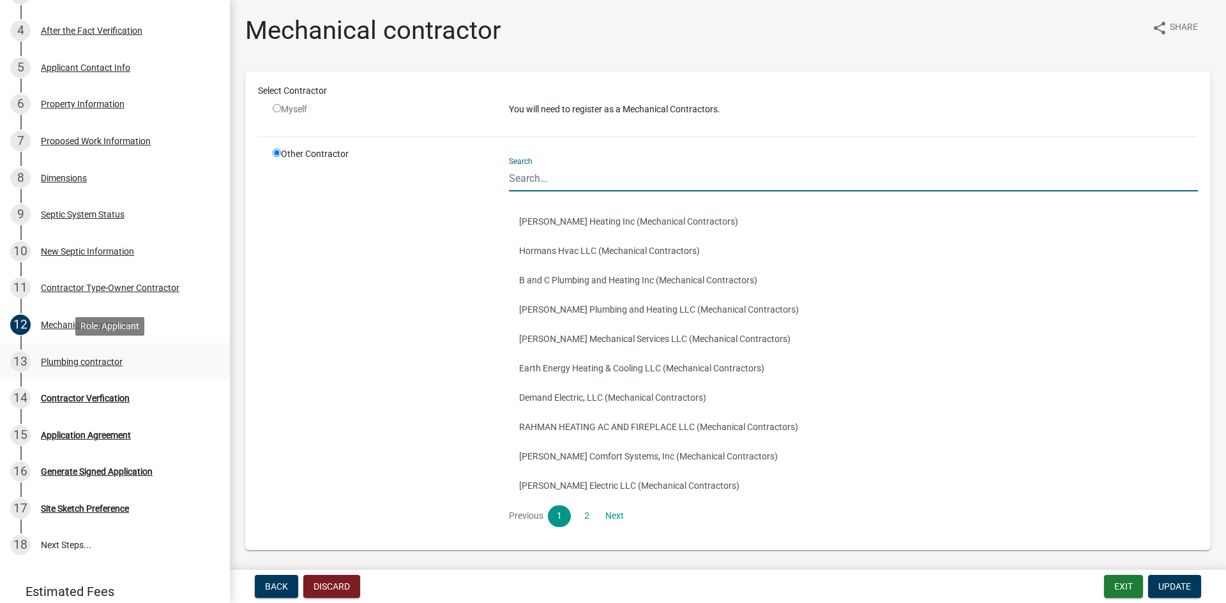
click at [88, 363] on div "Plumbing contractor" at bounding box center [82, 361] width 82 height 9
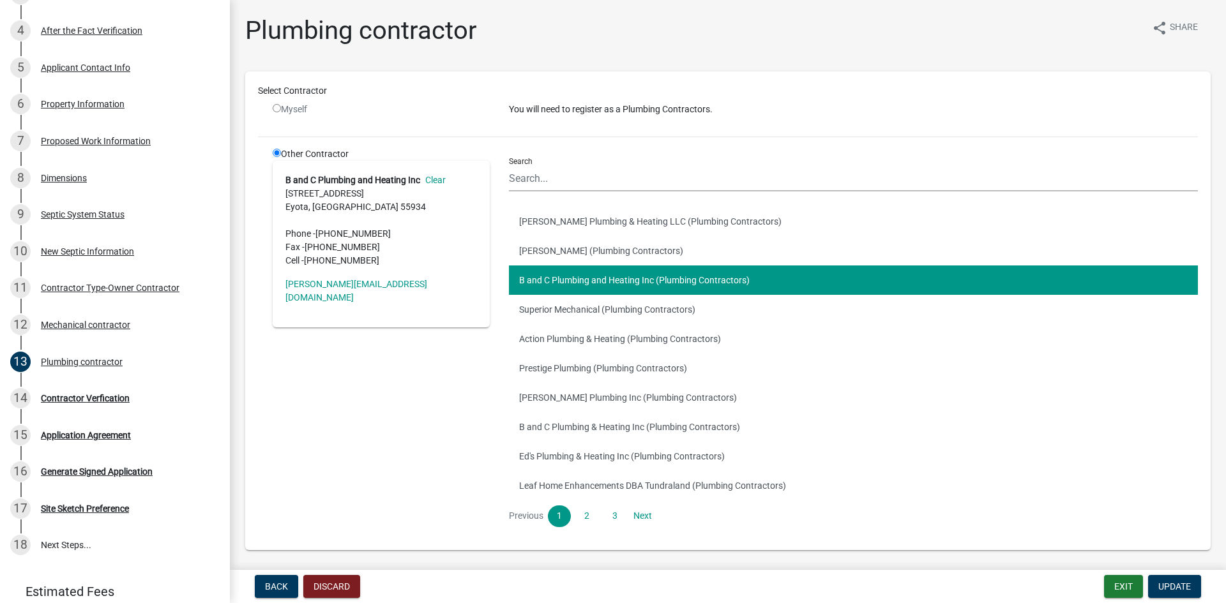
click at [435, 176] on link "Clear" at bounding box center [433, 180] width 26 height 10
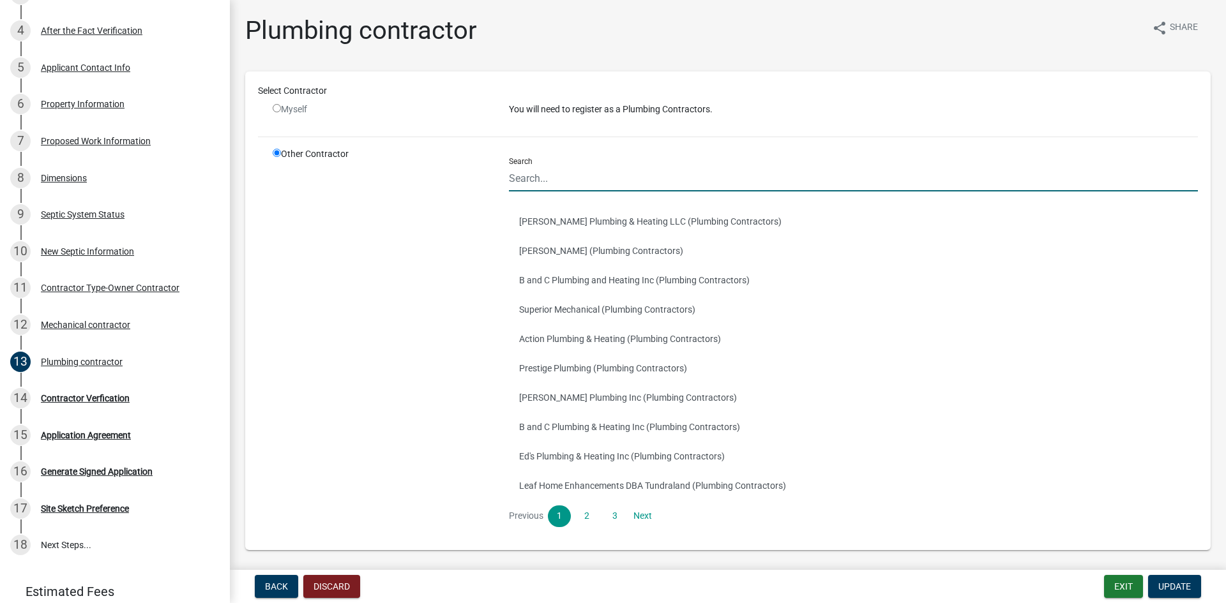
click at [581, 170] on input "Search" at bounding box center [853, 178] width 689 height 26
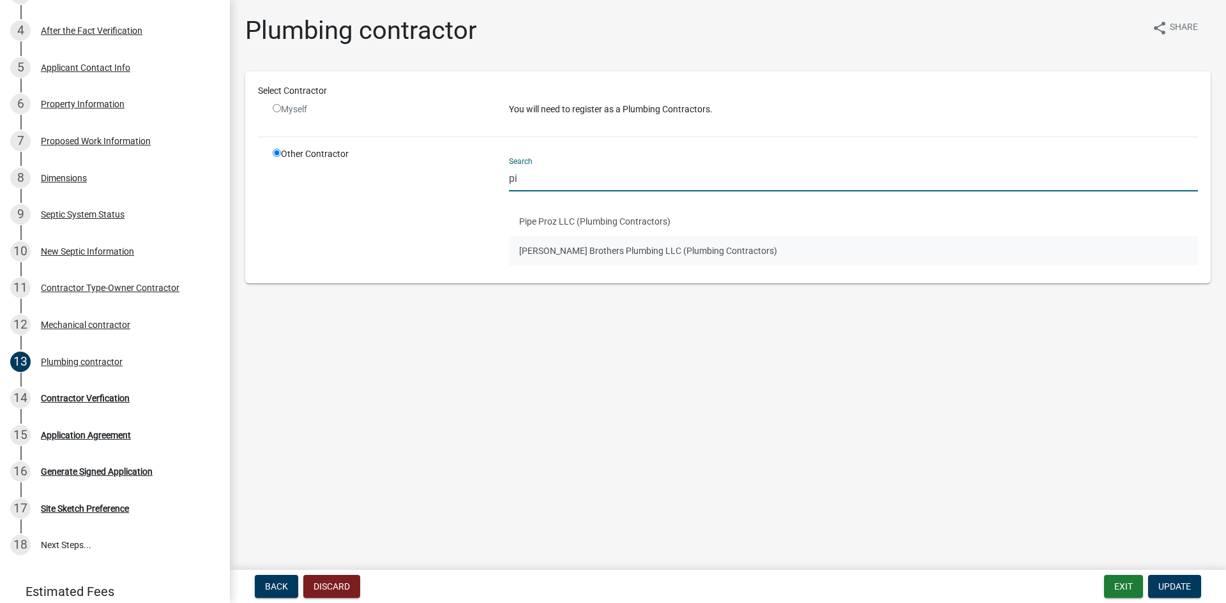
type input "pi"
click at [606, 253] on button "Pierce Brothers Plumbing LLC (Plumbing Contractors)" at bounding box center [853, 250] width 689 height 29
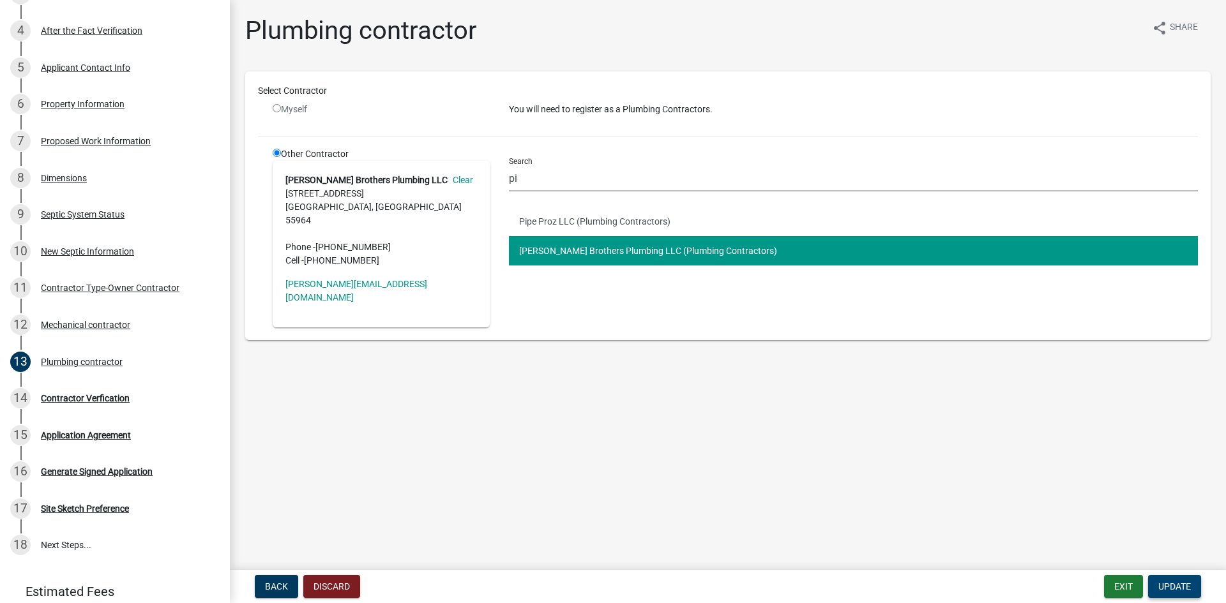
click at [1165, 587] on span "Update" at bounding box center [1174, 586] width 33 height 10
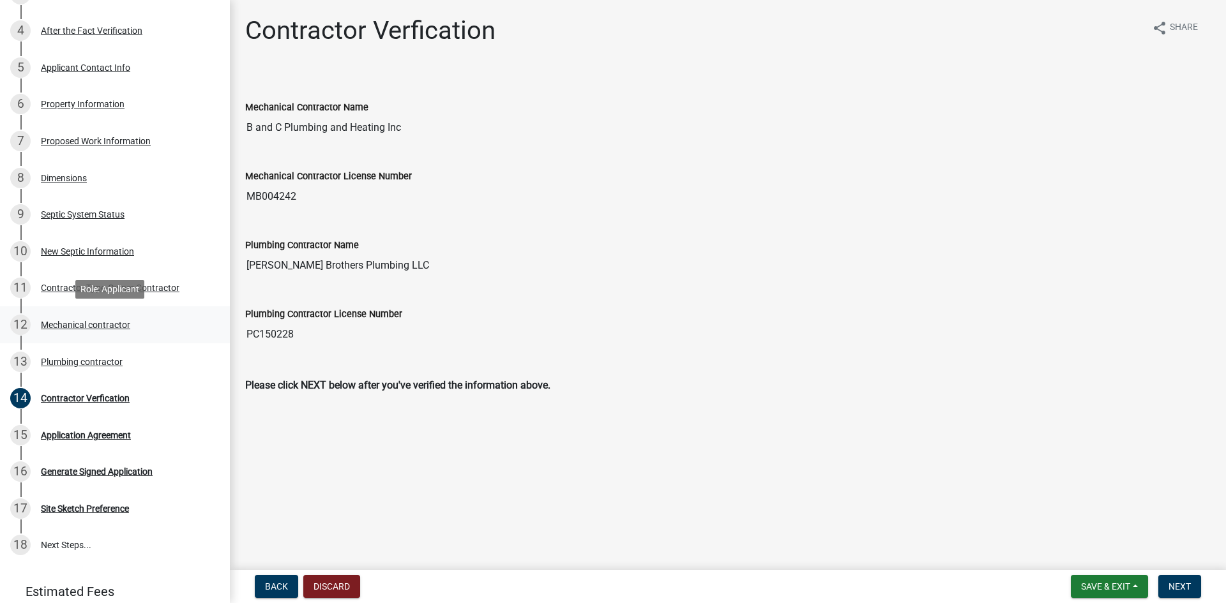
click at [89, 322] on div "Mechanical contractor" at bounding box center [85, 324] width 89 height 9
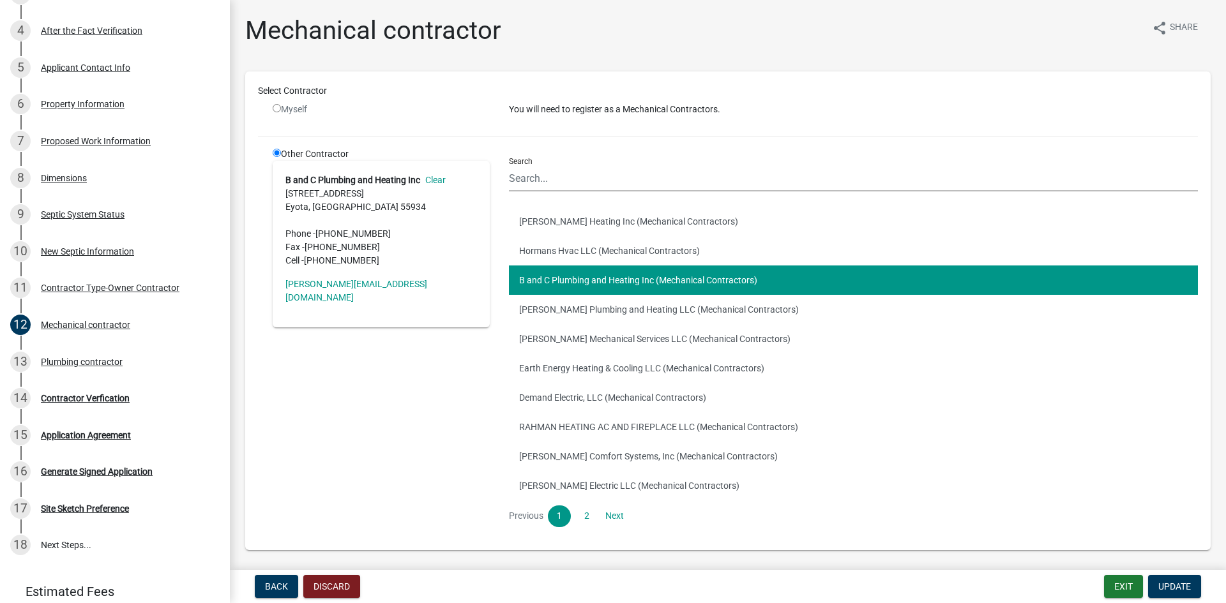
click at [434, 178] on link "Clear" at bounding box center [433, 180] width 26 height 10
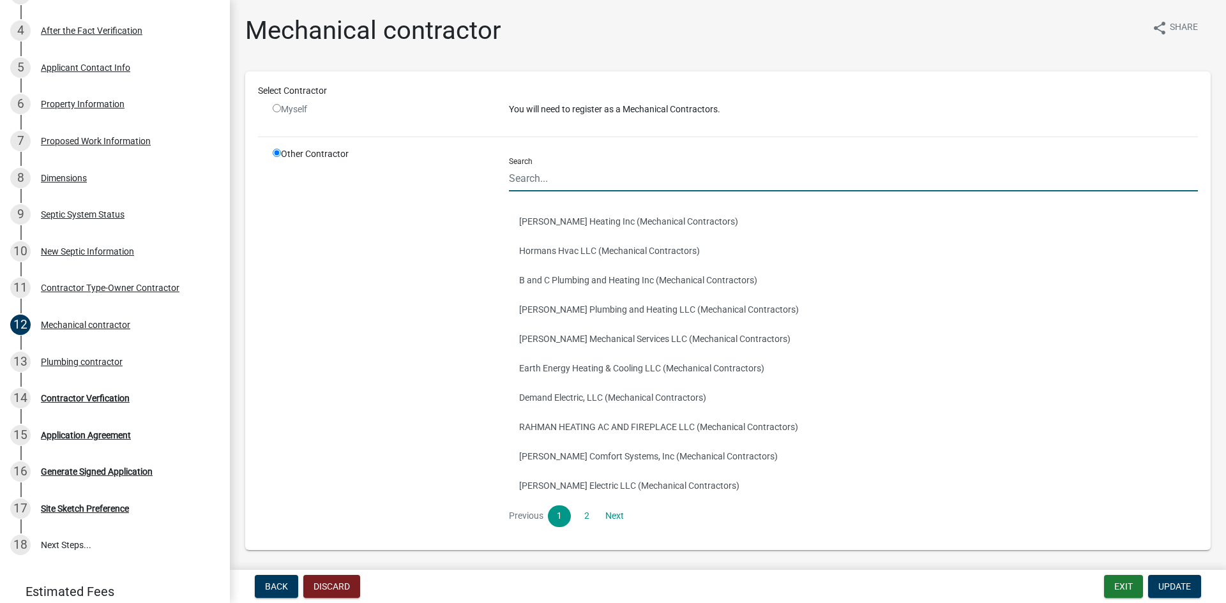
click at [559, 184] on input "Search" at bounding box center [853, 178] width 689 height 26
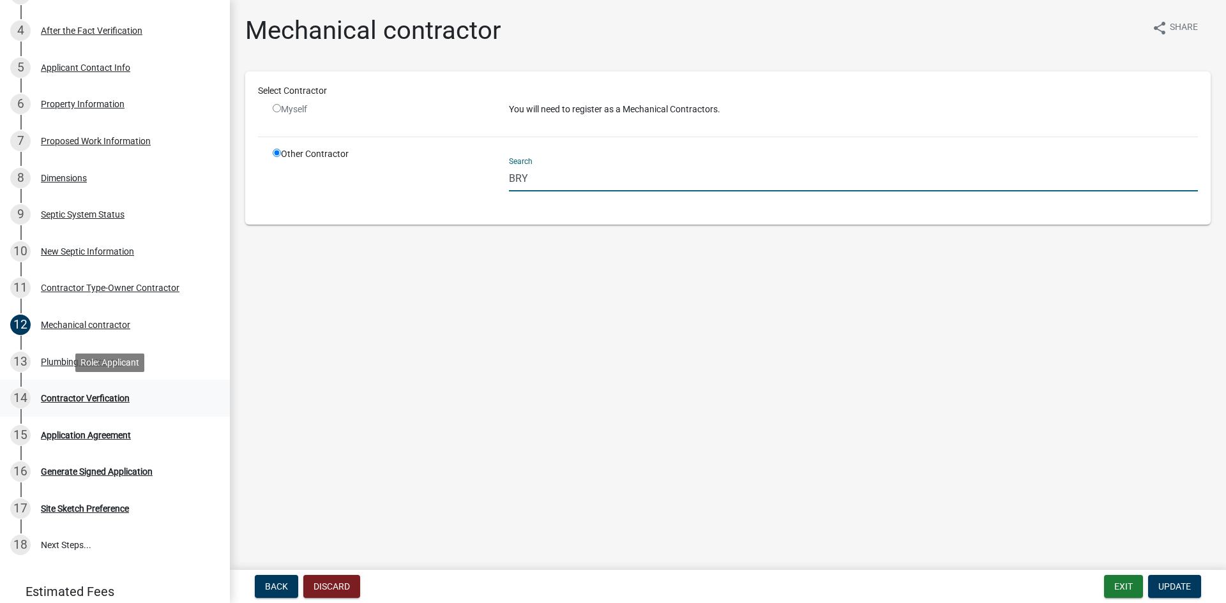
type input "BRY"
click at [81, 395] on div "Contractor Verfication" at bounding box center [85, 398] width 89 height 9
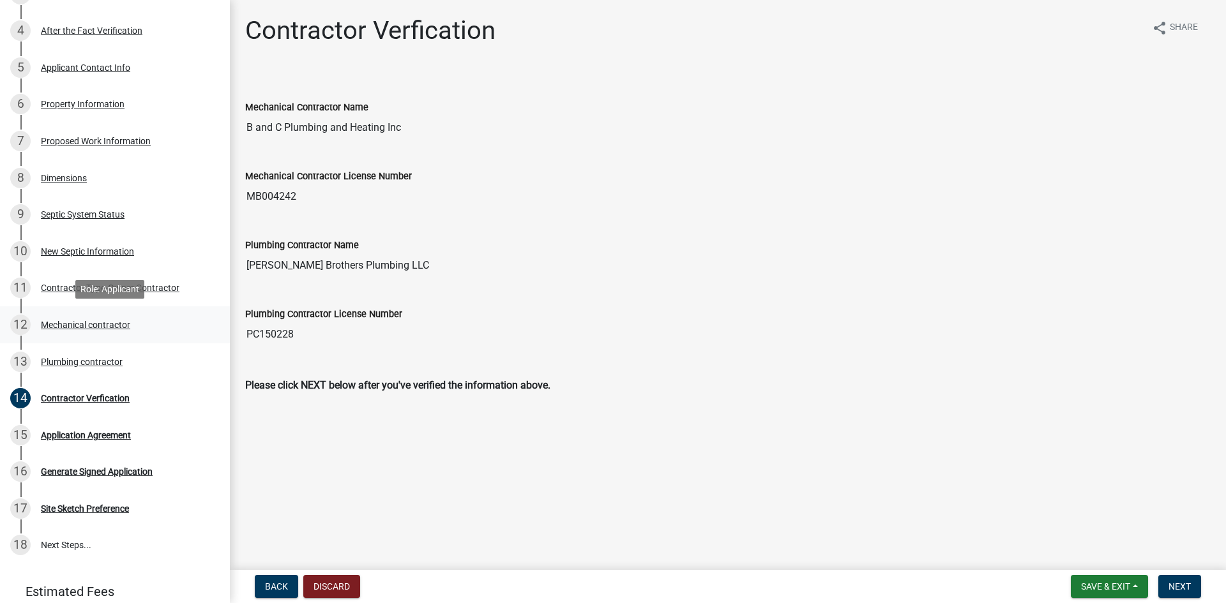
click at [91, 320] on div "Mechanical contractor" at bounding box center [85, 324] width 89 height 9
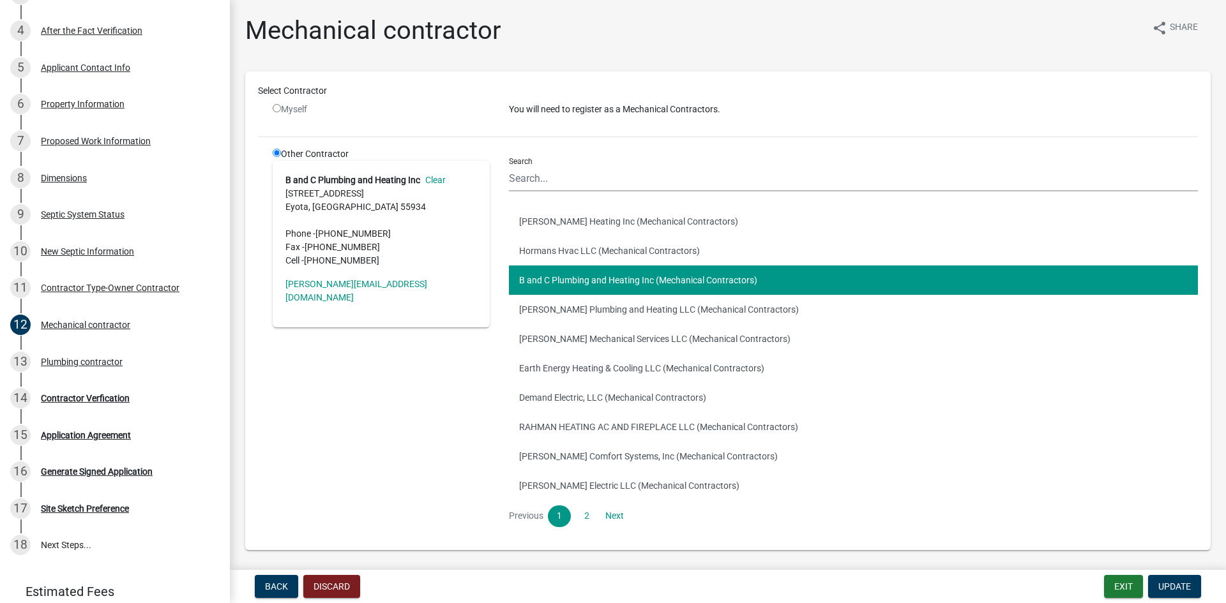
click at [438, 179] on link "Clear" at bounding box center [433, 180] width 26 height 10
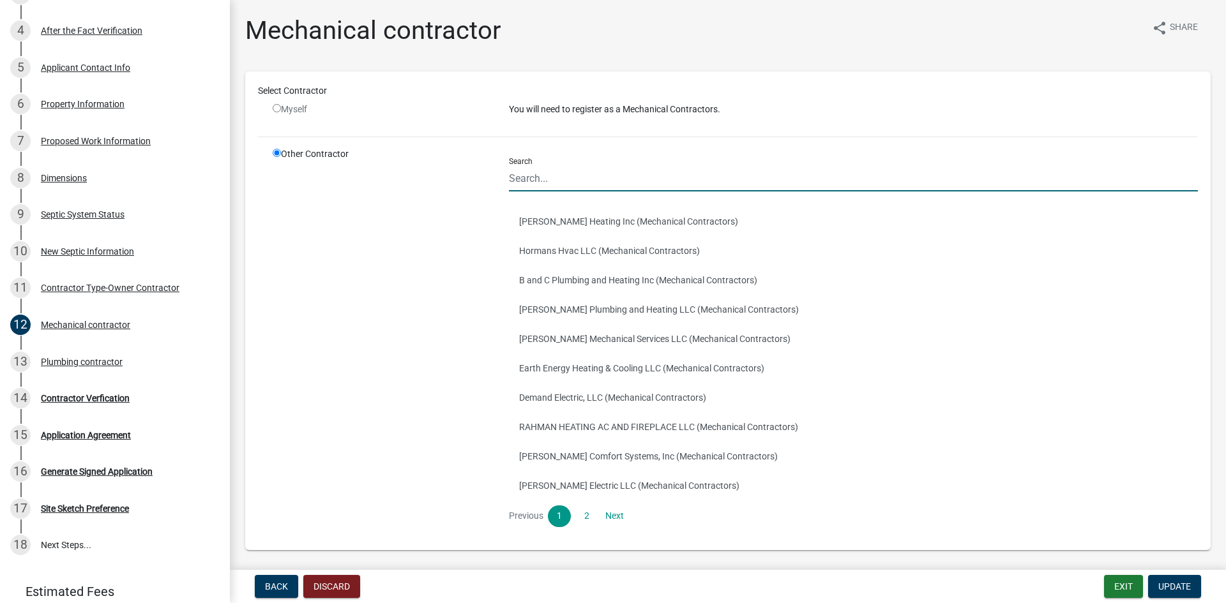
click at [523, 172] on input "Search" at bounding box center [853, 178] width 689 height 26
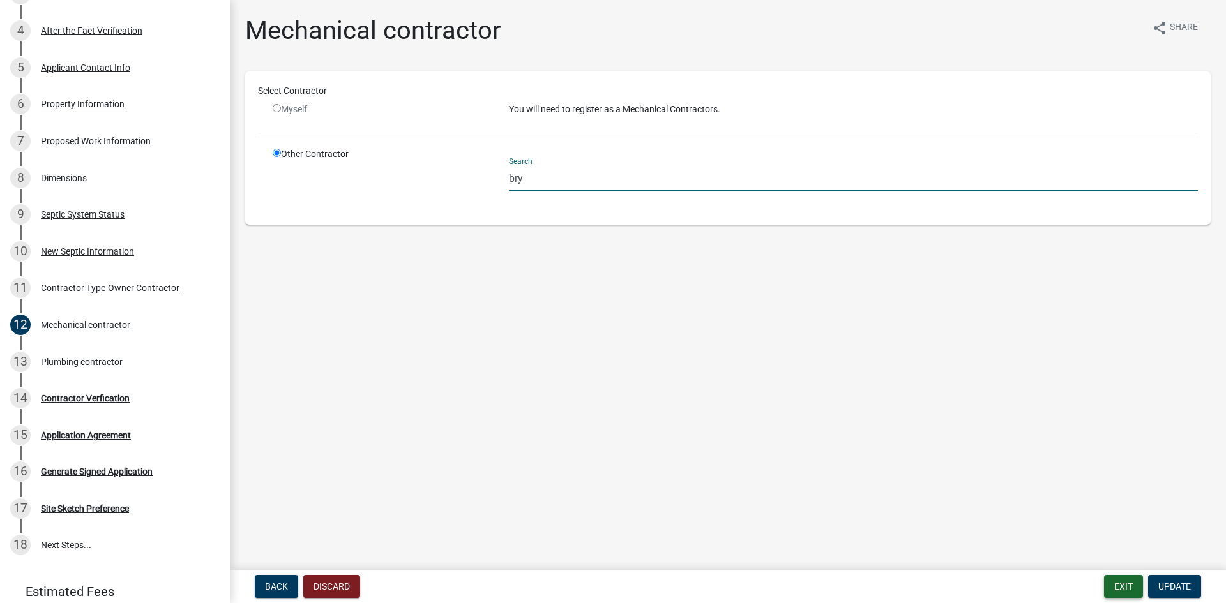
type input "bry"
click at [1122, 585] on button "Exit" at bounding box center [1123, 586] width 39 height 23
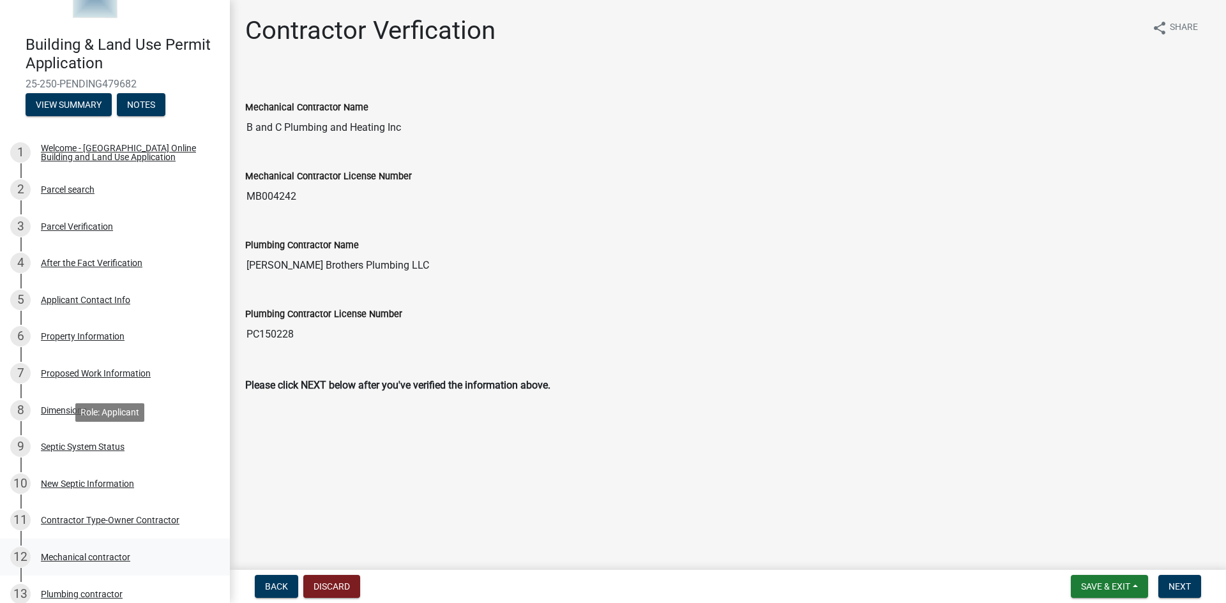
scroll to position [191, 0]
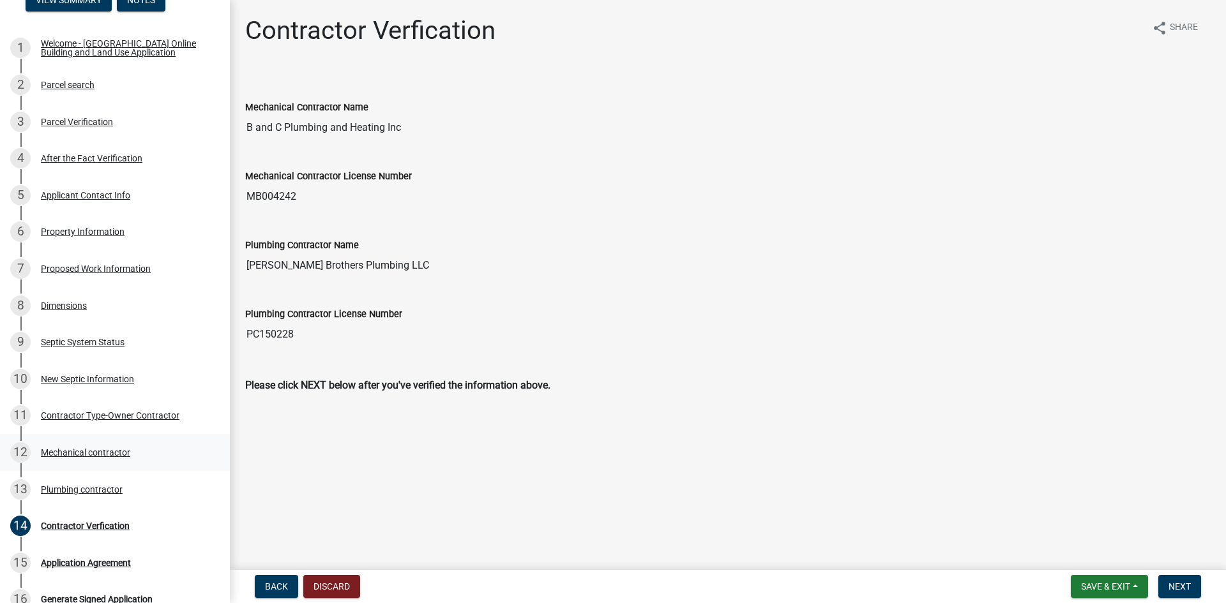
click at [82, 449] on div "Mechanical contractor" at bounding box center [85, 452] width 89 height 9
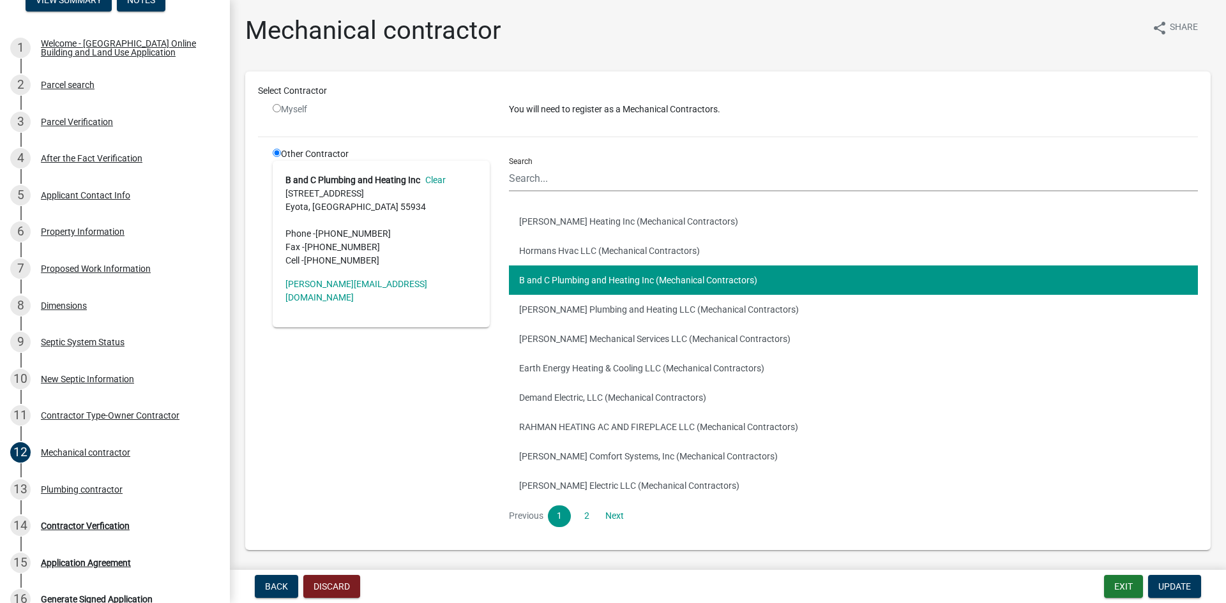
click at [438, 181] on link "Clear" at bounding box center [433, 180] width 26 height 10
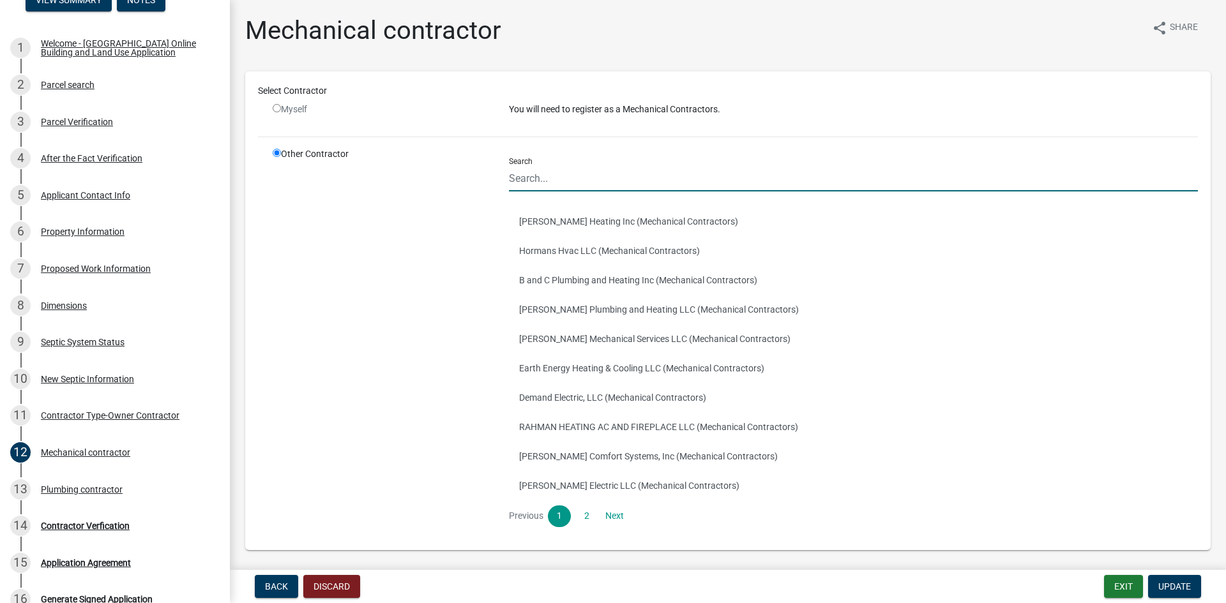
click at [555, 176] on input "Search" at bounding box center [853, 178] width 689 height 26
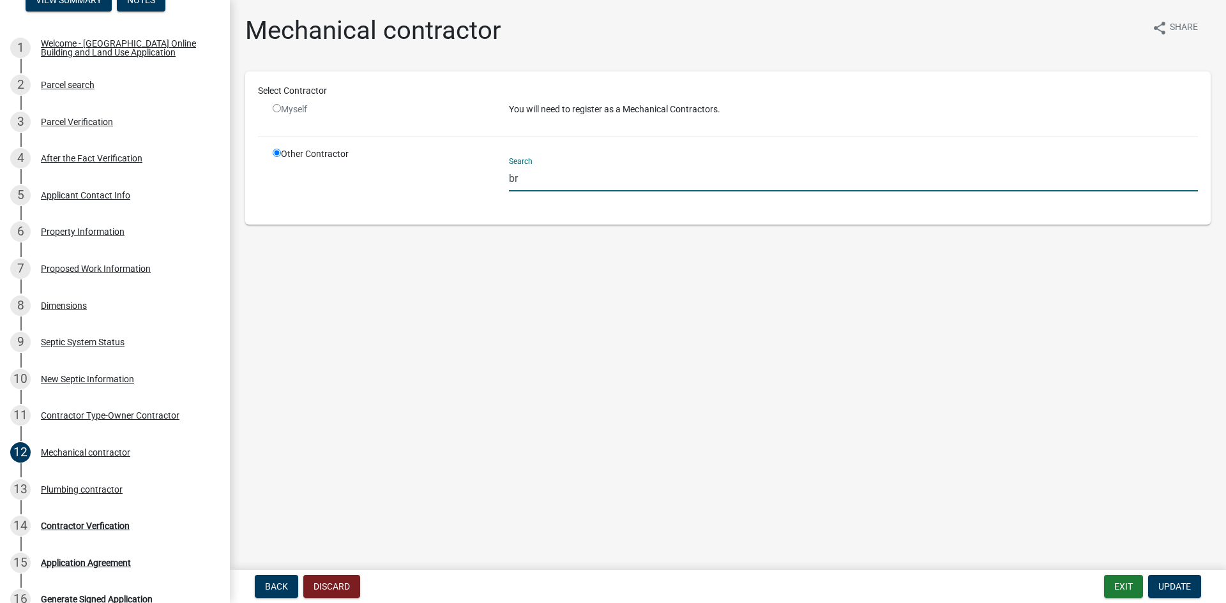
type input "b"
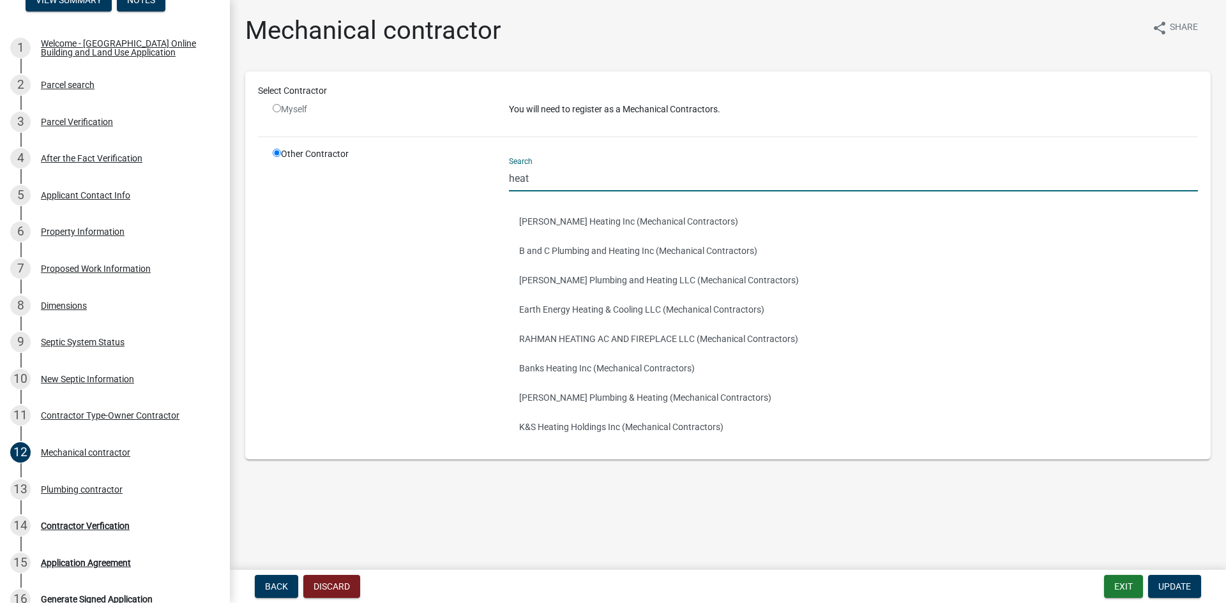
type input "heat"
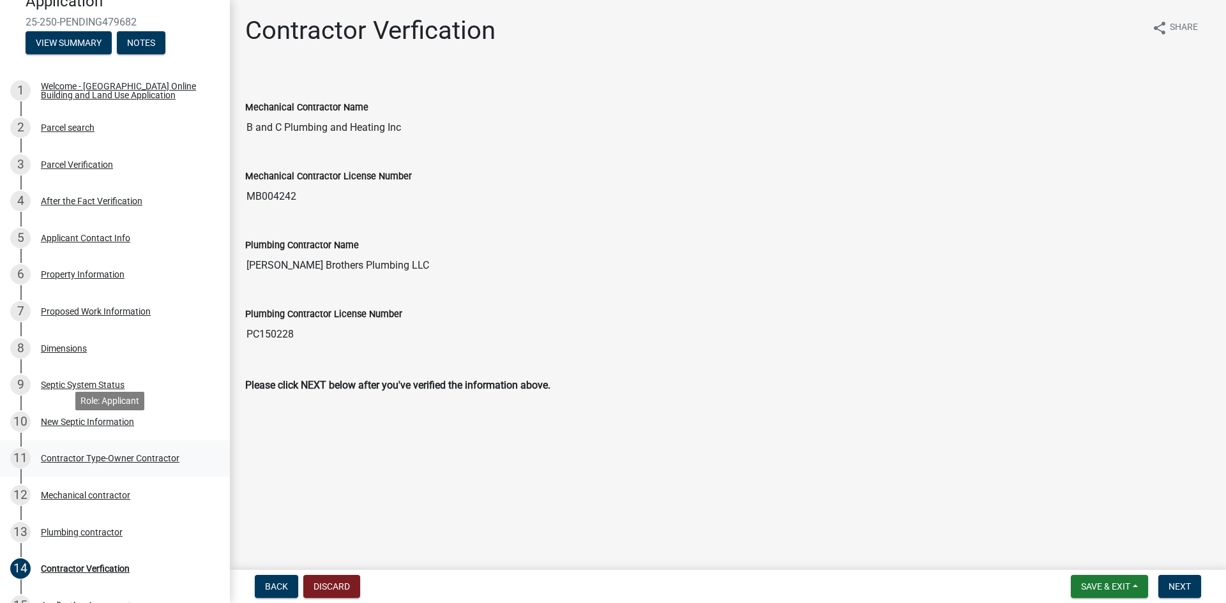
scroll to position [191, 0]
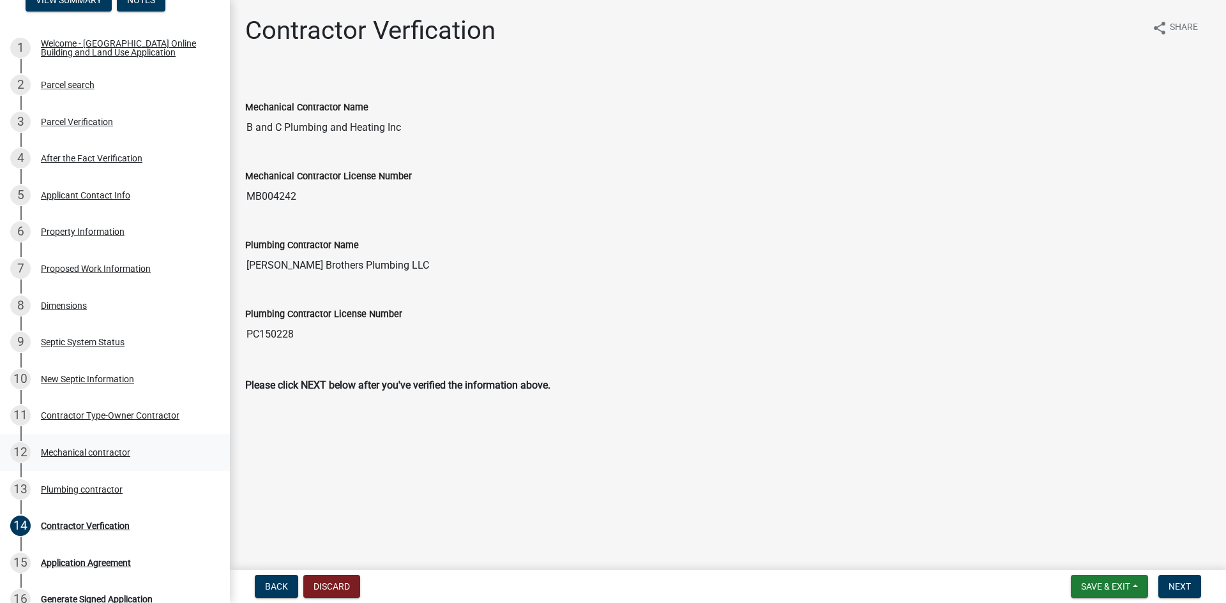
click at [97, 454] on div "Mechanical contractor" at bounding box center [85, 452] width 89 height 9
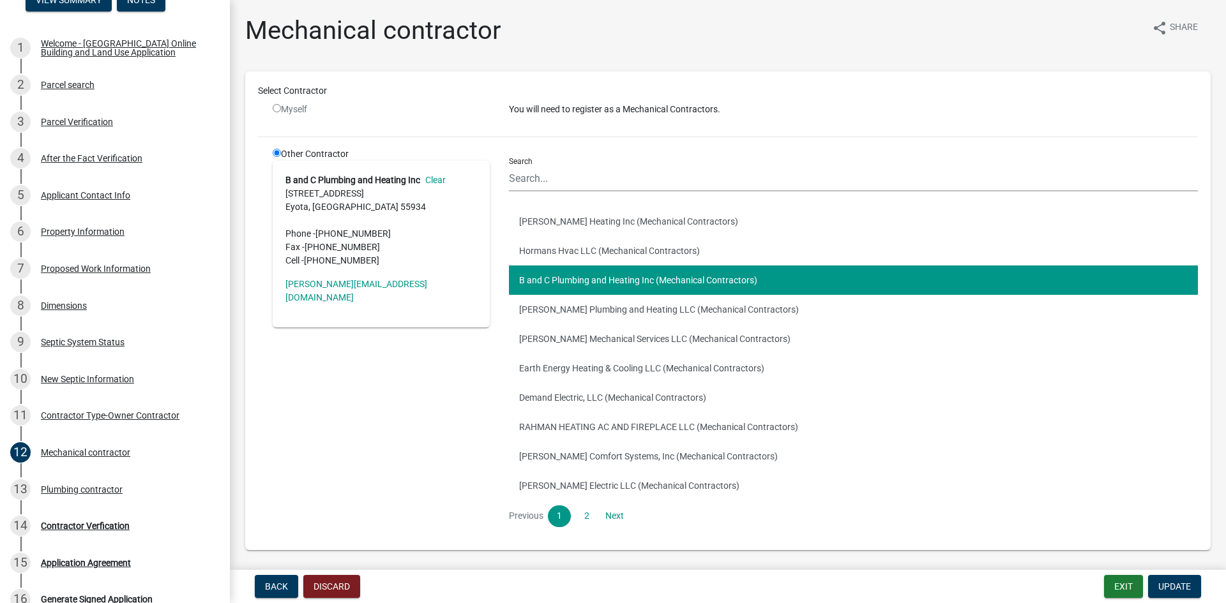
click at [440, 179] on link "Clear" at bounding box center [433, 180] width 26 height 10
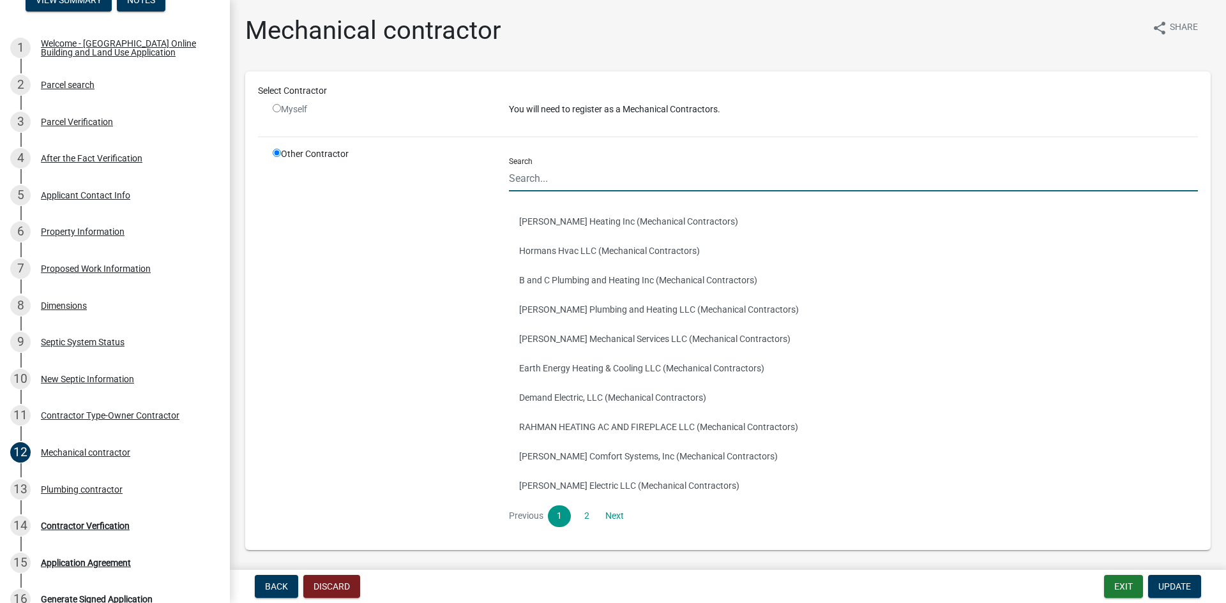
click at [537, 174] on input "Search" at bounding box center [853, 178] width 689 height 26
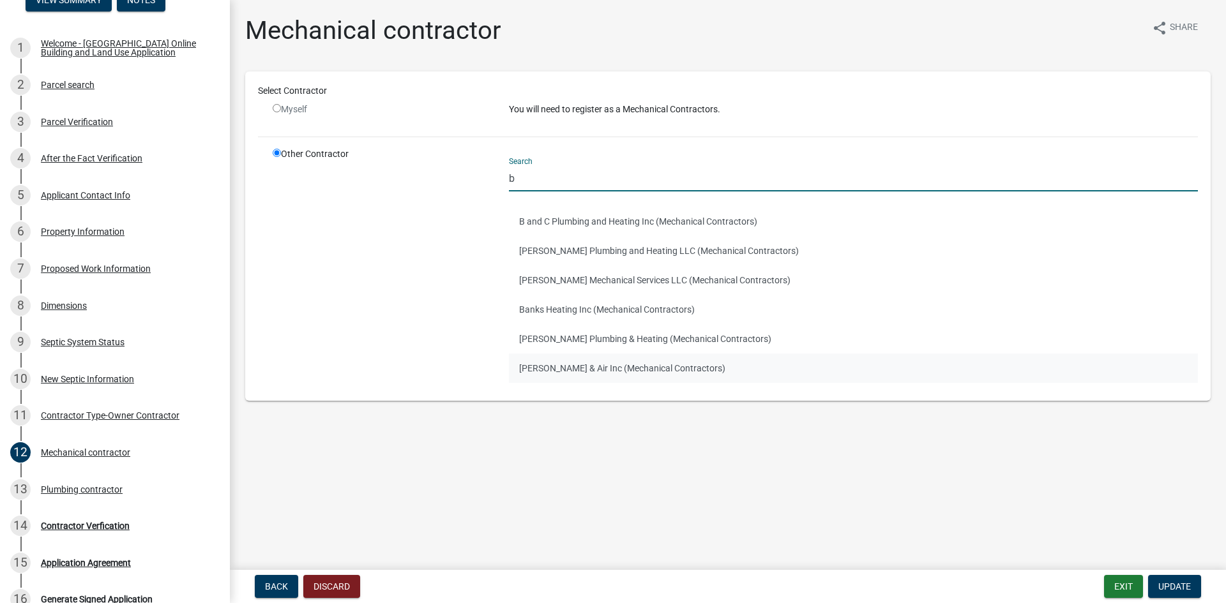
type input "b"
click at [578, 368] on button "Bry Heath & Air Inc (Mechanical Contractors)" at bounding box center [853, 368] width 689 height 29
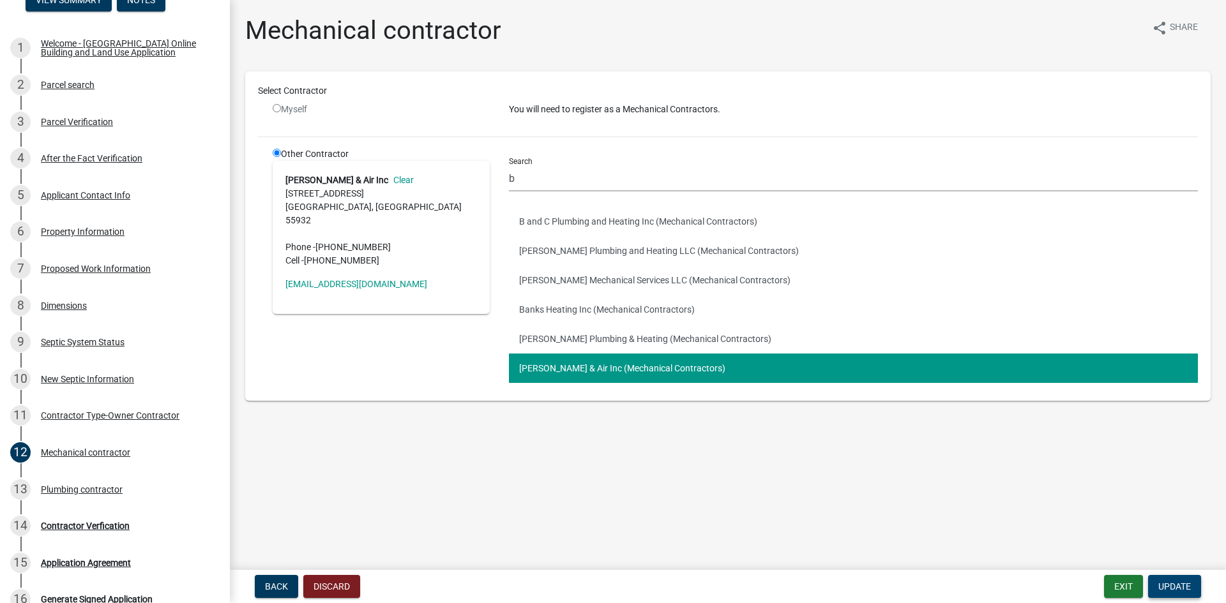
click at [1180, 586] on span "Update" at bounding box center [1174, 586] width 33 height 10
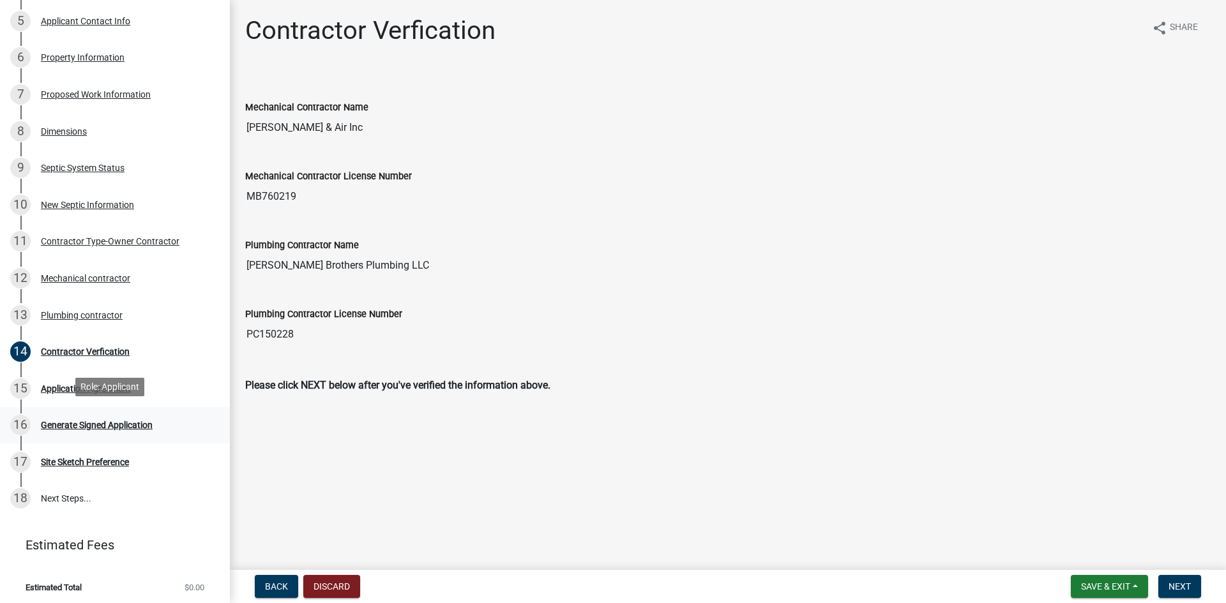
scroll to position [370, 0]
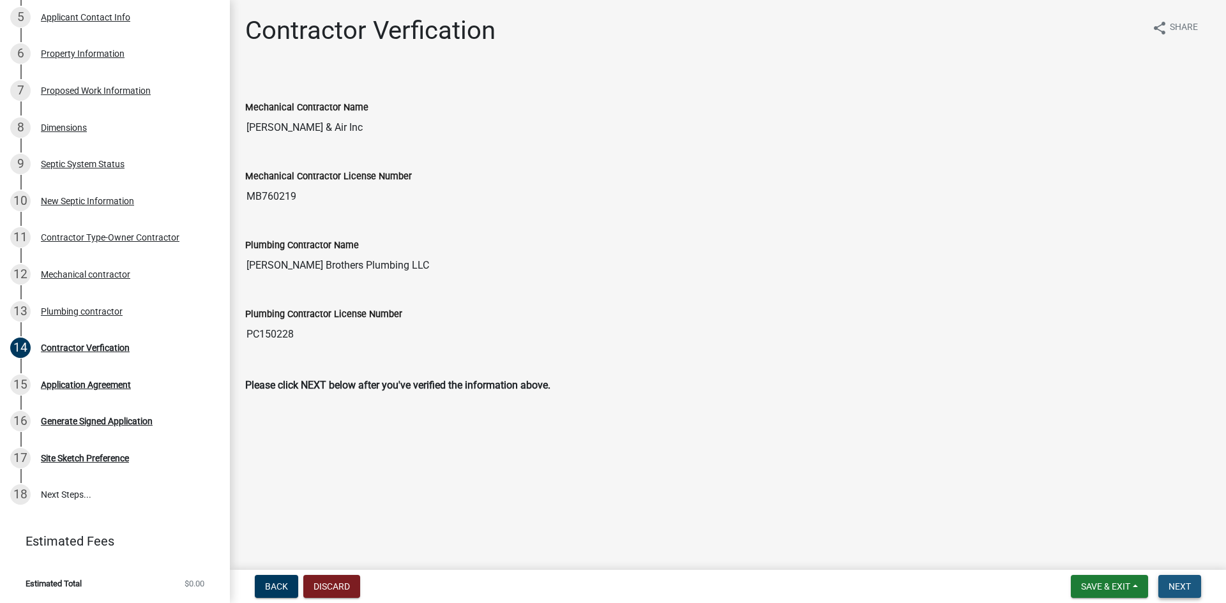
click at [1181, 587] on span "Next" at bounding box center [1179, 586] width 22 height 10
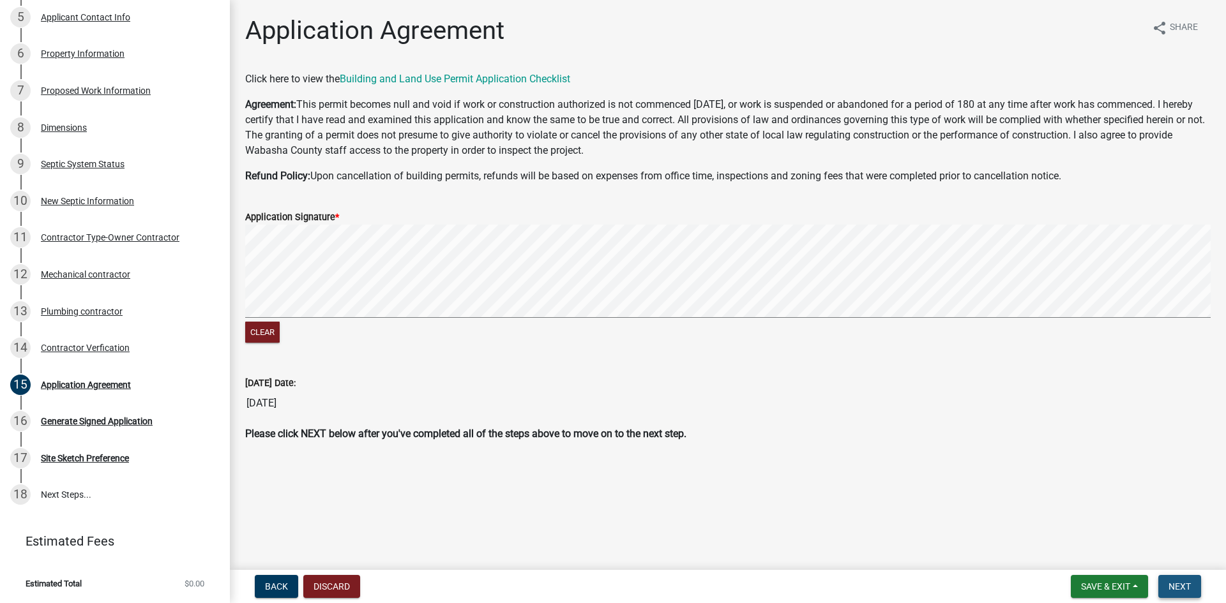
click at [1190, 583] on span "Next" at bounding box center [1179, 586] width 22 height 10
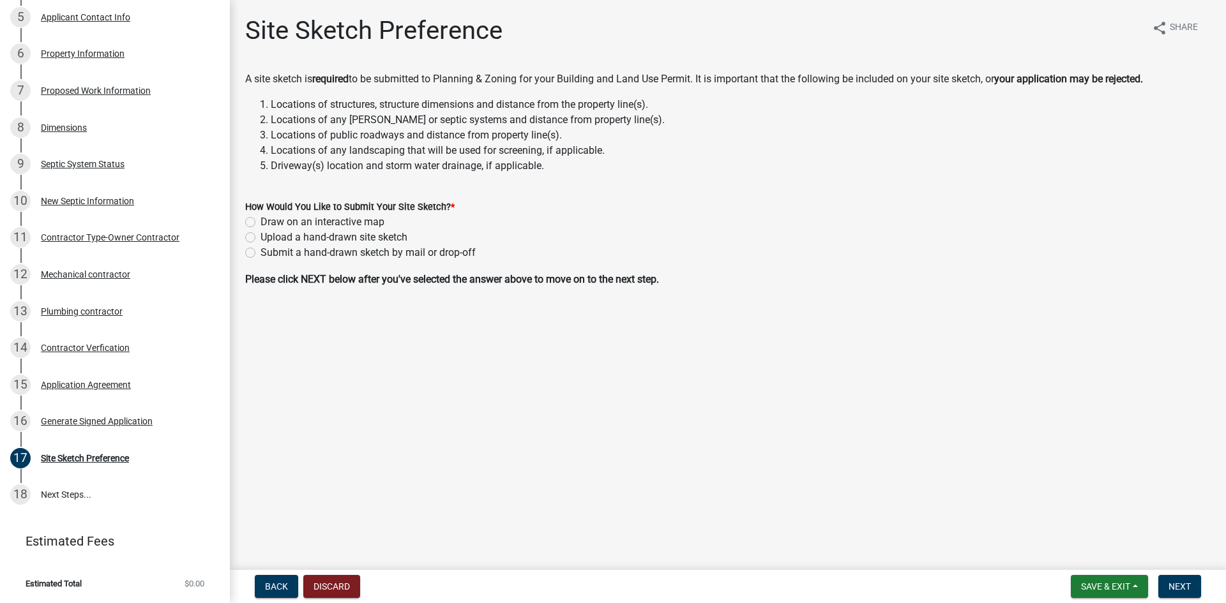
click at [260, 220] on label "Draw on an interactive map" at bounding box center [322, 221] width 124 height 15
click at [260, 220] on input "Draw on an interactive map" at bounding box center [264, 218] width 8 height 8
radio input "true"
click at [1181, 587] on span "Next" at bounding box center [1179, 586] width 22 height 10
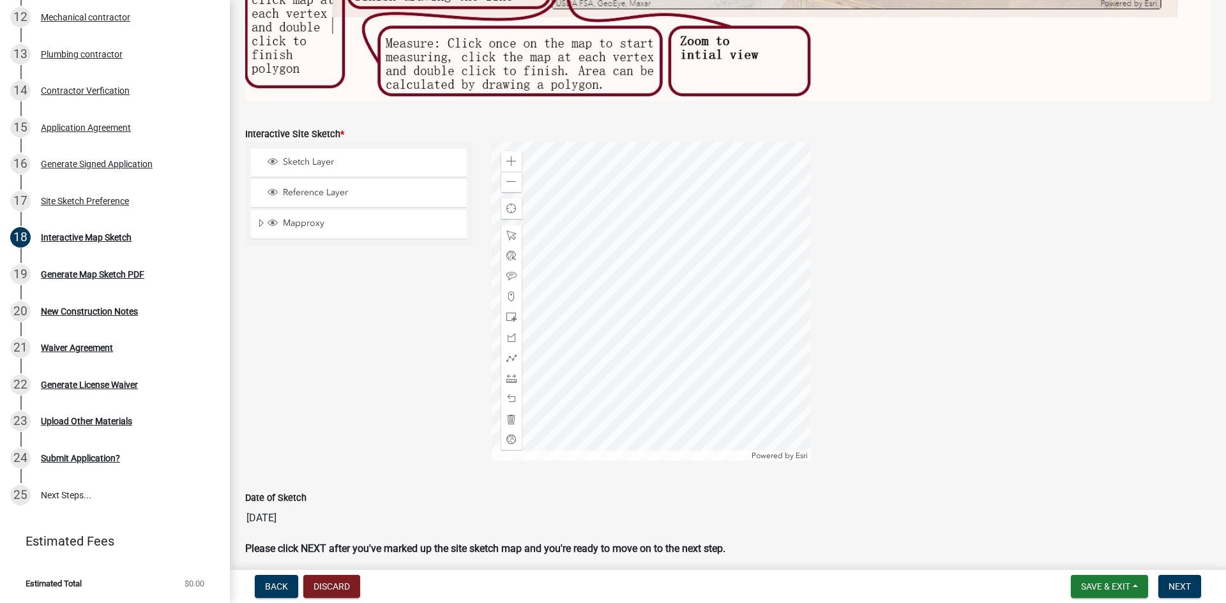
scroll to position [511, 0]
click at [320, 157] on span "Sketch Layer" at bounding box center [371, 161] width 183 height 11
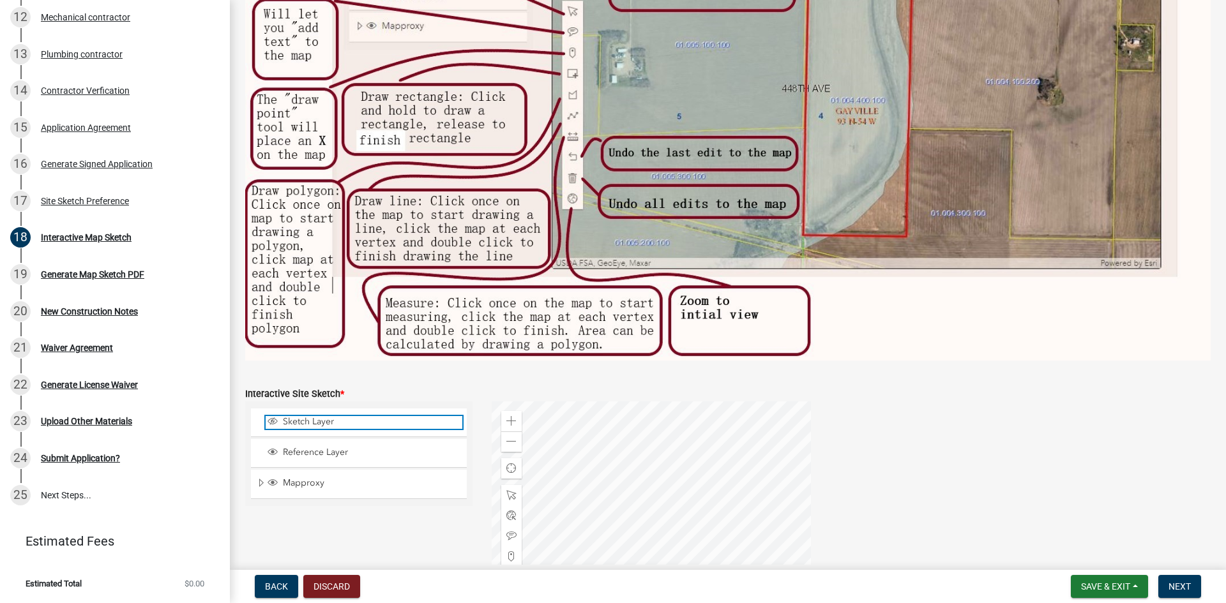
scroll to position [429, 0]
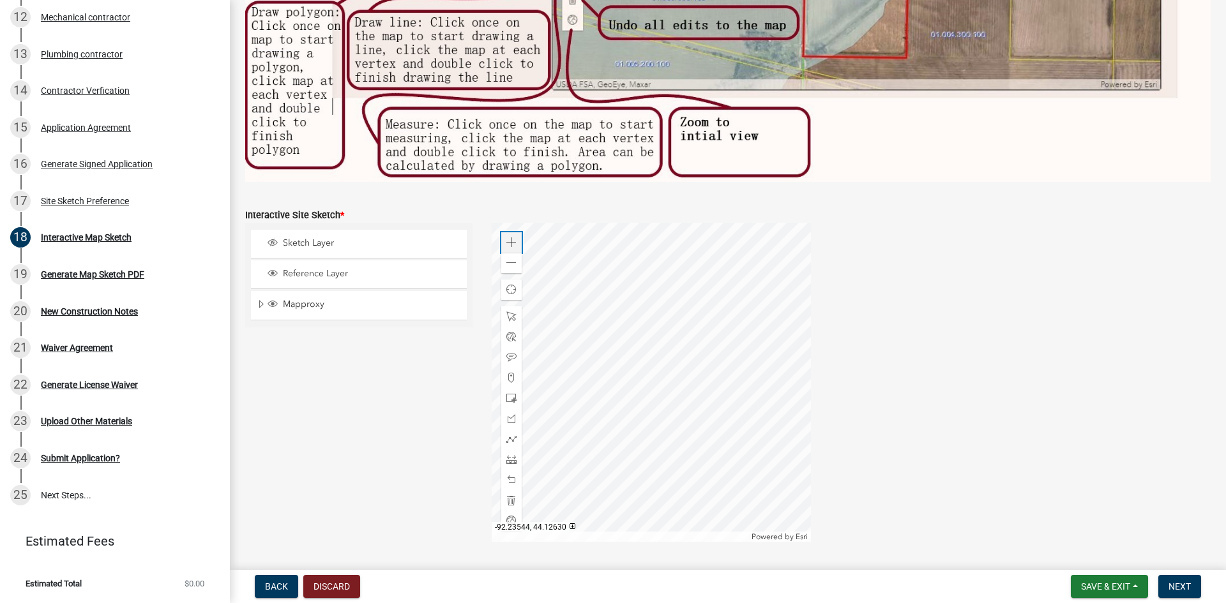
click at [509, 237] on span at bounding box center [511, 242] width 10 height 10
click at [629, 255] on div at bounding box center [650, 382] width 319 height 319
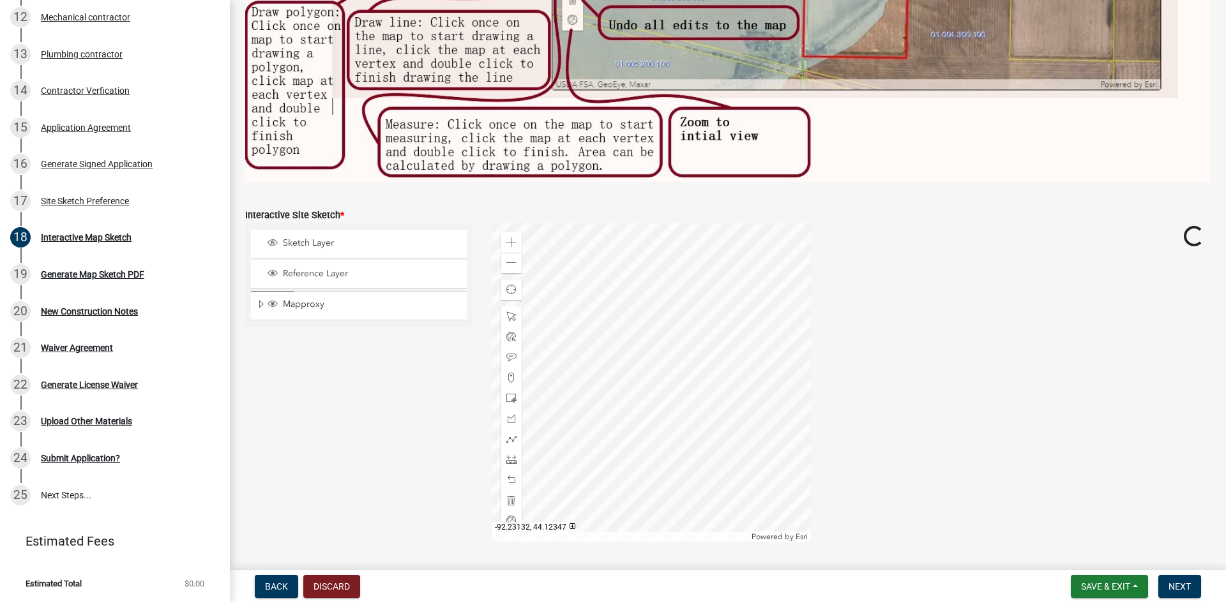
click at [705, 301] on div at bounding box center [650, 382] width 319 height 319
click at [717, 297] on div at bounding box center [650, 382] width 319 height 319
click at [733, 332] on div at bounding box center [650, 382] width 319 height 319
click at [682, 311] on div at bounding box center [650, 382] width 319 height 319
click at [670, 302] on div at bounding box center [650, 382] width 319 height 319
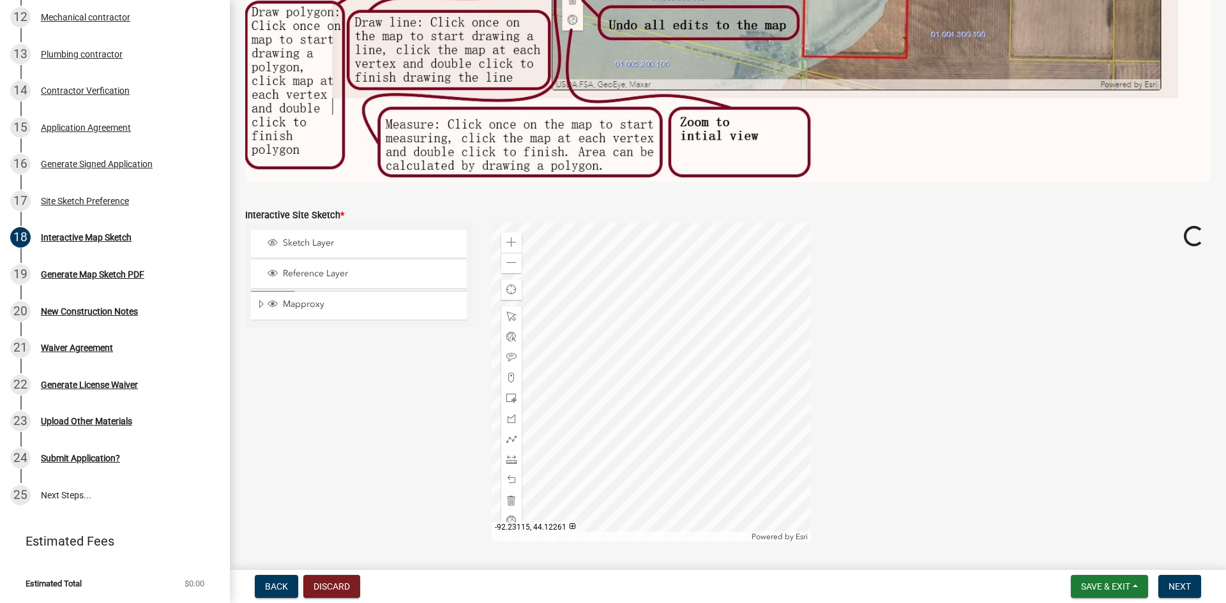
click at [656, 337] on div at bounding box center [650, 382] width 319 height 319
click at [685, 367] on div at bounding box center [650, 382] width 319 height 319
click at [699, 322] on div at bounding box center [650, 382] width 319 height 319
click at [507, 237] on span at bounding box center [511, 242] width 10 height 10
click at [735, 416] on div at bounding box center [650, 382] width 319 height 319
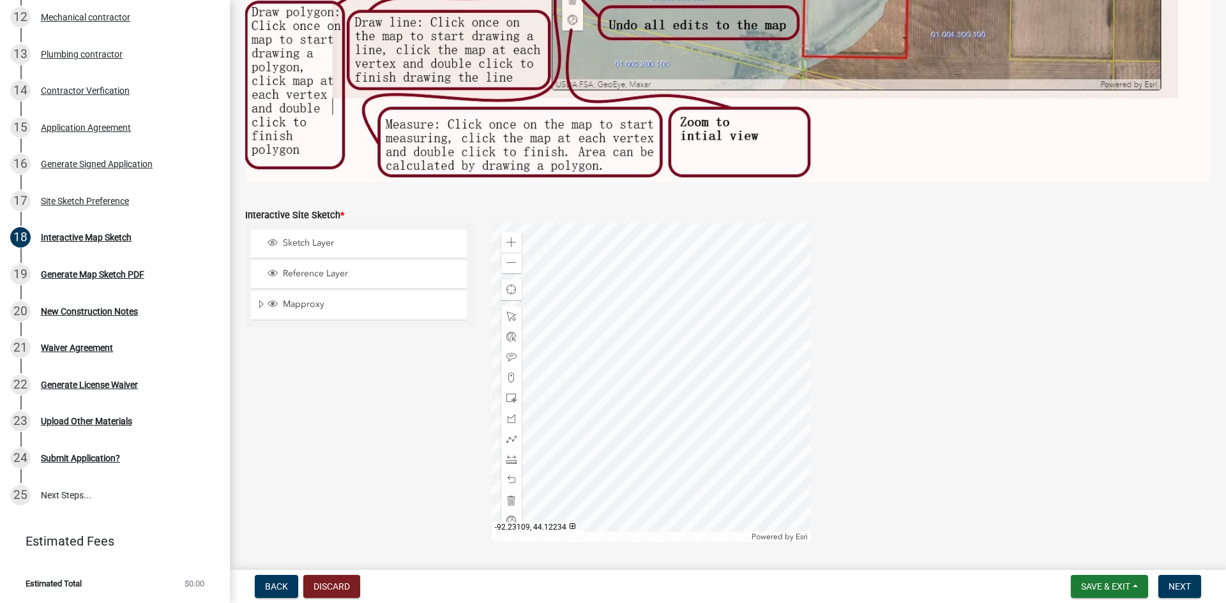
click at [742, 397] on div at bounding box center [650, 382] width 319 height 319
click at [507, 258] on span at bounding box center [511, 263] width 10 height 10
click at [509, 393] on span at bounding box center [511, 398] width 10 height 10
click at [687, 356] on div at bounding box center [650, 382] width 319 height 319
click at [686, 359] on div at bounding box center [650, 382] width 319 height 319
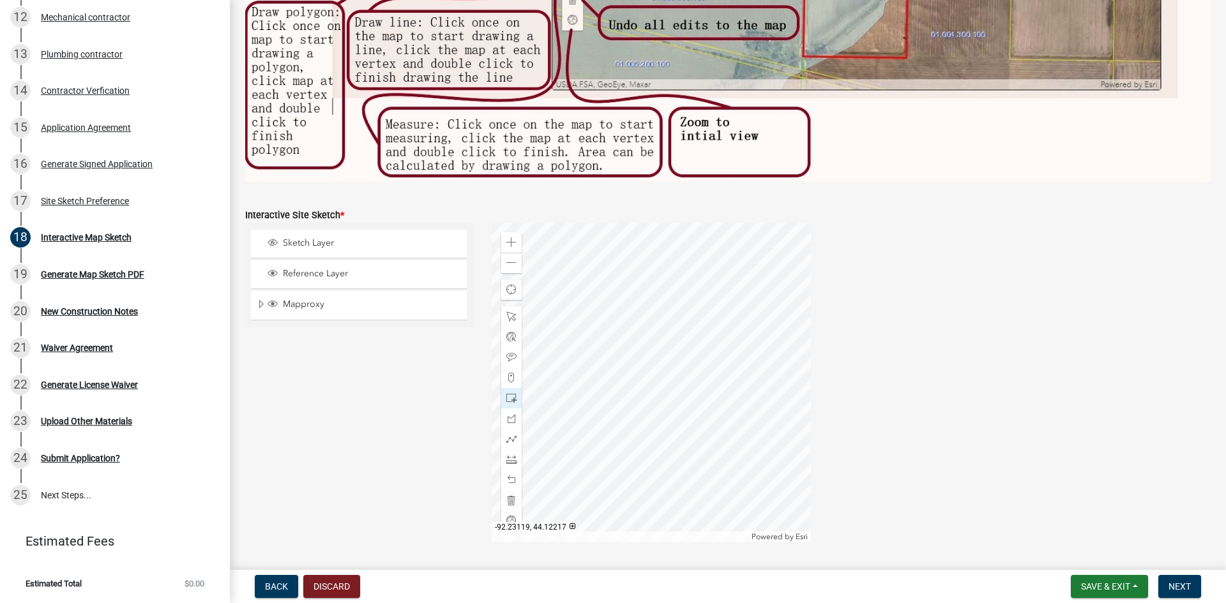
click at [645, 503] on div at bounding box center [650, 382] width 319 height 319
click at [508, 414] on span at bounding box center [511, 419] width 10 height 10
click at [675, 352] on div at bounding box center [650, 382] width 319 height 319
click at [652, 445] on div at bounding box center [650, 382] width 319 height 319
click at [587, 433] on div at bounding box center [650, 382] width 319 height 319
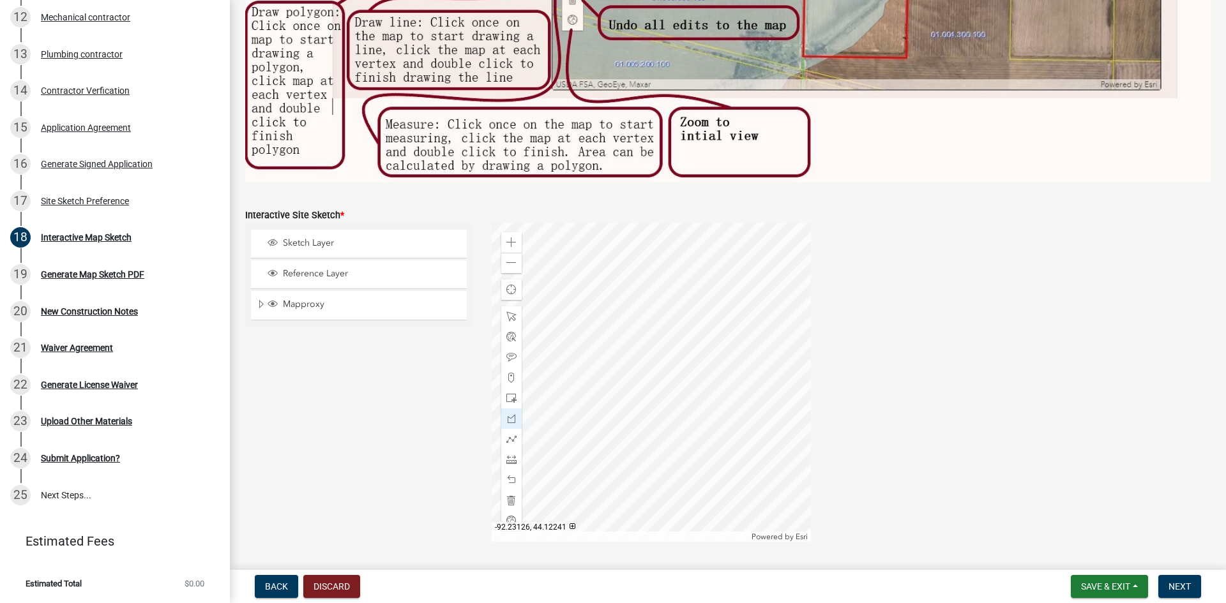
click at [610, 340] on div at bounding box center [650, 382] width 319 height 319
click at [676, 352] on div at bounding box center [650, 382] width 319 height 319
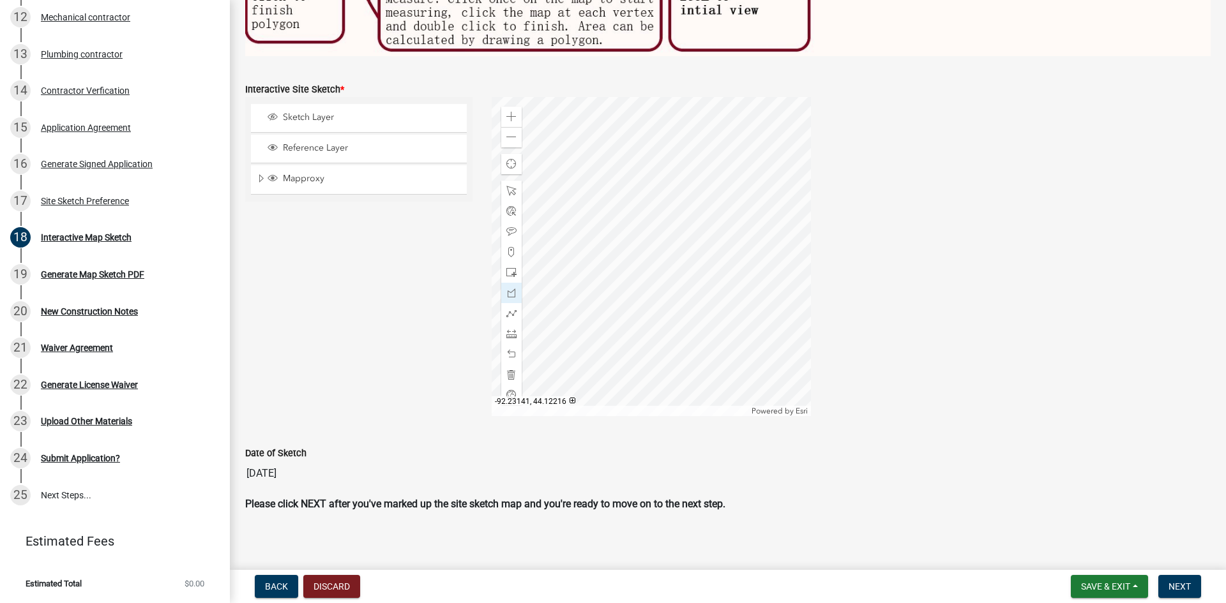
scroll to position [557, 0]
click at [316, 110] on span "Sketch Layer" at bounding box center [371, 115] width 183 height 11
click at [707, 209] on div at bounding box center [650, 254] width 319 height 319
click at [694, 202] on div at bounding box center [650, 254] width 319 height 319
click at [506, 184] on span at bounding box center [511, 189] width 10 height 10
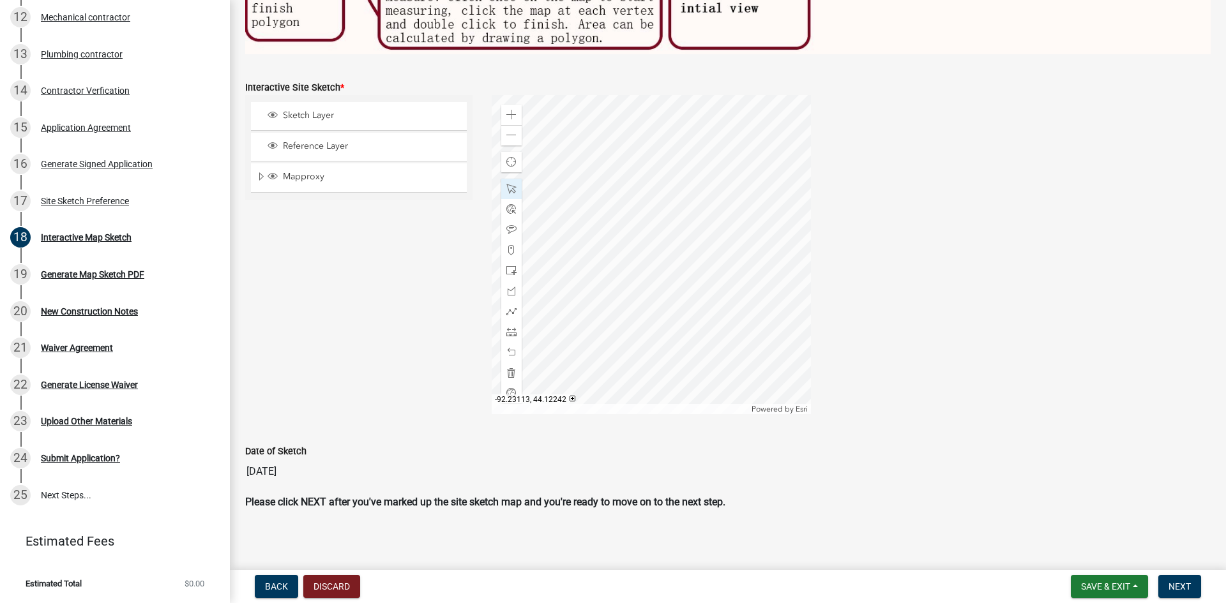
click at [679, 203] on div at bounding box center [650, 254] width 319 height 319
click at [791, 328] on span "Close" at bounding box center [796, 333] width 10 height 10
click at [506, 368] on span at bounding box center [511, 373] width 10 height 10
click at [507, 286] on span at bounding box center [511, 291] width 10 height 10
click at [634, 249] on div at bounding box center [650, 254] width 319 height 319
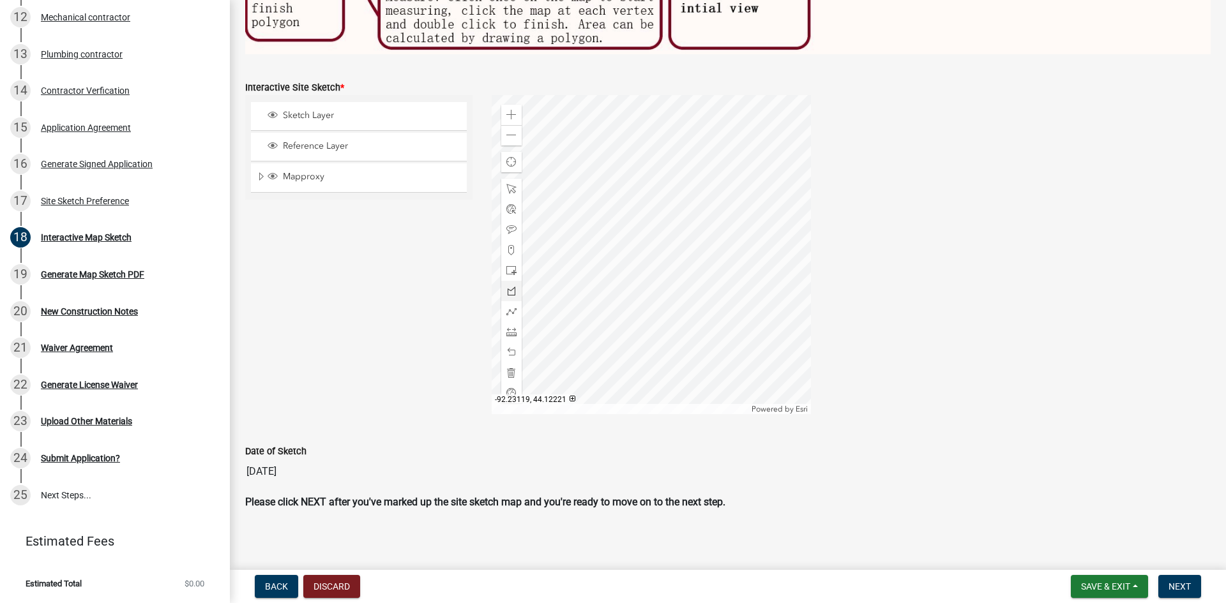
click at [611, 320] on div at bounding box center [650, 254] width 319 height 319
click at [576, 310] on div at bounding box center [650, 254] width 319 height 319
click at [603, 239] on div at bounding box center [650, 254] width 319 height 319
click at [633, 248] on div at bounding box center [650, 254] width 319 height 319
click at [510, 329] on span at bounding box center [511, 332] width 10 height 10
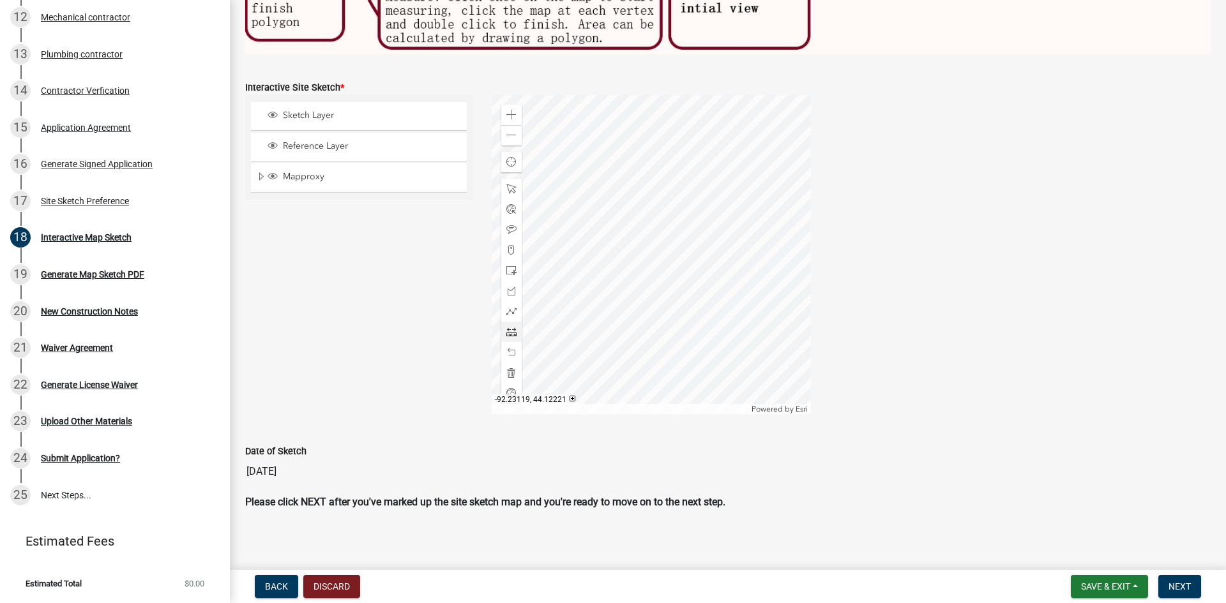
click at [611, 320] on div at bounding box center [650, 254] width 319 height 319
click at [572, 308] on div at bounding box center [650, 254] width 319 height 319
click at [601, 238] on div at bounding box center [650, 254] width 319 height 319
click at [636, 248] on div at bounding box center [650, 254] width 319 height 319
click at [611, 322] on div at bounding box center [650, 254] width 319 height 319
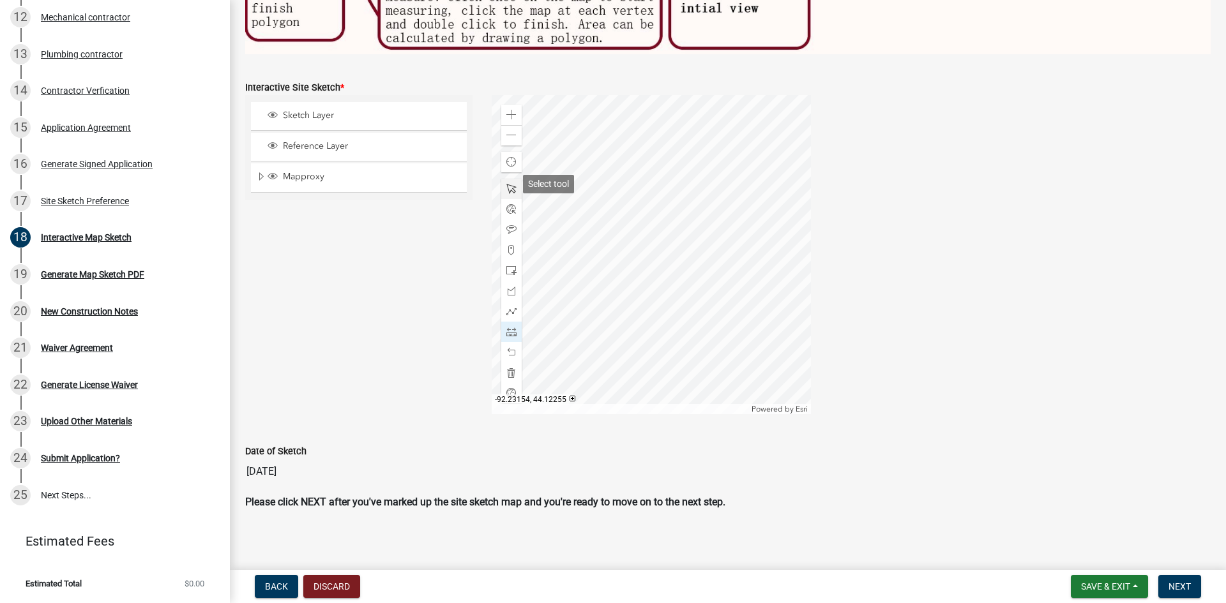
click at [508, 186] on span at bounding box center [511, 189] width 10 height 10
click at [612, 319] on div at bounding box center [650, 254] width 319 height 319
click at [1190, 590] on span "Next" at bounding box center [1179, 586] width 22 height 10
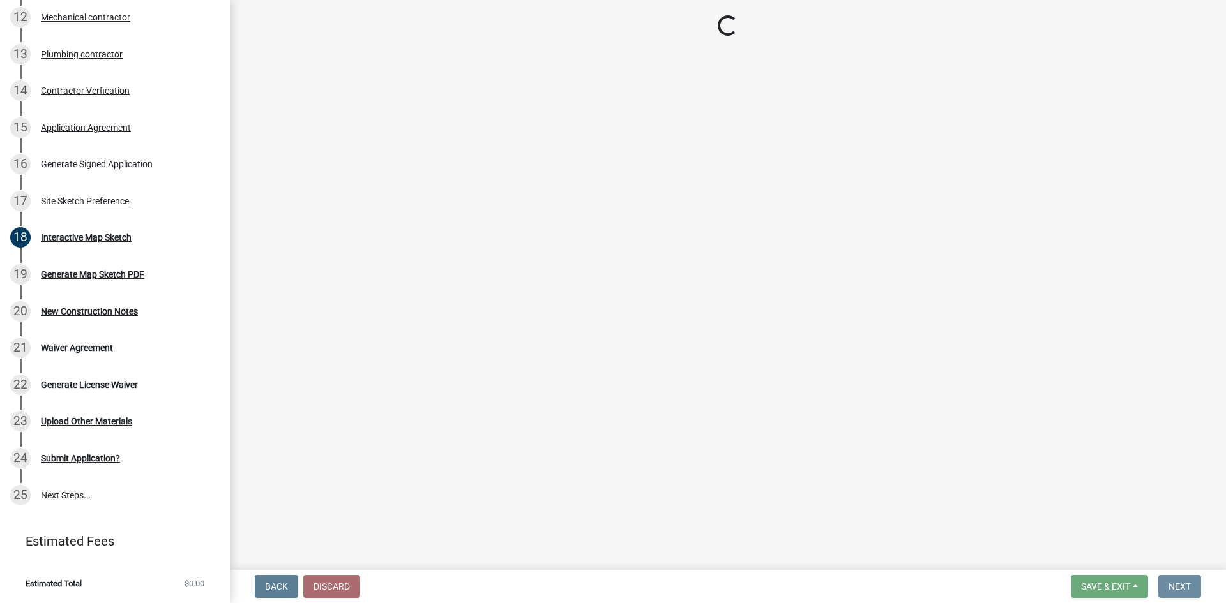
scroll to position [0, 0]
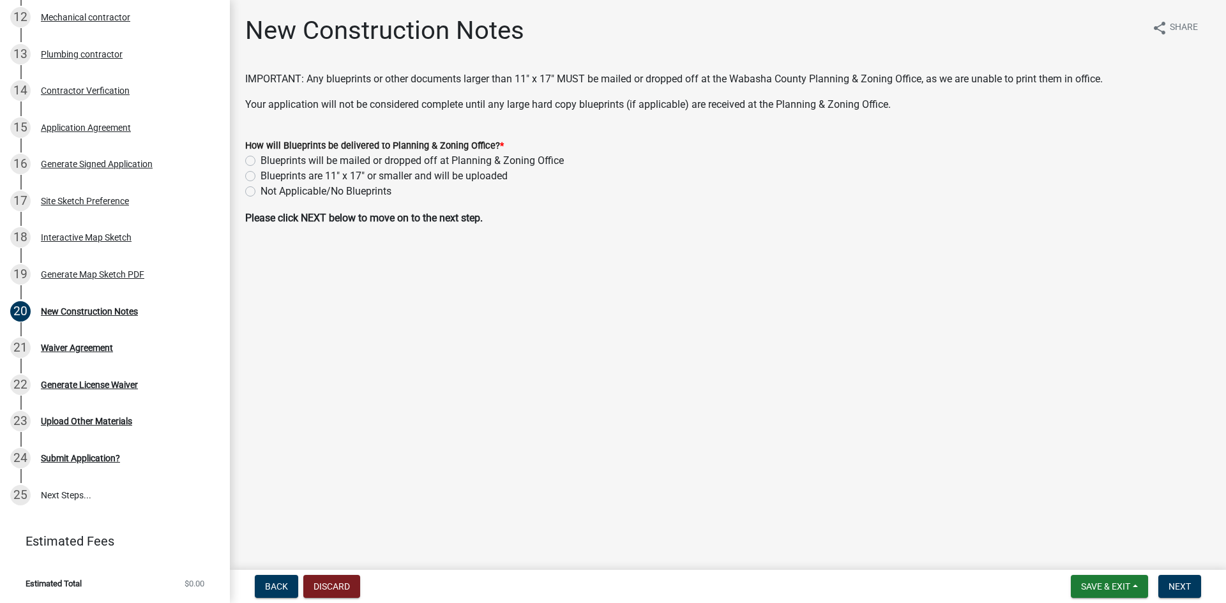
click at [260, 174] on label "Blueprints are 11" x 17" or smaller and will be uploaded" at bounding box center [383, 176] width 247 height 15
click at [260, 174] on input "Blueprints are 11" x 17" or smaller and will be uploaded" at bounding box center [264, 173] width 8 height 8
radio input "true"
click at [1186, 584] on span "Next" at bounding box center [1179, 586] width 22 height 10
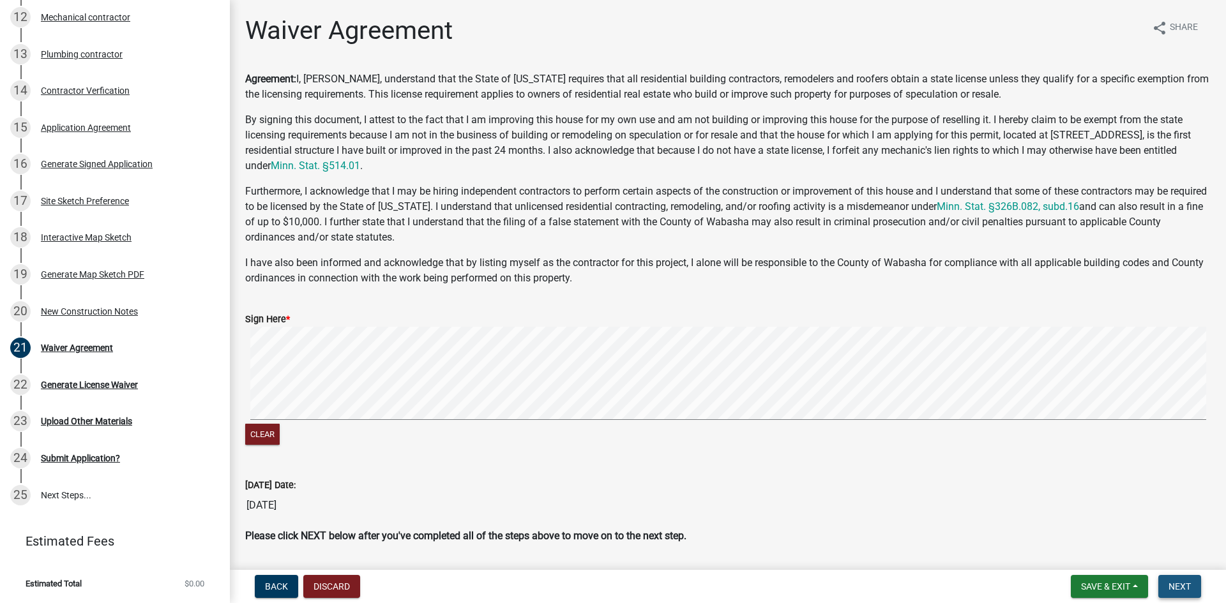
click at [1185, 584] on span "Next" at bounding box center [1179, 586] width 22 height 10
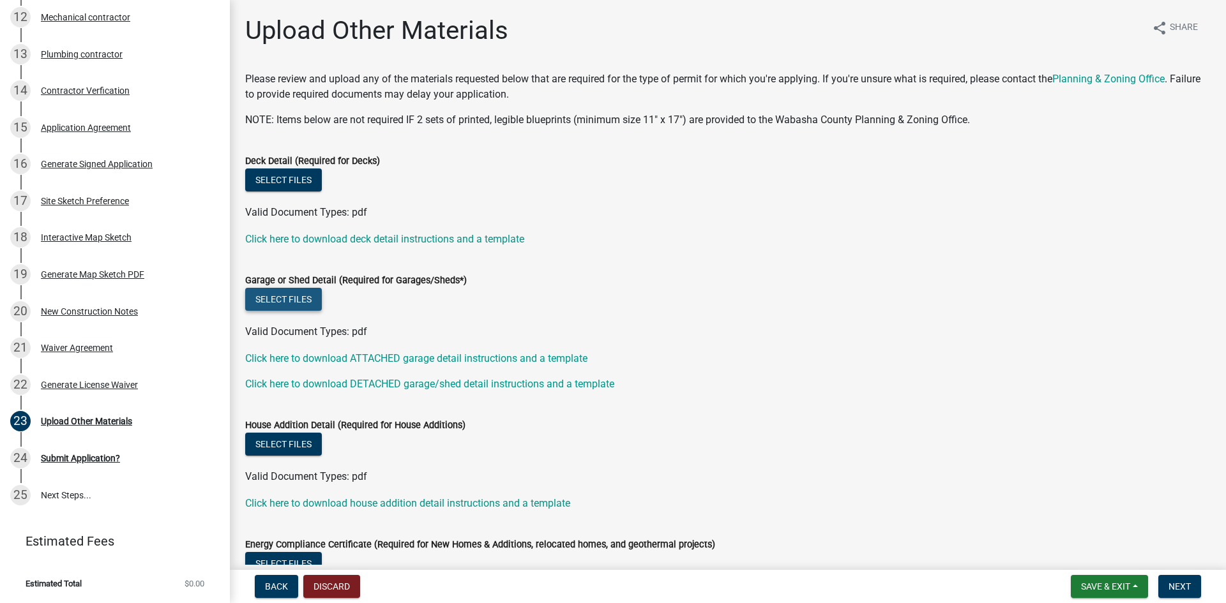
click at [284, 298] on button "Select files" at bounding box center [283, 299] width 77 height 23
click at [299, 301] on button "Select files" at bounding box center [283, 299] width 77 height 23
click at [311, 292] on button "Select files" at bounding box center [283, 299] width 77 height 23
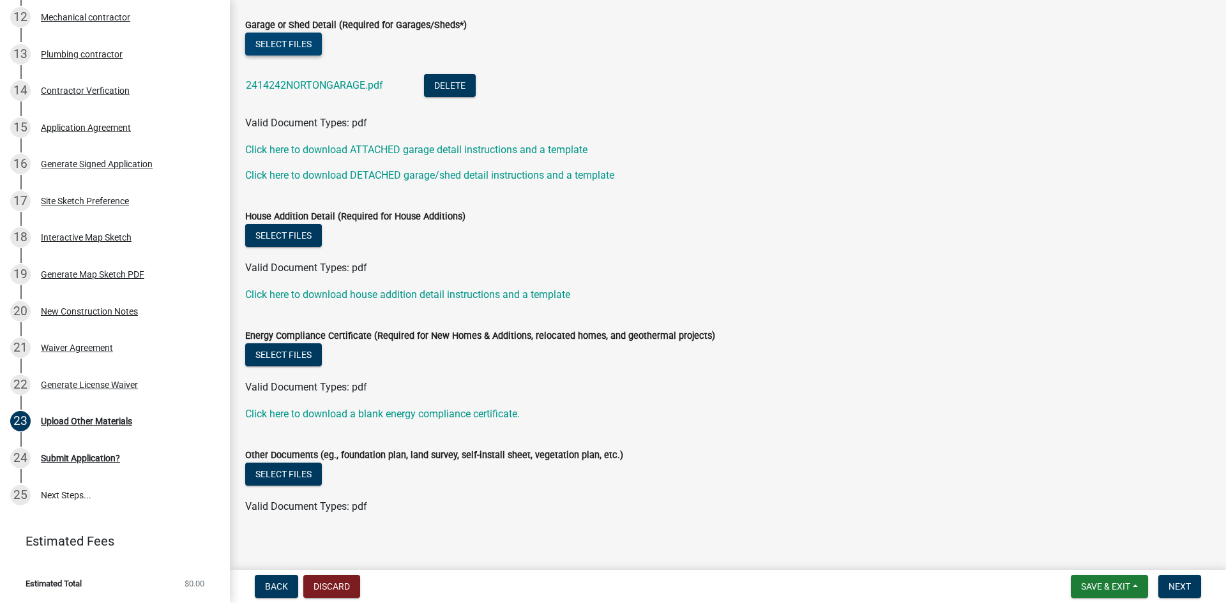
scroll to position [266, 0]
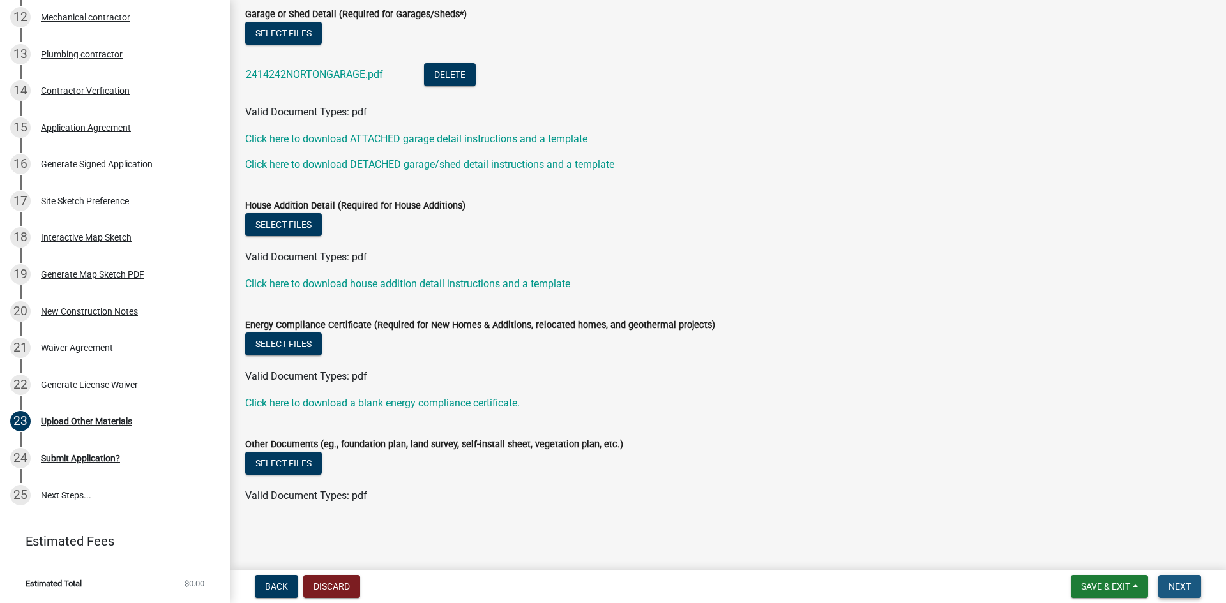
click at [1180, 587] on span "Next" at bounding box center [1179, 586] width 22 height 10
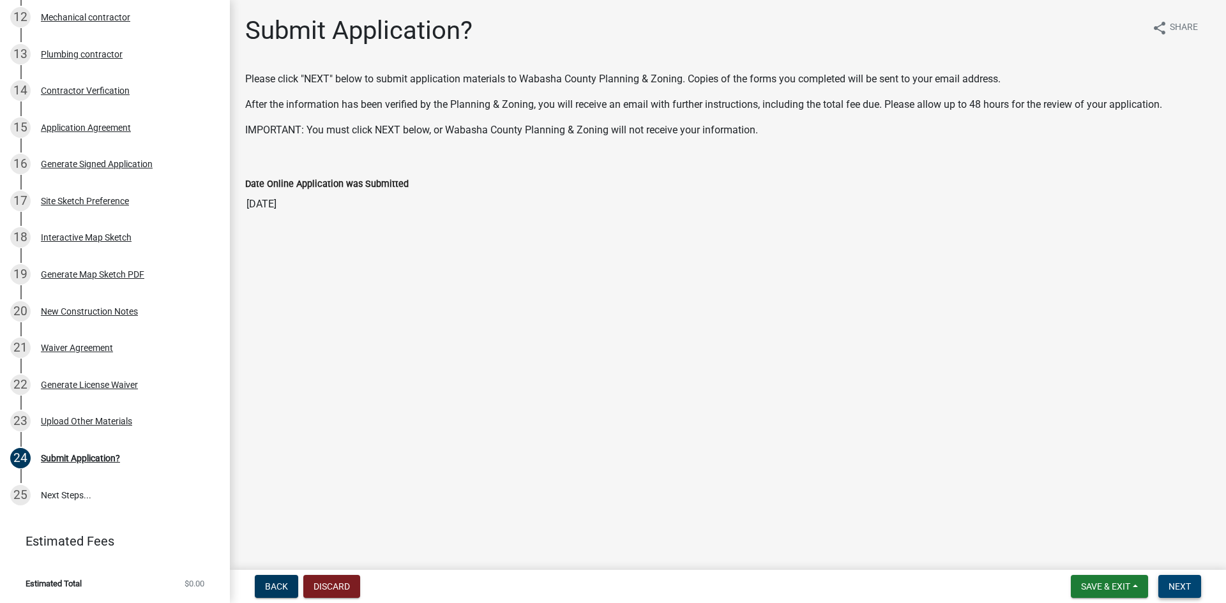
click at [1181, 589] on span "Next" at bounding box center [1179, 586] width 22 height 10
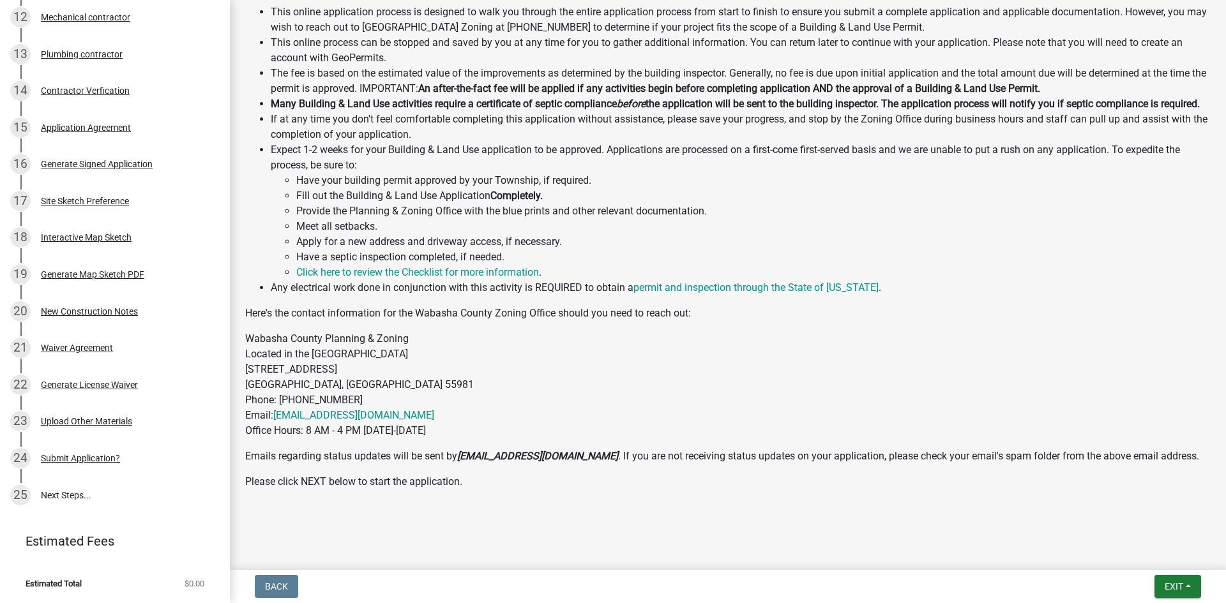
scroll to position [529, 0]
click at [1175, 587] on span "Exit" at bounding box center [1173, 586] width 19 height 10
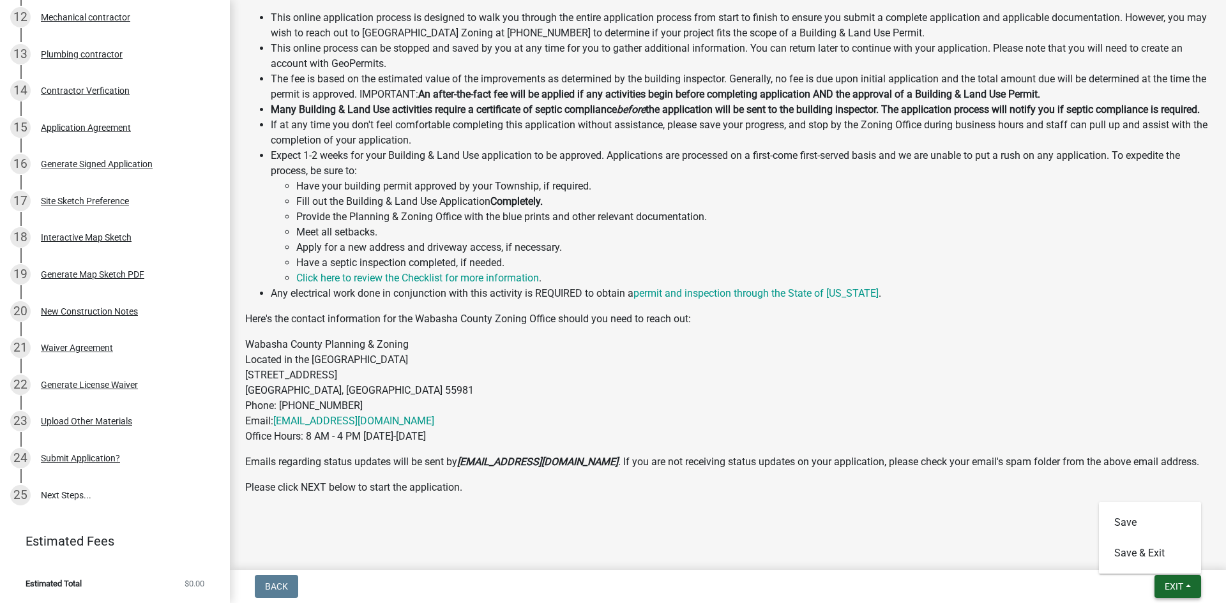
scroll to position [465, 0]
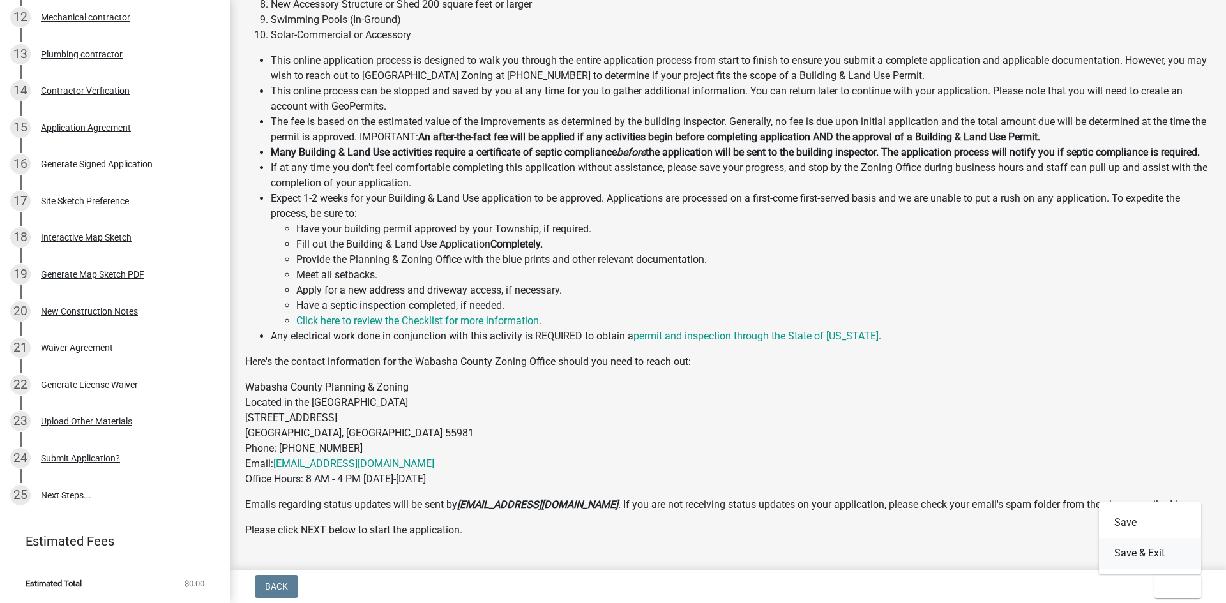
click at [1130, 552] on button "Save & Exit" at bounding box center [1149, 553] width 102 height 31
